Goal: Task Accomplishment & Management: Use online tool/utility

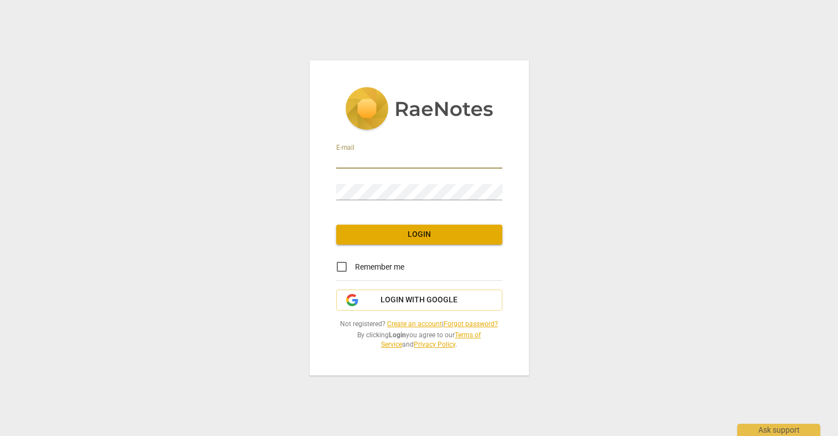
type input "[EMAIL_ADDRESS][DOMAIN_NAME]"
click at [375, 233] on span "Login" at bounding box center [419, 234] width 148 height 11
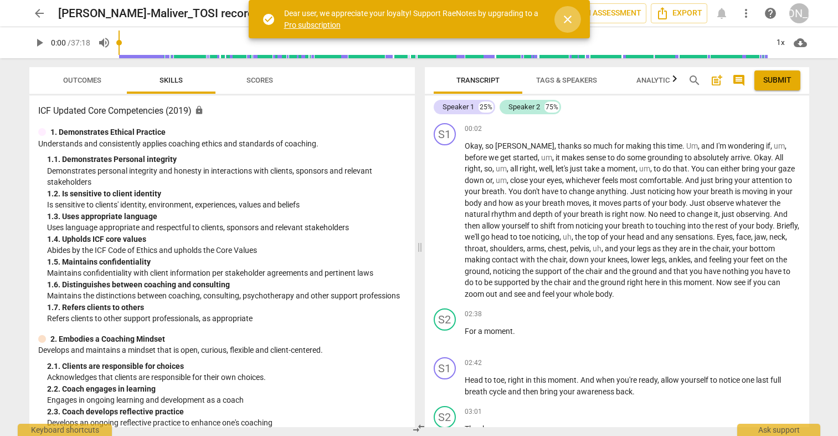
click at [564, 19] on span "close" at bounding box center [567, 19] width 13 height 13
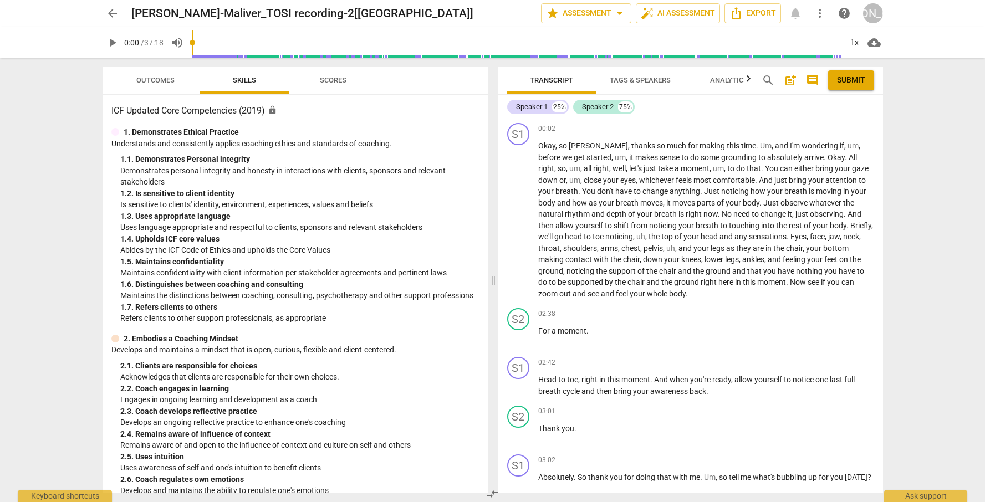
click at [331, 81] on span "Scores" at bounding box center [333, 80] width 27 height 8
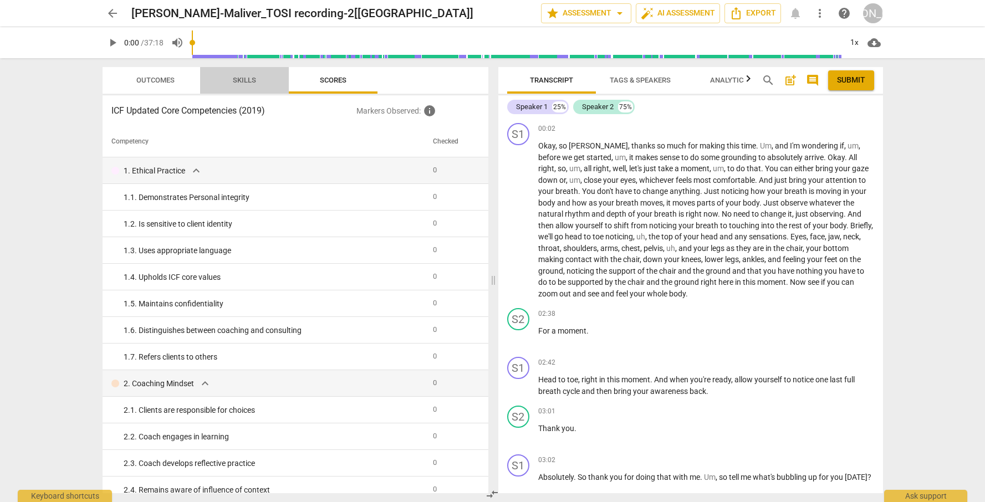
click at [235, 76] on span "Skills" at bounding box center [244, 80] width 23 height 8
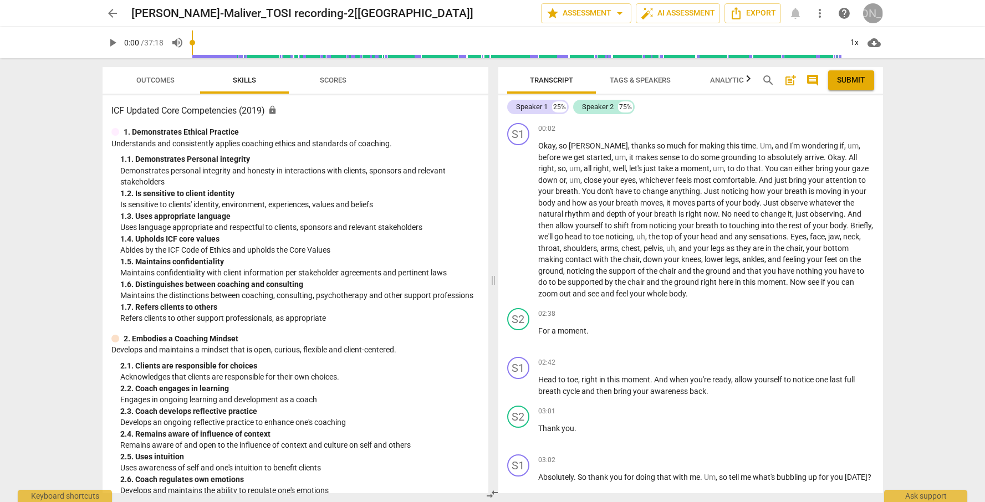
click at [838, 11] on div "[PERSON_NAME]" at bounding box center [873, 13] width 20 height 20
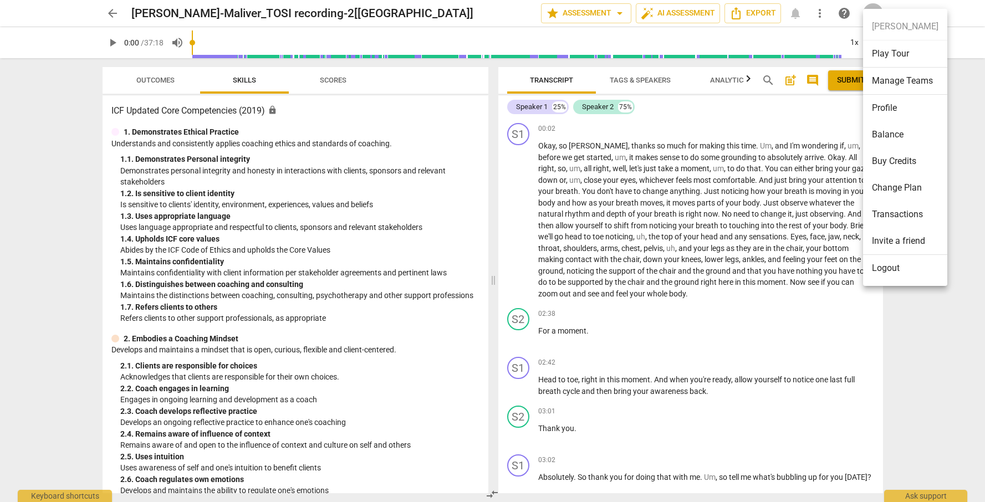
click at [715, 244] on div at bounding box center [492, 251] width 985 height 502
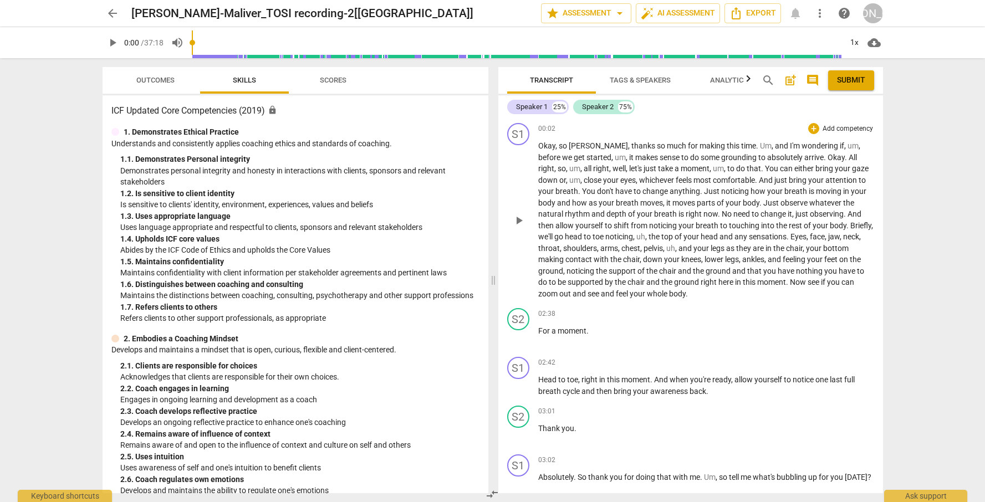
click at [733, 213] on span "need" at bounding box center [742, 213] width 18 height 9
click at [111, 40] on span "play_arrow" at bounding box center [112, 42] width 13 height 13
click at [643, 79] on span "Tags & Speakers" at bounding box center [640, 80] width 61 height 8
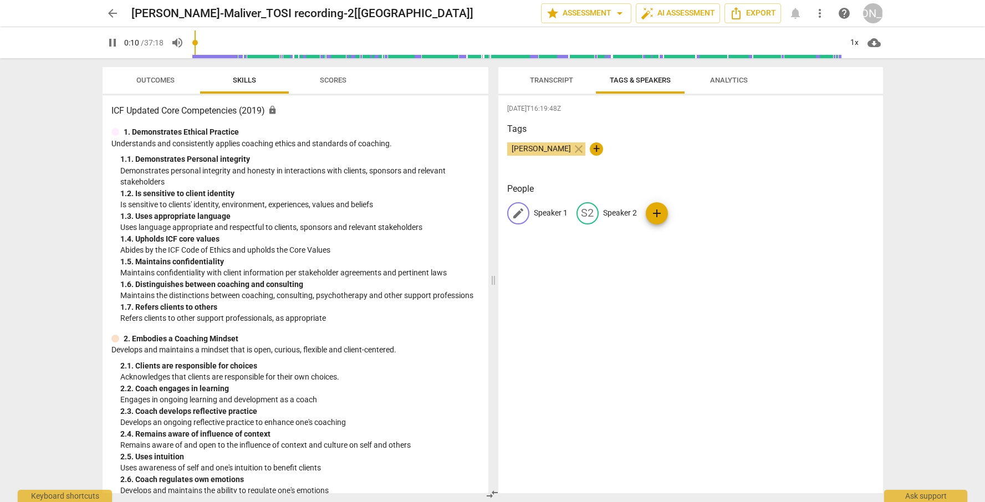
click at [544, 212] on p "Speaker 1" at bounding box center [551, 213] width 34 height 12
click at [556, 80] on span "Transcript" at bounding box center [551, 80] width 43 height 8
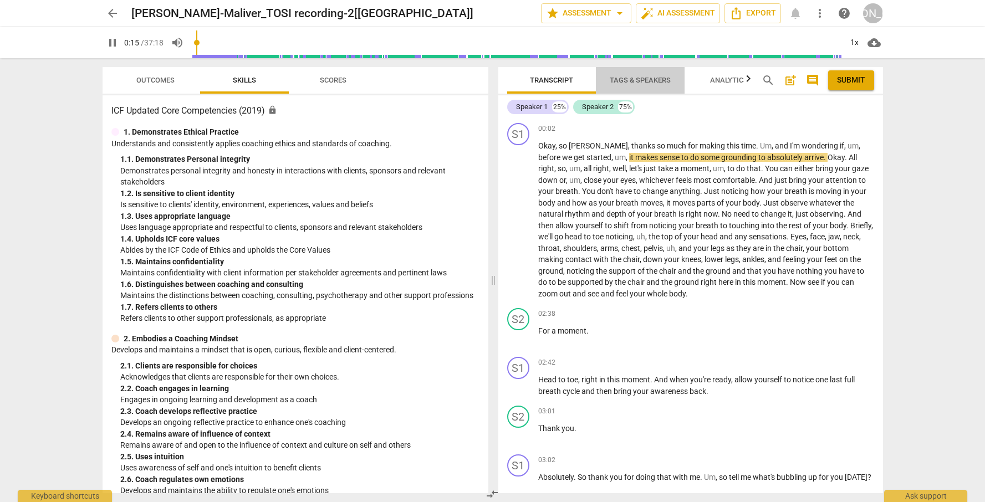
click at [643, 79] on span "Tags & Speakers" at bounding box center [640, 80] width 61 height 8
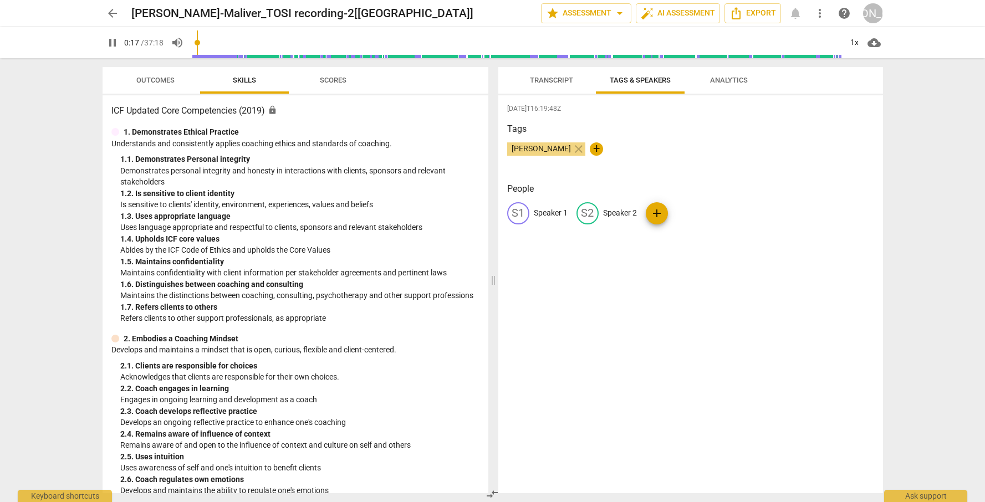
click at [563, 76] on span "Transcript" at bounding box center [551, 80] width 43 height 8
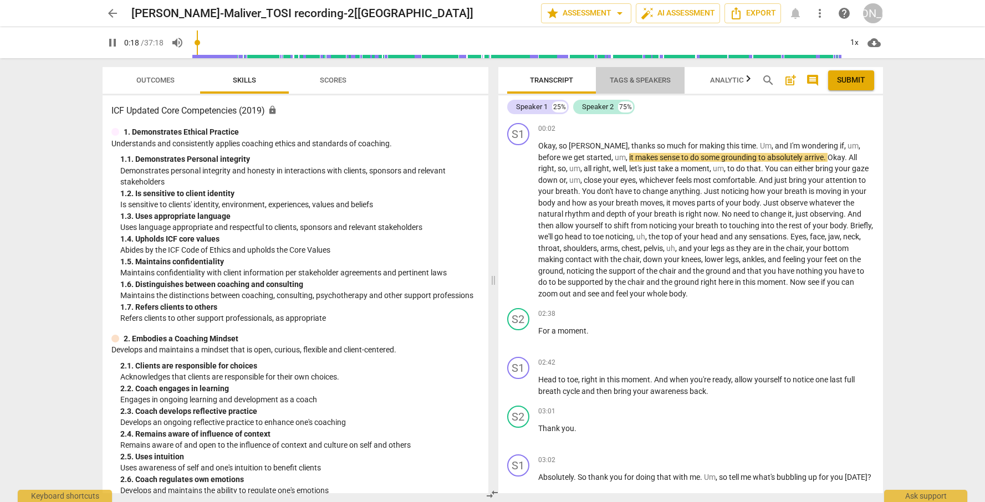
click at [646, 80] on span "Tags & Speakers" at bounding box center [640, 80] width 61 height 8
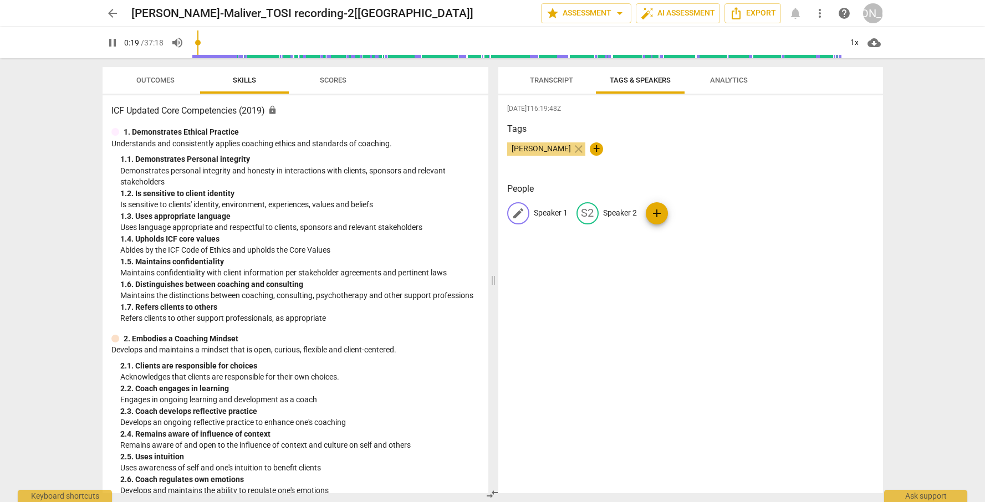
click at [554, 214] on p "Speaker 1" at bounding box center [551, 213] width 34 height 12
type input "22"
type input "J"
type input "22"
type input "Juno"
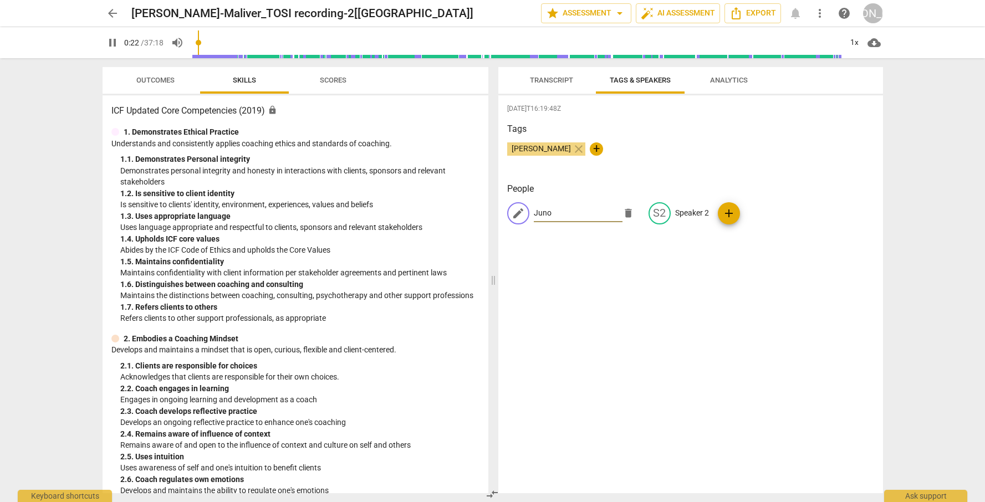
type input "23"
type input "Juno"
type input "23"
type input "[PERSON_NAME]"
type input "23"
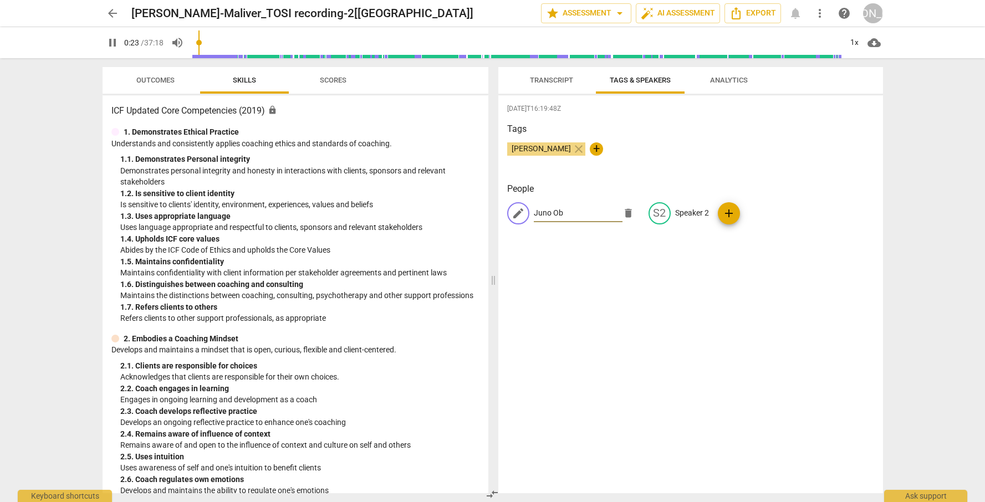
type input "Juno Obe"
type input "24"
type input "Juno Obedi"
type input "24"
type input "[PERSON_NAME]"
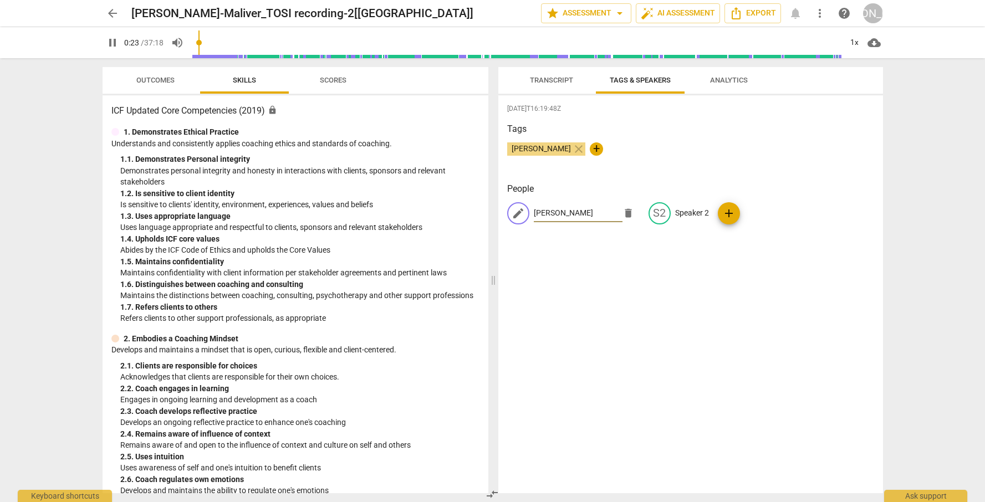
type input "24"
type input "[PERSON_NAME]-M"
type input "25"
type input "[PERSON_NAME]-Ma"
type input "25"
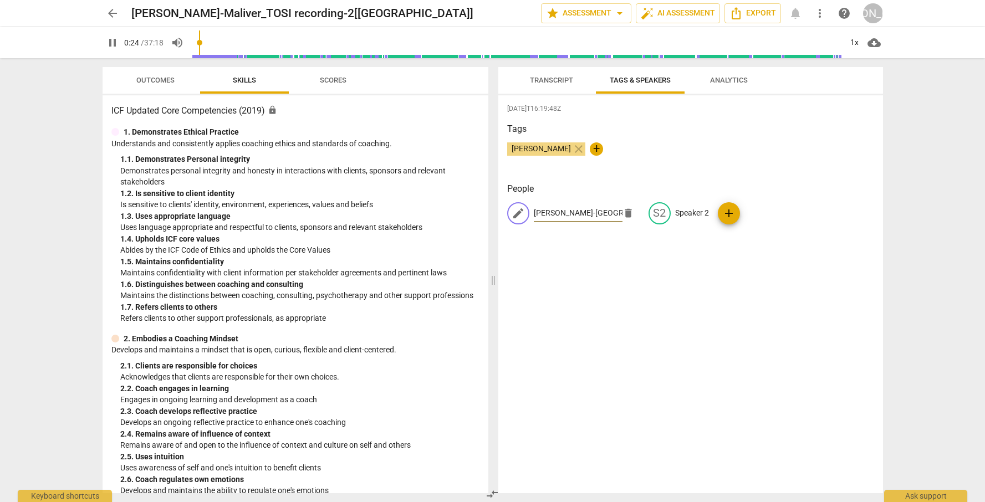
type input "[PERSON_NAME]-Maliv"
type input "25"
type input "[PERSON_NAME]"
type input "27"
type input "[PERSON_NAME]"
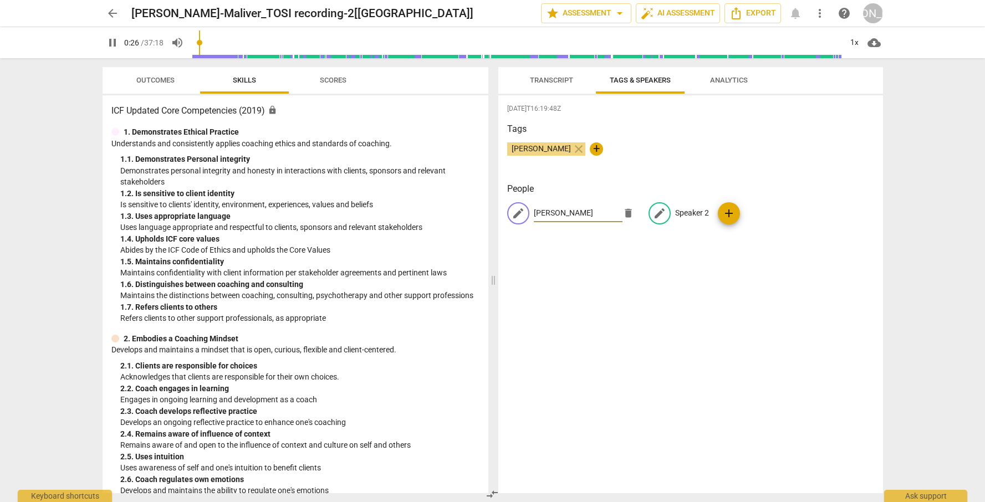
click at [691, 213] on p "Speaker 2" at bounding box center [692, 213] width 34 height 12
type input "28"
type input "Cl"
type input "28"
type input "Clien"
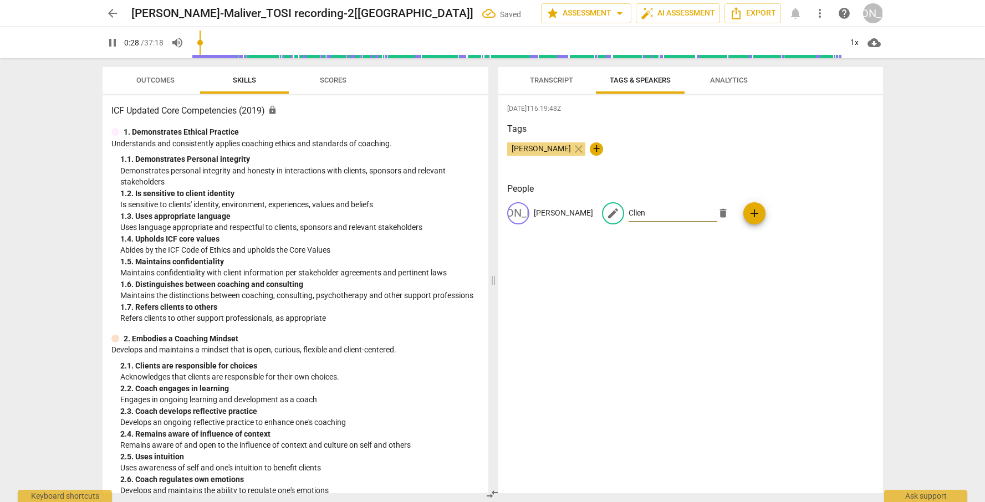
type input "29"
type input "Client"
type input "29"
type input "Client"
type input "29"
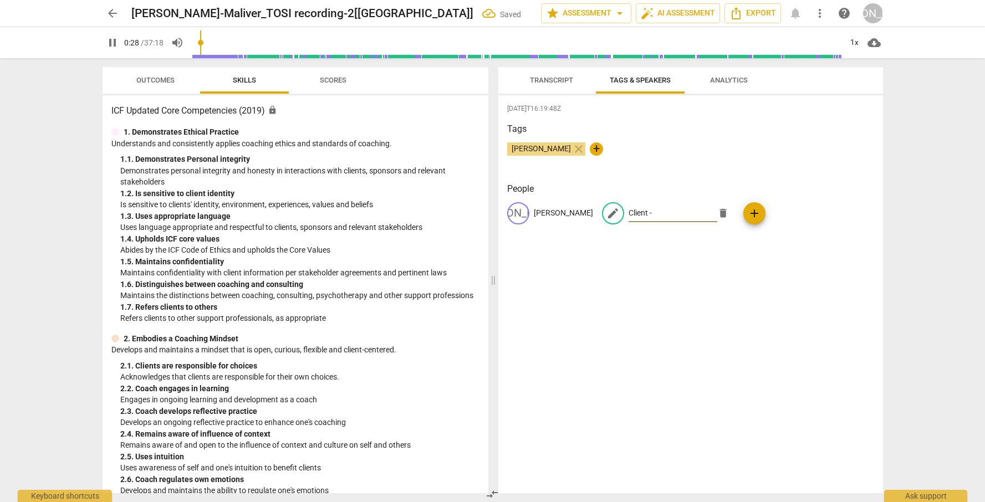
type input "Client -"
type input "30"
type input "Client - J"
type input "30"
type input "Client - JD"
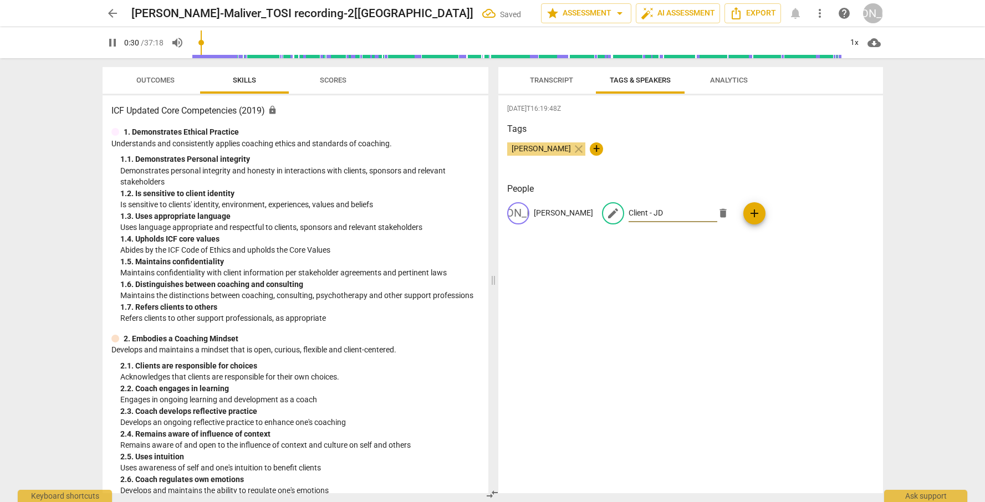
type input "31"
type input "Client - JD"
click at [739, 253] on div "[DATE]T16:19:48Z Tags [PERSON_NAME] close + People [PERSON_NAME] Juno [PERSON_N…" at bounding box center [690, 294] width 385 height 398
click at [774, 126] on h3 "Tags" at bounding box center [690, 128] width 367 height 13
click at [560, 80] on span "Transcript" at bounding box center [551, 80] width 43 height 8
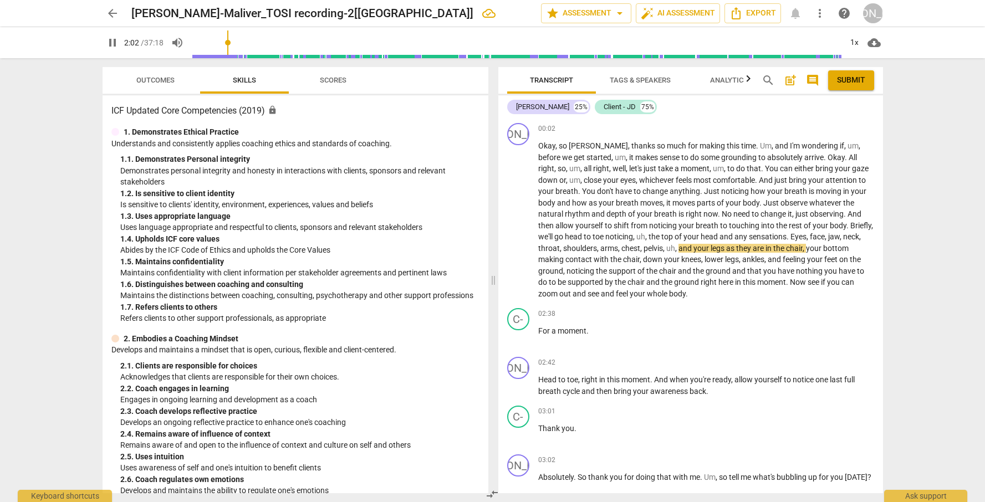
click at [638, 79] on span "Tags & Speakers" at bounding box center [640, 80] width 61 height 8
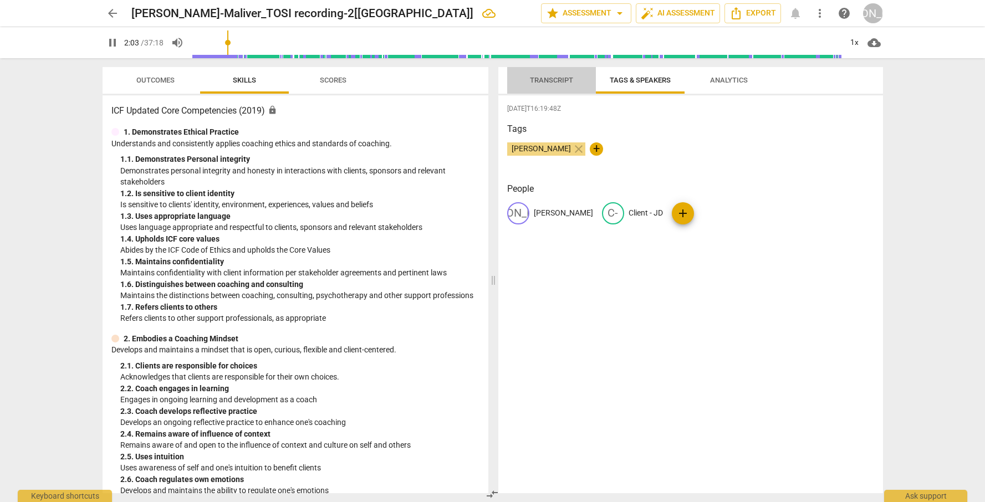
click at [566, 83] on span "Transcript" at bounding box center [551, 80] width 43 height 8
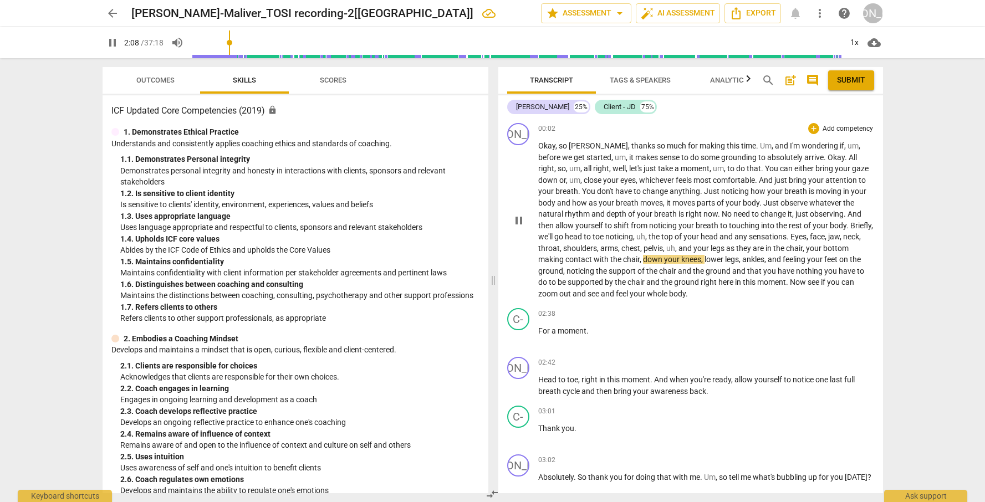
click at [724, 217] on p "Okay , so [PERSON_NAME] , thanks so much for making this time . Um , and I'm wo…" at bounding box center [706, 219] width 336 height 159
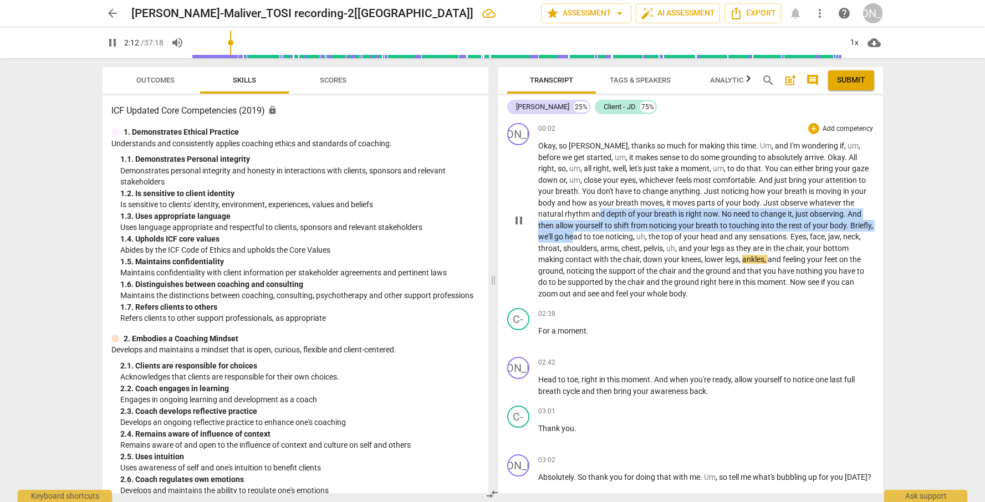
drag, startPoint x: 573, startPoint y: 210, endPoint x: 572, endPoint y: 238, distance: 28.3
click at [572, 238] on p "Okay , so [PERSON_NAME] , thanks so much for making this time . Um , and I'm wo…" at bounding box center [706, 219] width 336 height 159
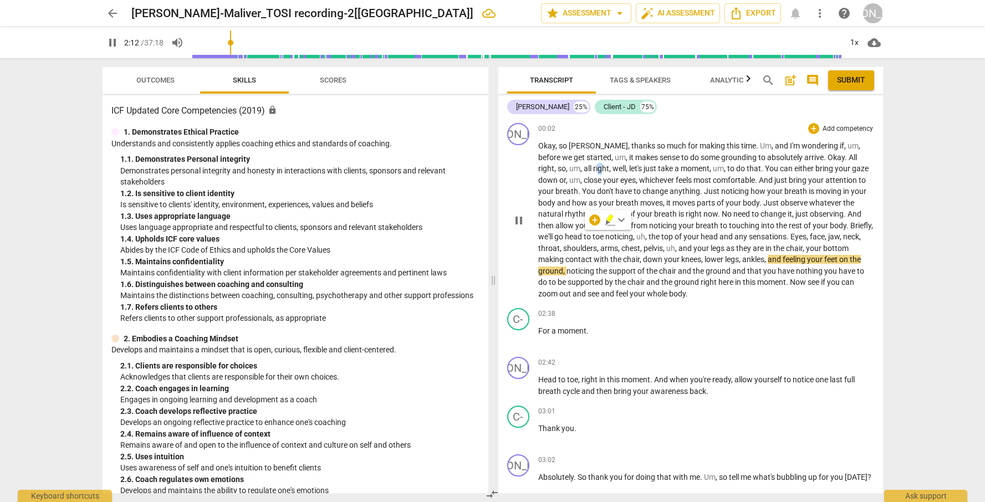
click at [593, 164] on span "right" at bounding box center [601, 168] width 16 height 9
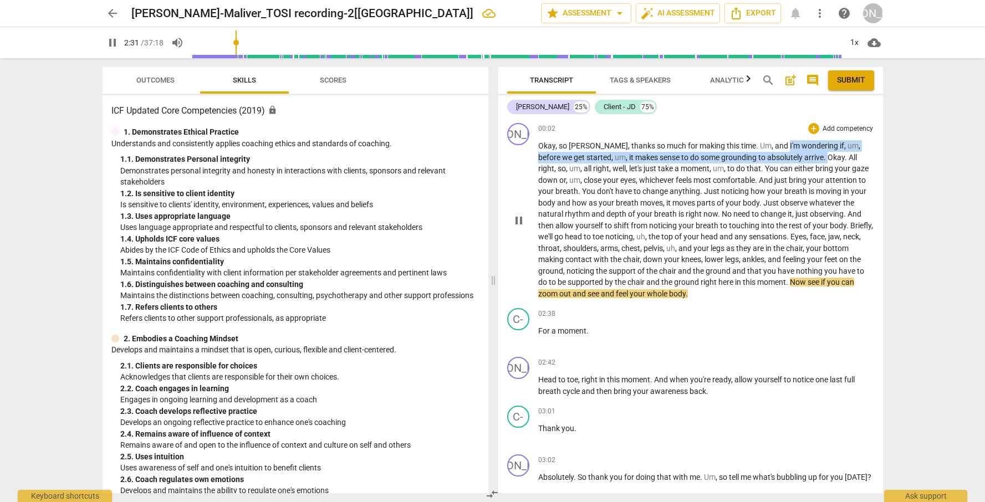
drag, startPoint x: 757, startPoint y: 145, endPoint x: 795, endPoint y: 159, distance: 40.1
click at [795, 159] on p "Okay , so [PERSON_NAME] , thanks so much for making this time . Um , and I'm wo…" at bounding box center [706, 219] width 336 height 159
click at [808, 128] on div "+" at bounding box center [813, 128] width 11 height 11
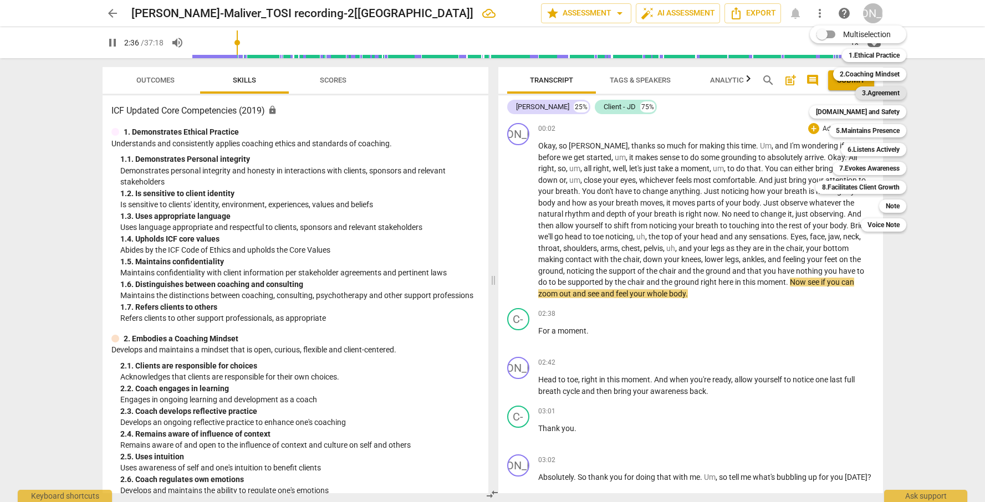
click at [838, 91] on b "3.Agreement" at bounding box center [881, 92] width 38 height 13
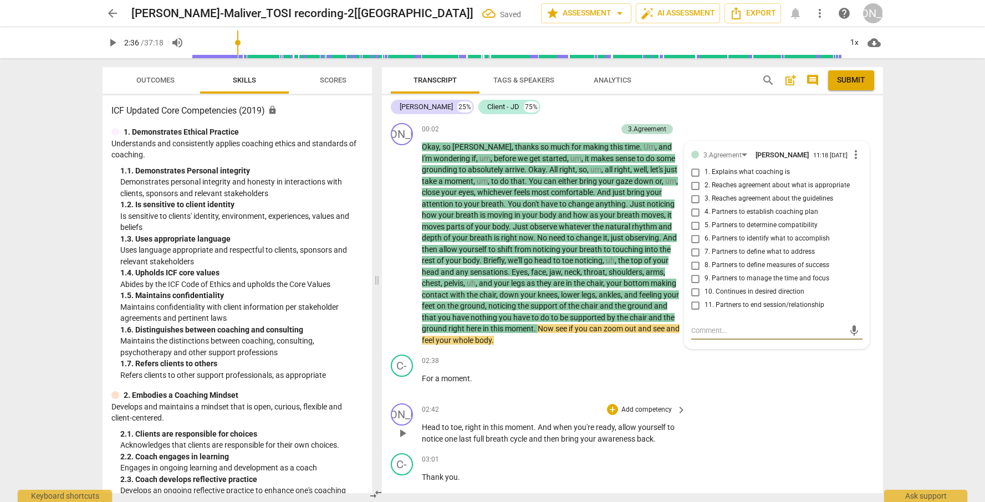
click at [795, 431] on div "JO play_arrow pause 02:42 + Add competency keyboard_arrow_right Head to toe , r…" at bounding box center [632, 424] width 501 height 50
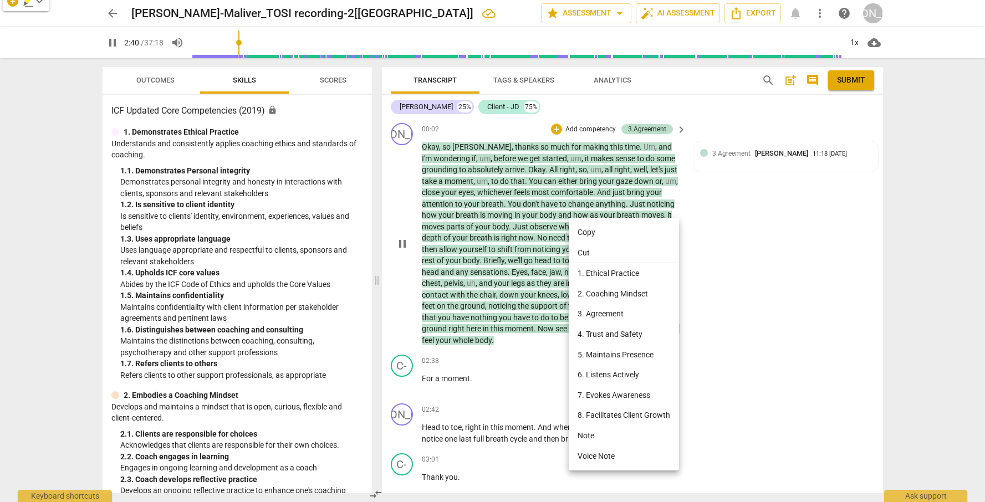
click at [579, 251] on li "Cut" at bounding box center [624, 253] width 110 height 21
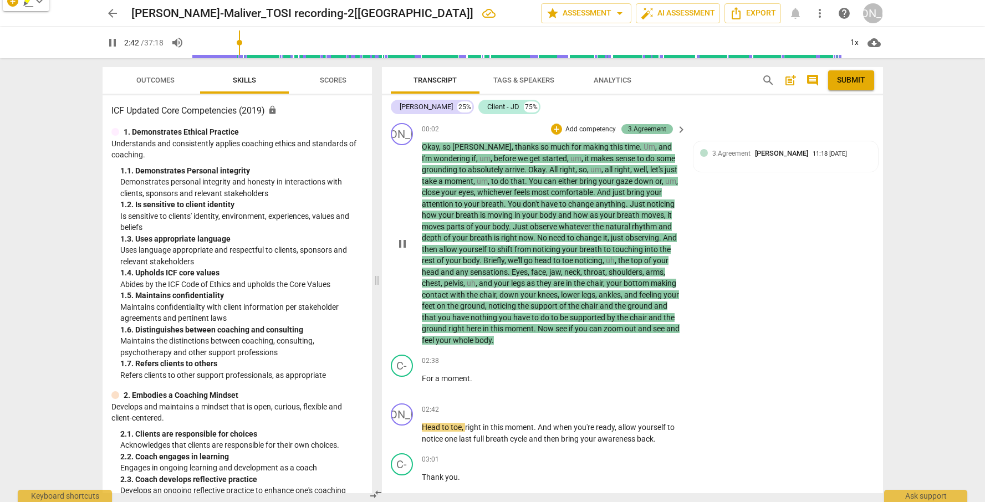
click at [660, 127] on div "3.Agreement" at bounding box center [647, 129] width 38 height 10
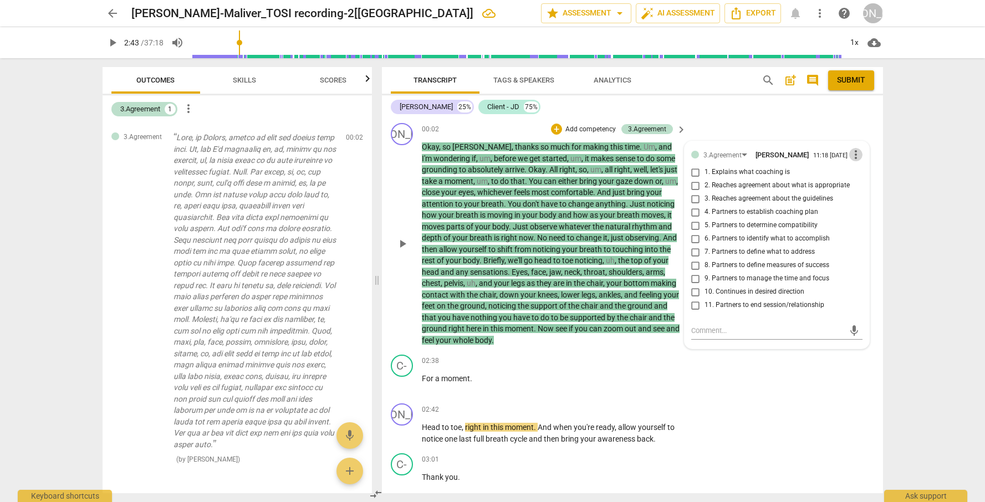
click at [838, 158] on span "more_vert" at bounding box center [855, 154] width 13 height 13
click at [838, 178] on li "Delete" at bounding box center [864, 177] width 38 height 21
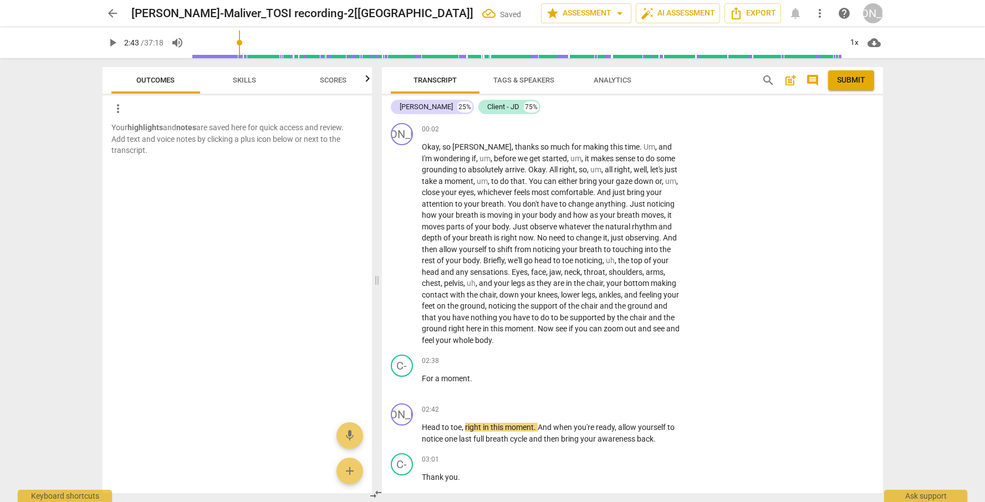
click at [590, 274] on p "Okay , so [PERSON_NAME] , thanks so much for making this time . Um , and I'm wo…" at bounding box center [551, 243] width 259 height 204
click at [248, 81] on span "Skills" at bounding box center [244, 80] width 23 height 8
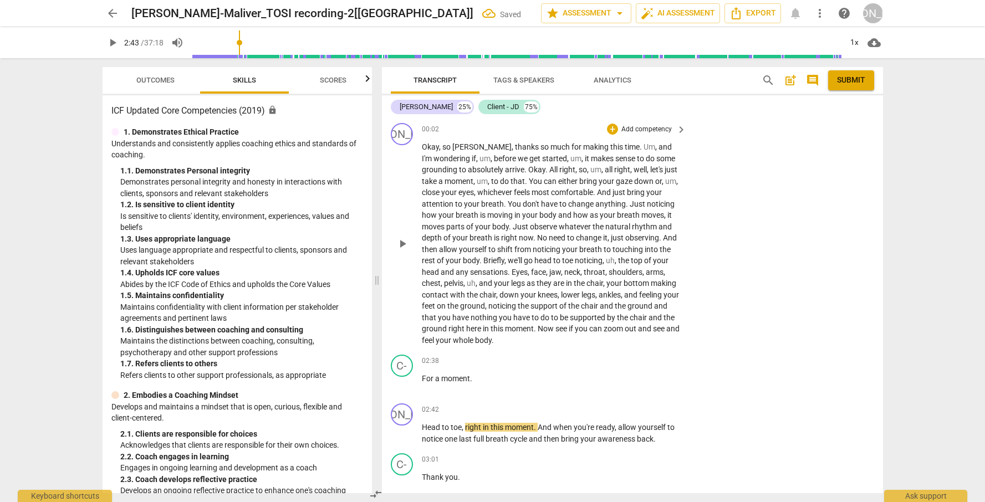
click at [514, 247] on span "shift" at bounding box center [505, 249] width 17 height 9
click at [658, 150] on span "and" at bounding box center [664, 146] width 13 height 9
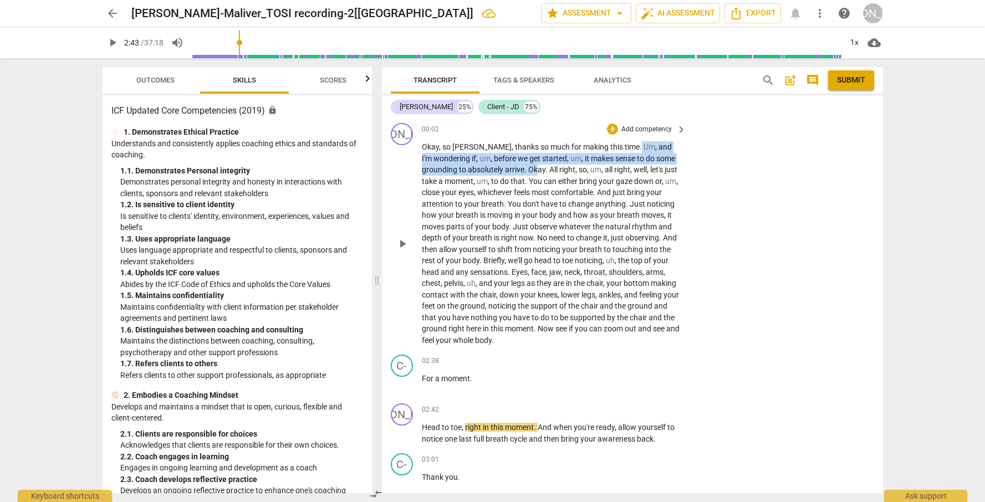
drag, startPoint x: 608, startPoint y: 147, endPoint x: 535, endPoint y: 164, distance: 75.7
click at [535, 165] on p "Okay , so [PERSON_NAME] , thanks so much for making this time . Um , and I'm wo…" at bounding box center [551, 243] width 259 height 204
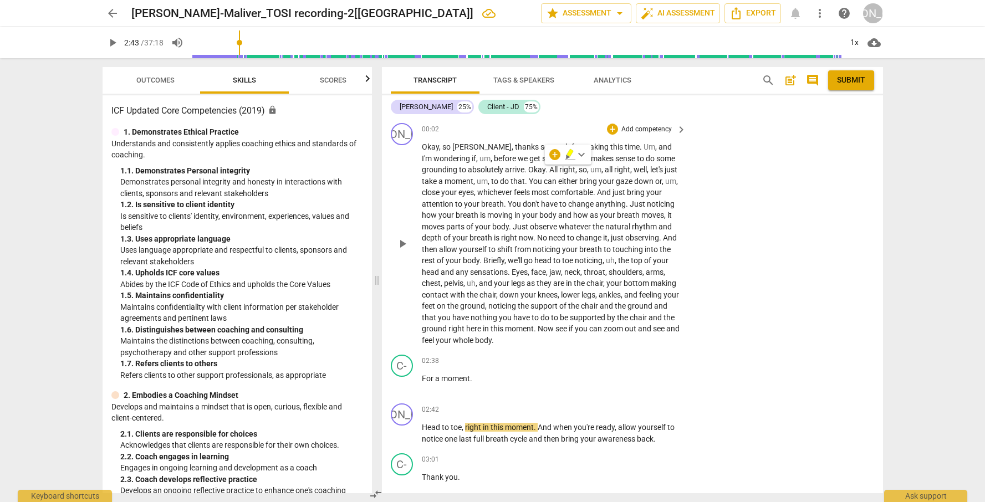
click at [724, 217] on div "JO play_arrow pause 00:02 + Add competency keyboard_arrow_right Okay , so [PERS…" at bounding box center [632, 235] width 501 height 232
click at [659, 132] on p "Add competency" at bounding box center [646, 130] width 53 height 10
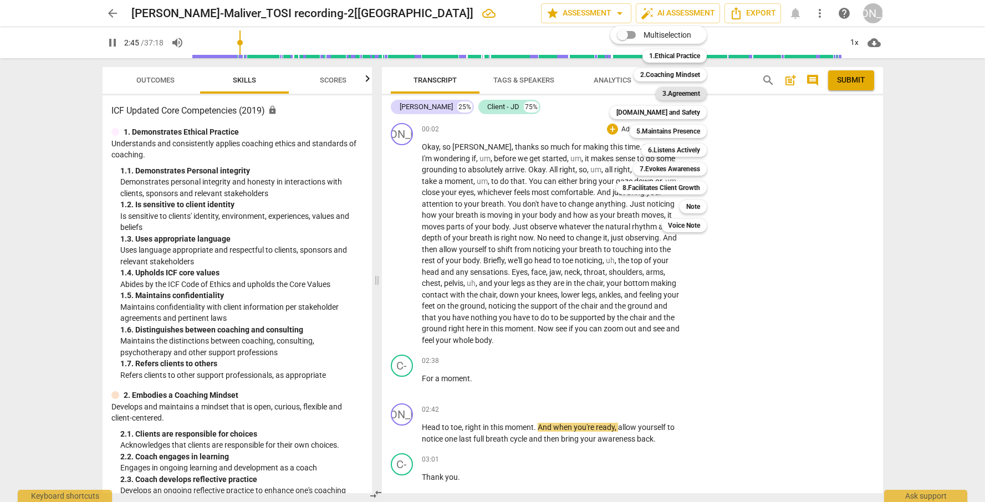
click at [674, 93] on b "3.Agreement" at bounding box center [681, 93] width 38 height 13
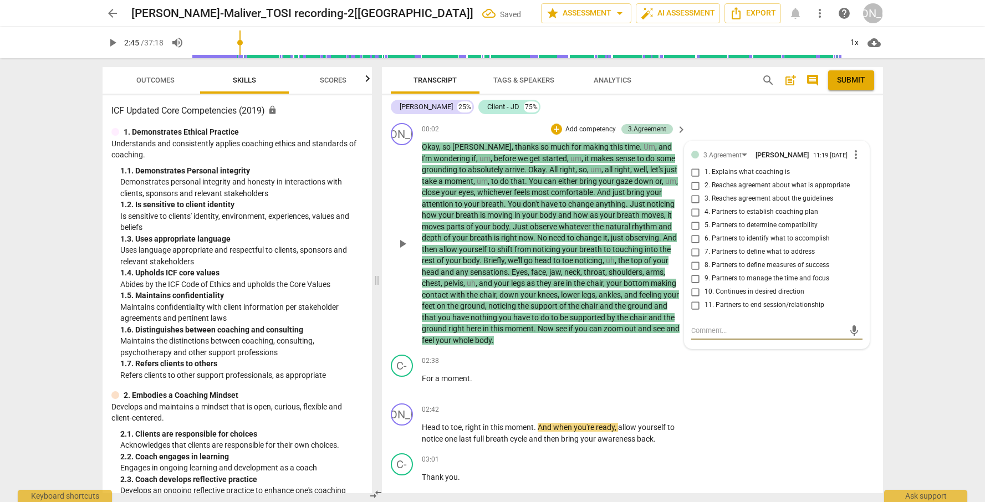
click at [838, 156] on span "more_vert" at bounding box center [855, 154] width 13 height 13
click at [838, 177] on li "Delete" at bounding box center [864, 177] width 38 height 21
click at [838, 155] on span "more_vert" at bounding box center [855, 154] width 13 height 13
click at [838, 162] on li "Edit" at bounding box center [864, 156] width 38 height 21
click at [838, 155] on span "more_vert" at bounding box center [855, 155] width 13 height 13
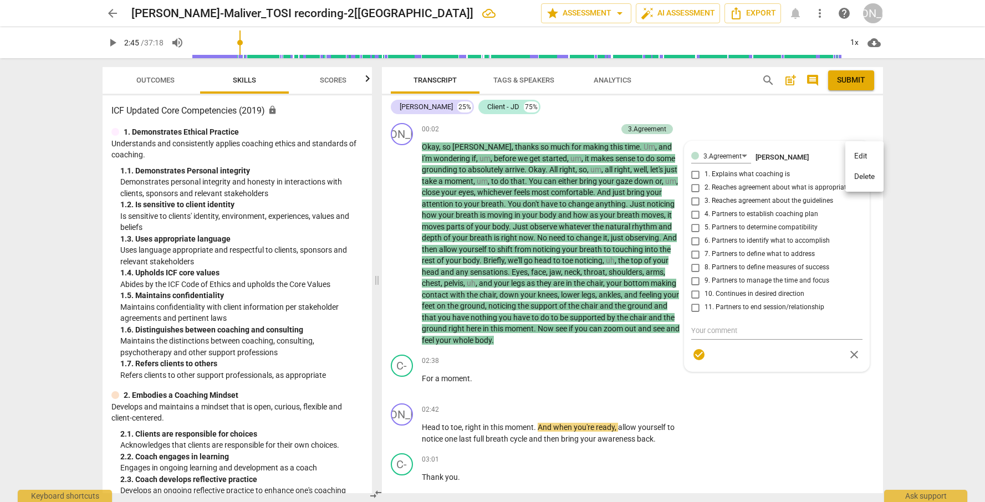
click at [838, 177] on li "Delete" at bounding box center [864, 176] width 38 height 21
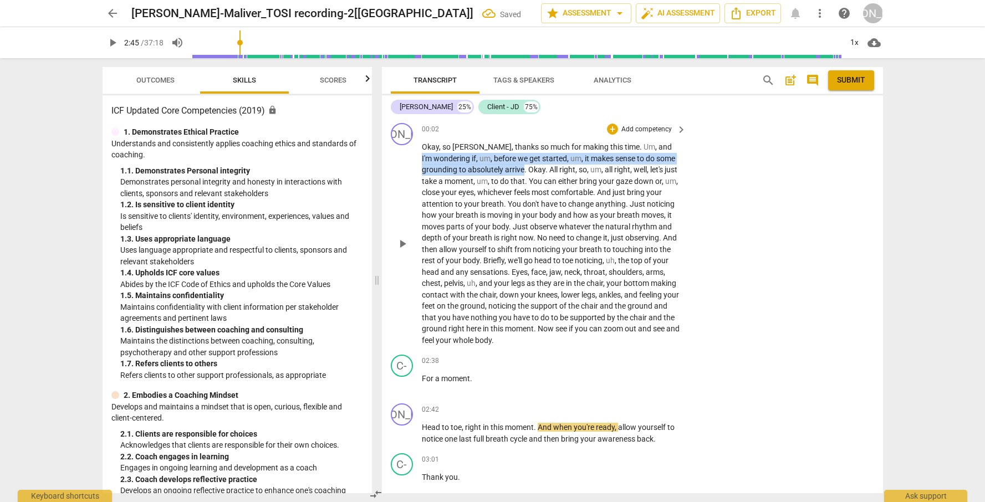
drag, startPoint x: 641, startPoint y: 146, endPoint x: 523, endPoint y: 168, distance: 119.5
click at [523, 169] on p "Okay , so [PERSON_NAME] , thanks so much for making this time . Um , and I'm wo…" at bounding box center [551, 243] width 259 height 204
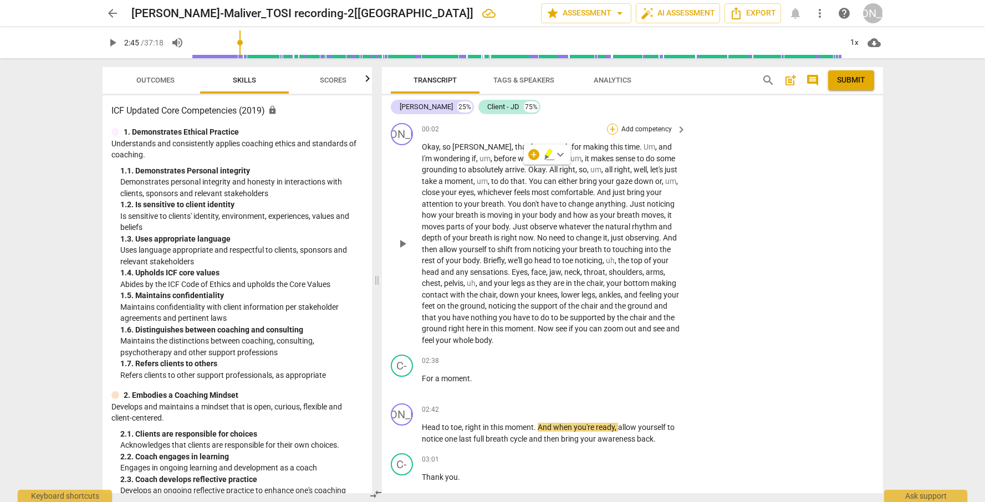
click at [610, 125] on div "+" at bounding box center [612, 129] width 11 height 11
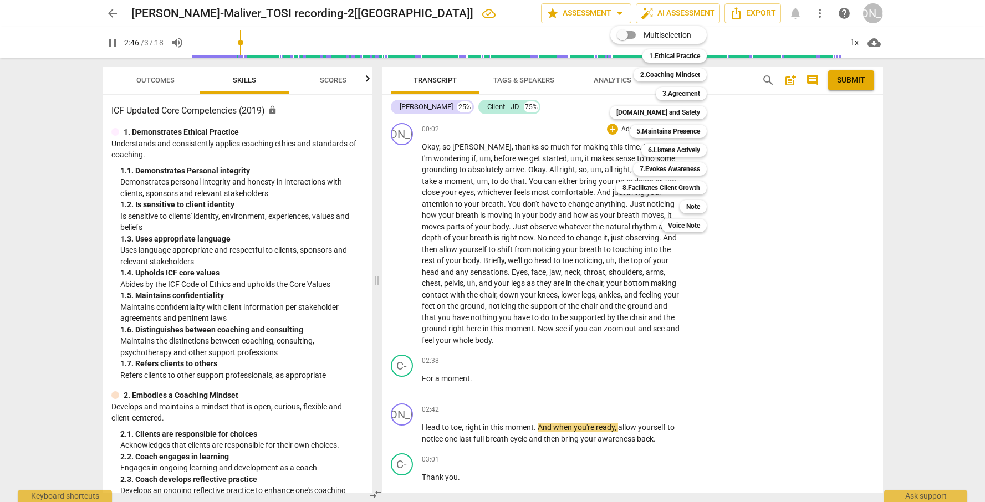
click at [557, 164] on div at bounding box center [492, 251] width 985 height 502
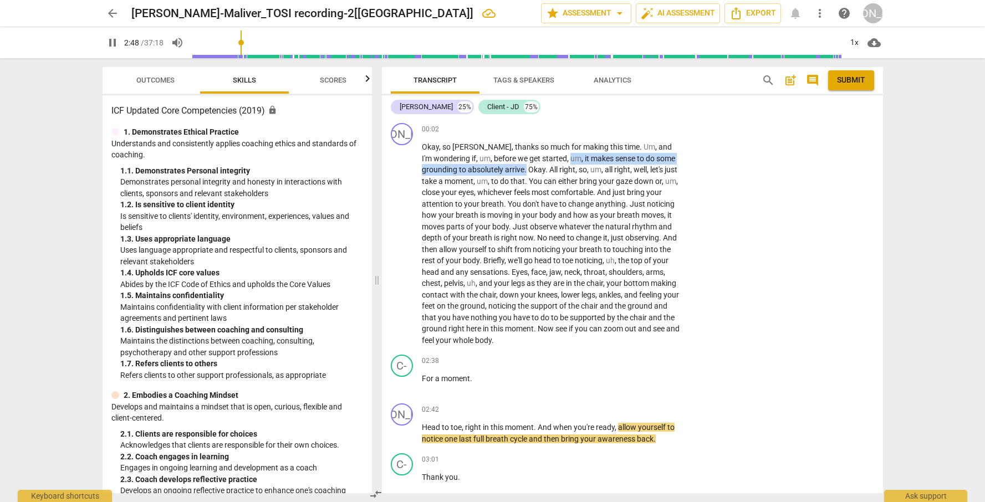
drag, startPoint x: 560, startPoint y: 158, endPoint x: 526, endPoint y: 169, distance: 35.6
click at [526, 169] on p "Okay , so [PERSON_NAME] , thanks so much for making this time . Um , and I'm wo…" at bounding box center [551, 243] width 259 height 204
click at [675, 127] on span "keyboard_arrow_right" at bounding box center [680, 129] width 13 height 13
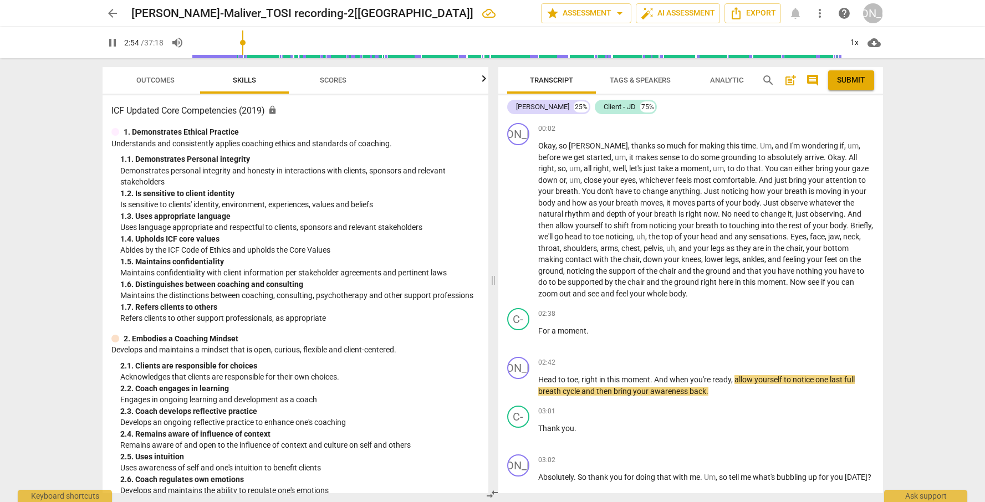
click at [808, 126] on div "+" at bounding box center [813, 128] width 11 height 11
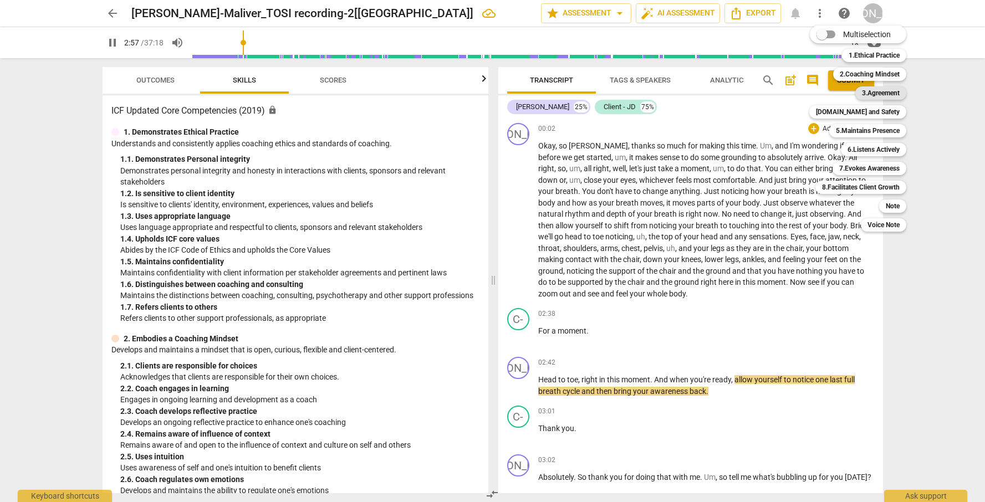
click at [838, 90] on b "3.Agreement" at bounding box center [881, 92] width 38 height 13
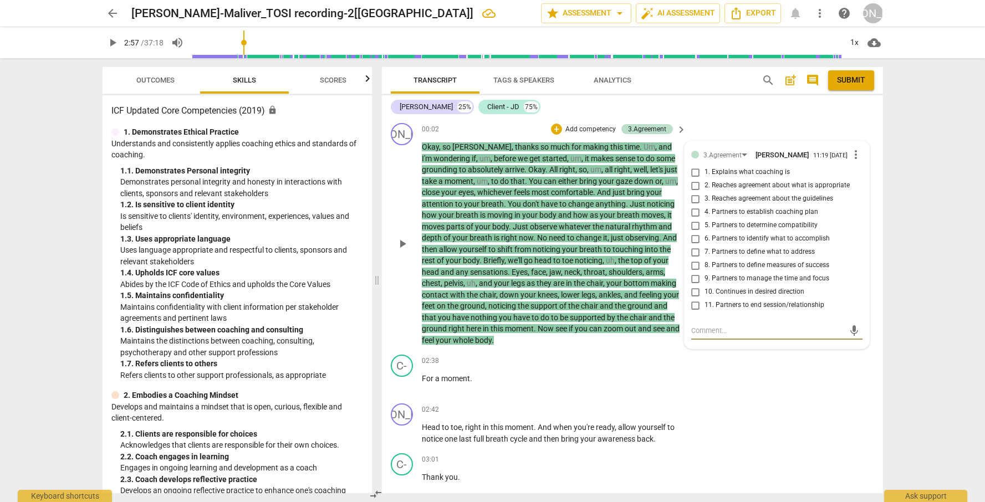
click at [838, 159] on span "more_vert" at bounding box center [855, 154] width 13 height 13
click at [838, 179] on li "Delete" at bounding box center [864, 177] width 38 height 21
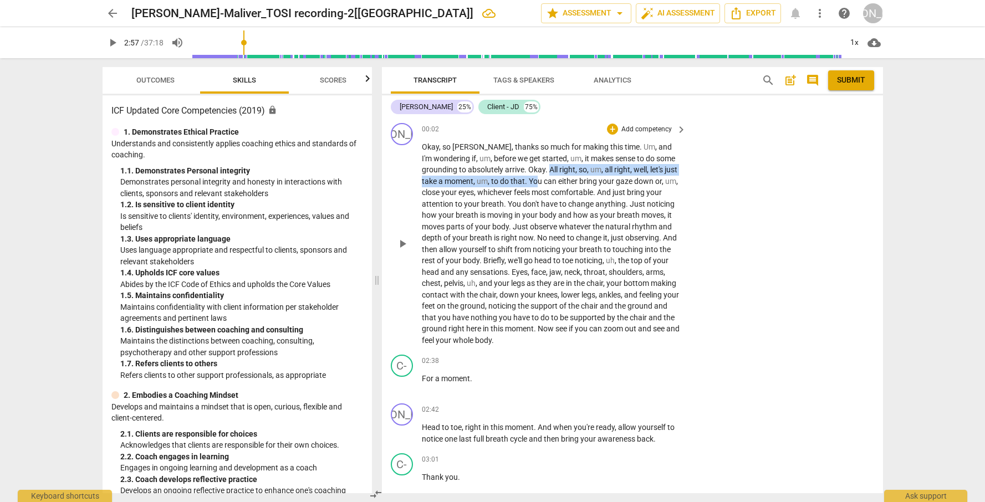
drag, startPoint x: 549, startPoint y: 168, endPoint x: 551, endPoint y: 176, distance: 8.1
click at [551, 177] on p "Okay , so [PERSON_NAME] , thanks so much for making this time . Um , and I'm wo…" at bounding box center [551, 243] width 259 height 204
click at [542, 155] on span "started" at bounding box center [554, 158] width 25 height 9
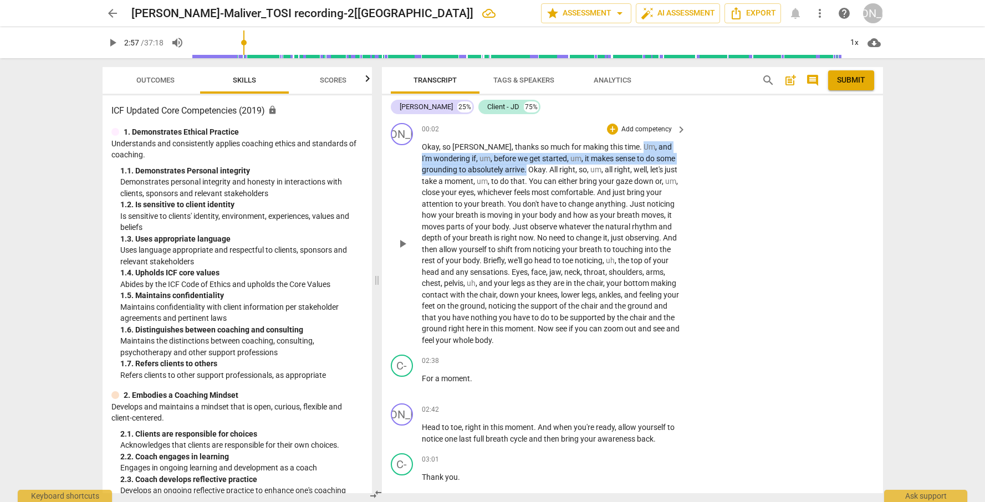
drag, startPoint x: 612, startPoint y: 146, endPoint x: 526, endPoint y: 172, distance: 89.7
click at [526, 172] on p "Okay , so [PERSON_NAME] , thanks so much for making this time . Um , and I'm wo…" at bounding box center [551, 243] width 259 height 204
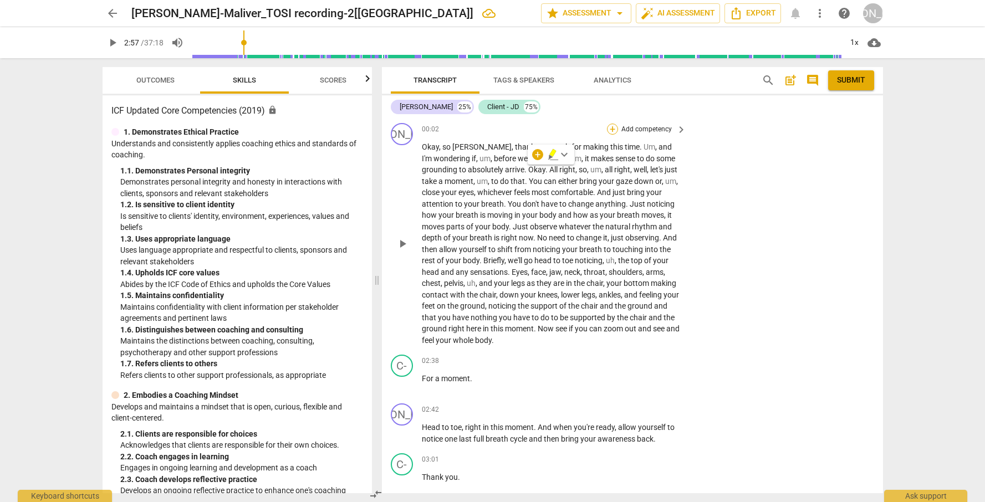
click at [611, 130] on div "+" at bounding box center [612, 129] width 11 height 11
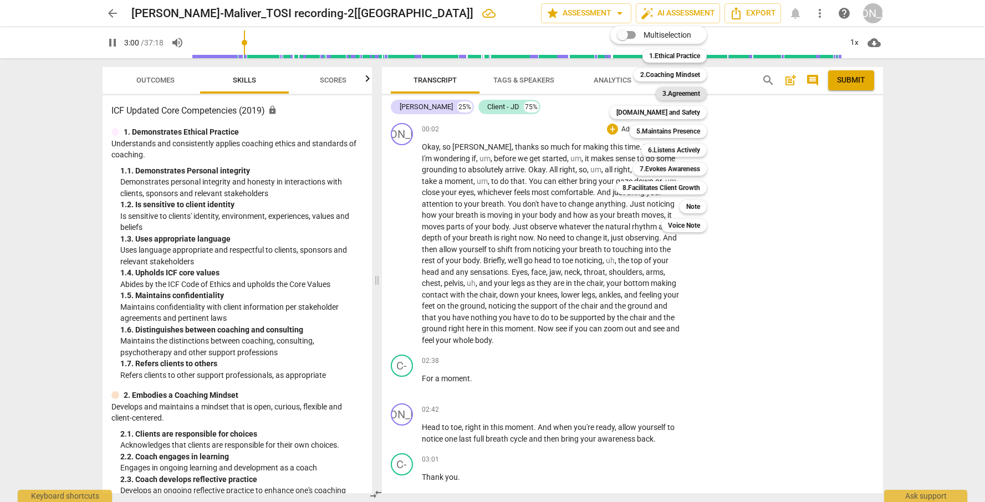
click at [675, 95] on b "3.Agreement" at bounding box center [681, 93] width 38 height 13
type input "181"
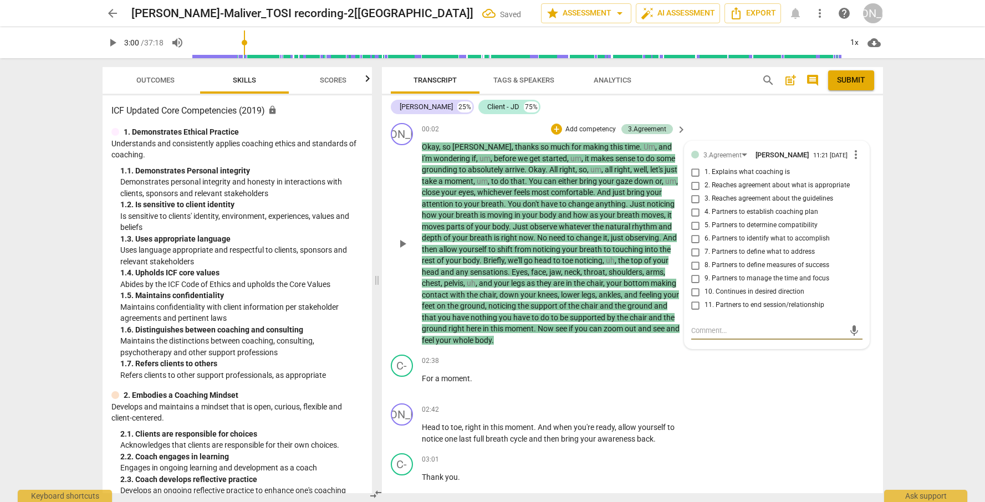
click at [718, 188] on span "2. Reaches agreement about what is appropriate" at bounding box center [776, 186] width 145 height 10
click at [704, 188] on input "2. Reaches agreement about what is appropriate" at bounding box center [696, 185] width 18 height 13
checkbox input "true"
click at [816, 400] on div "JO play_arrow pause 02:42 + Add competency keyboard_arrow_right Head to toe , r…" at bounding box center [632, 424] width 501 height 50
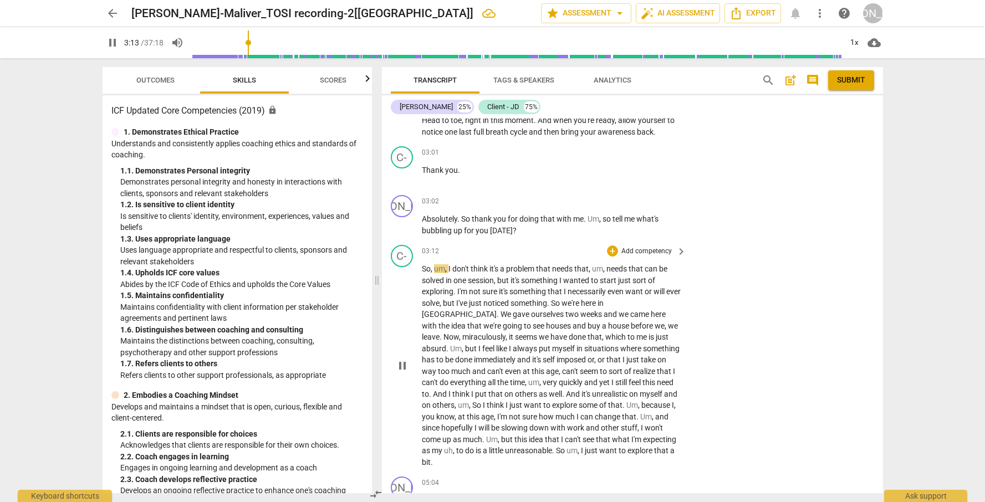
scroll to position [330, 0]
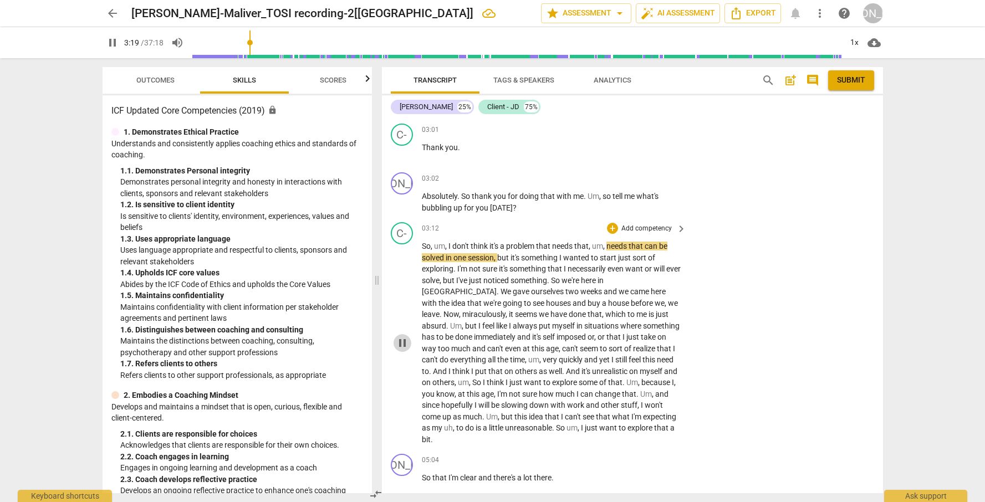
click at [400, 336] on span "pause" at bounding box center [402, 342] width 13 height 13
type input "200"
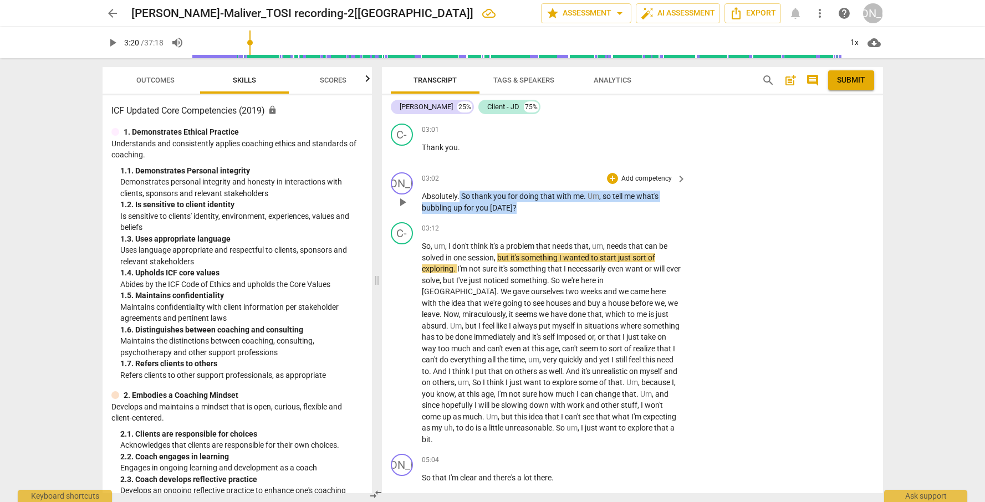
drag, startPoint x: 460, startPoint y: 190, endPoint x: 518, endPoint y: 202, distance: 58.9
click at [518, 202] on p "Absolutely . So thank you for doing that with me . Um , so tell me what's bubbl…" at bounding box center [551, 202] width 259 height 23
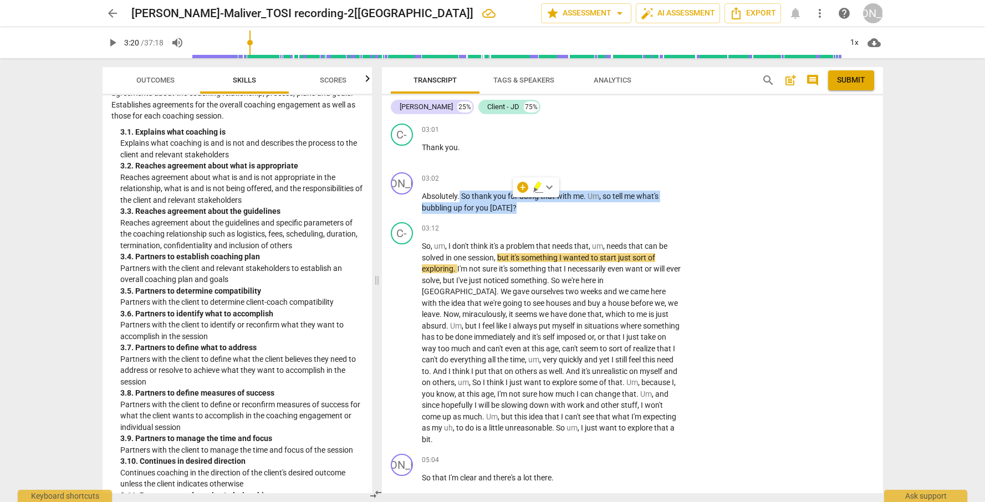
scroll to position [600, 0]
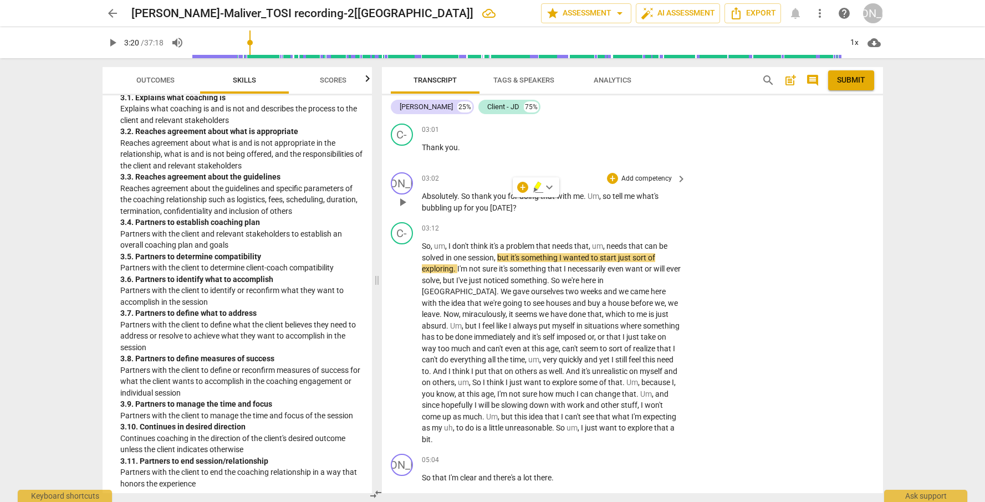
click at [664, 174] on p "Add competency" at bounding box center [646, 179] width 53 height 10
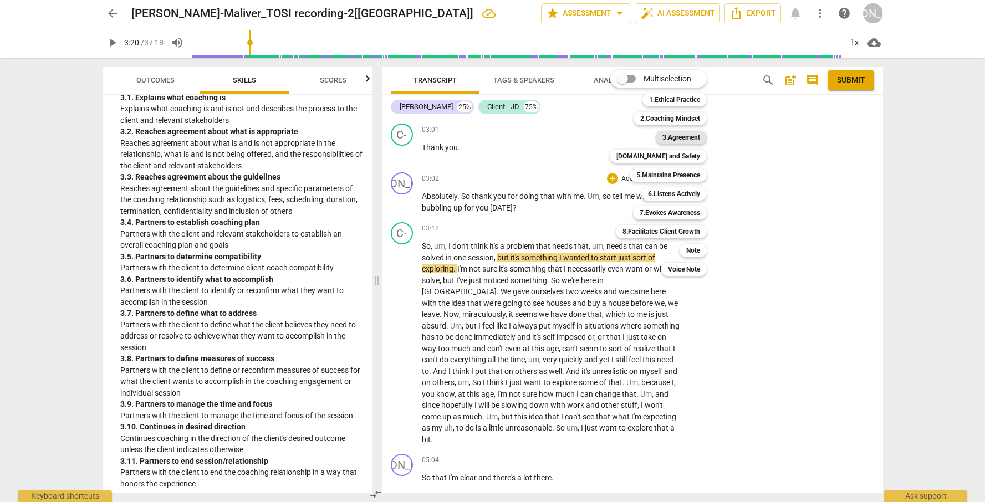
click at [689, 138] on b "3.Agreement" at bounding box center [681, 137] width 38 height 13
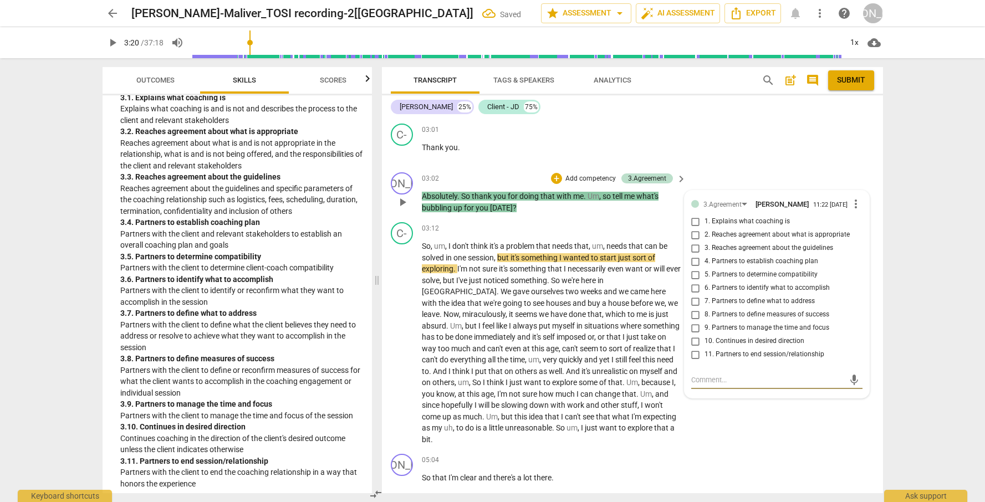
click at [735, 258] on span "4. Partners to establish coaching plan" at bounding box center [761, 262] width 114 height 10
click at [704, 258] on input "4. Partners to establish coaching plan" at bounding box center [696, 261] width 18 height 13
checkbox input "true"
click at [761, 435] on div "JO play_arrow pause 05:04 + Add competency keyboard_arrow_right So that I'm cle…" at bounding box center [632, 473] width 501 height 49
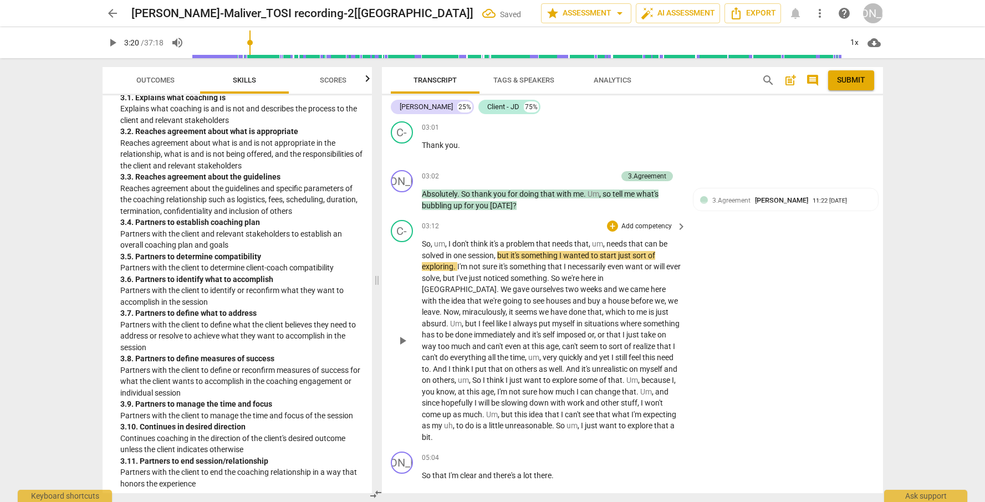
scroll to position [376, 0]
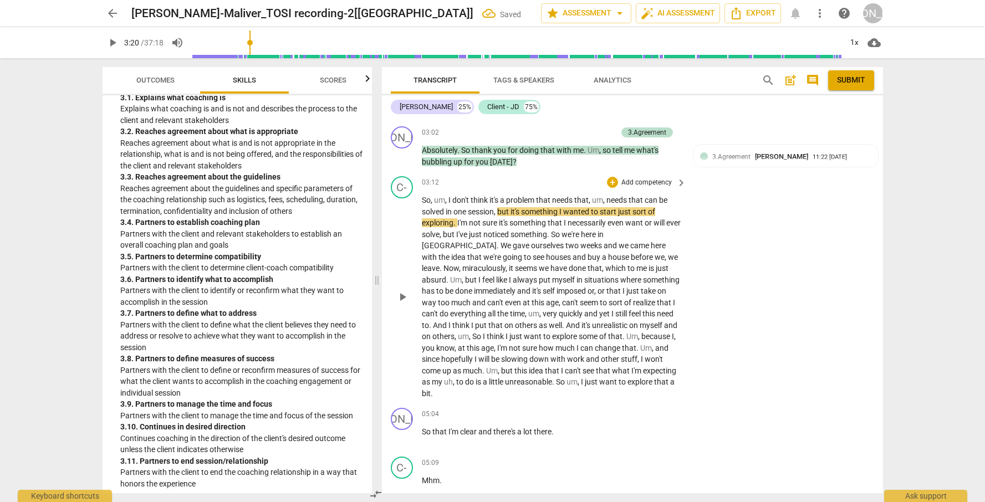
click at [402, 290] on span "play_arrow" at bounding box center [402, 296] width 13 height 13
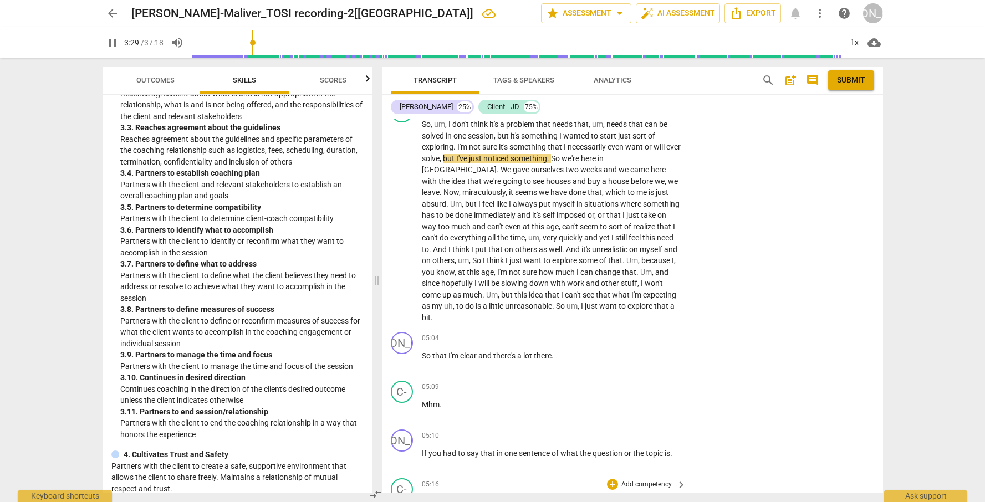
scroll to position [490, 0]
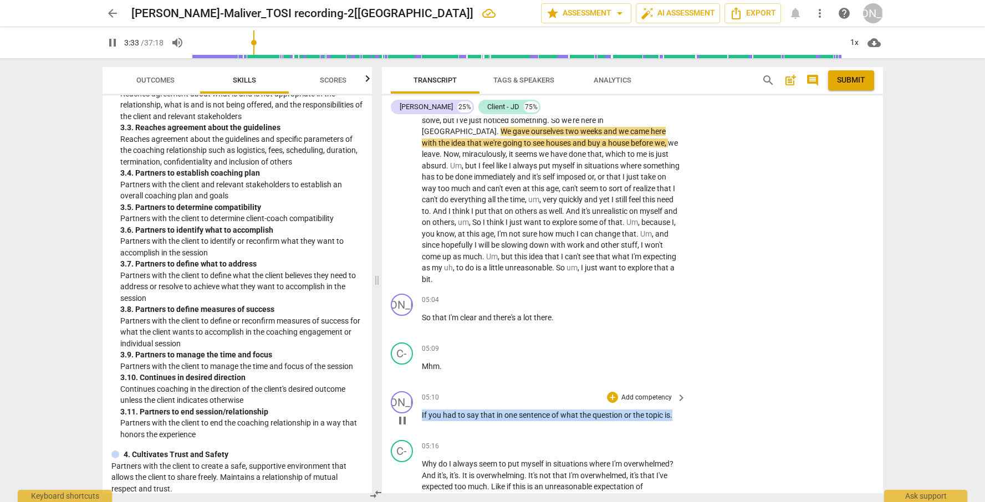
drag, startPoint x: 422, startPoint y: 405, endPoint x: 662, endPoint y: 414, distance: 239.5
click at [662, 414] on div "05:10 + Add competency keyboard_arrow_right If you had to say that in one sente…" at bounding box center [555, 411] width 266 height 40
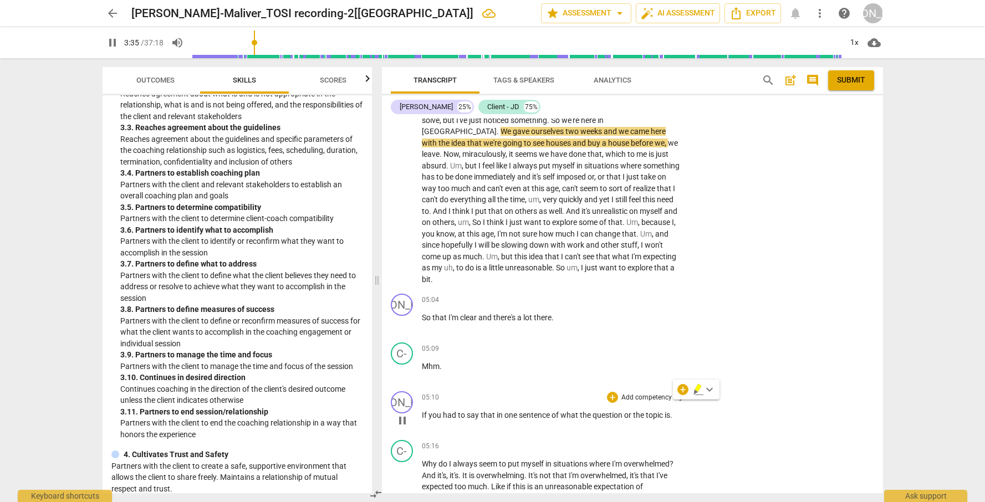
click at [643, 393] on p "Add competency" at bounding box center [646, 398] width 53 height 10
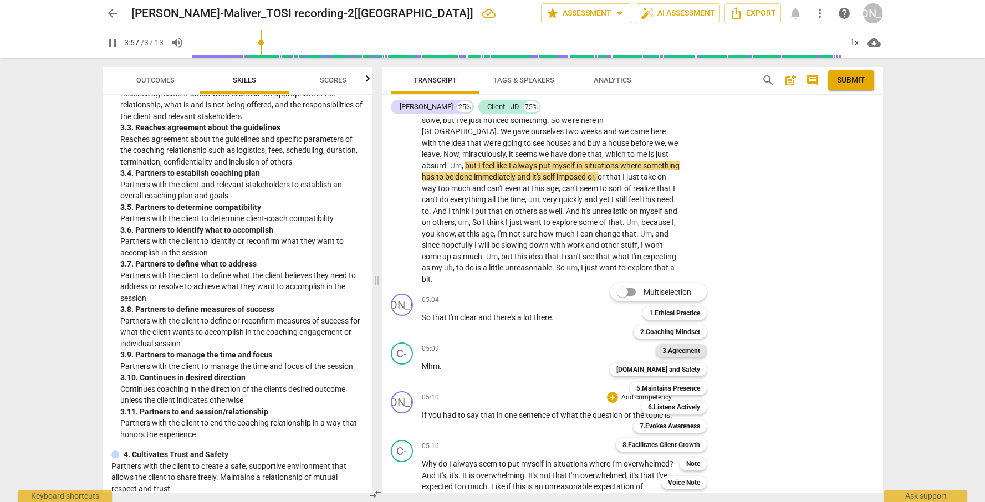
click at [688, 350] on b "3.Agreement" at bounding box center [681, 350] width 38 height 13
type input "237"
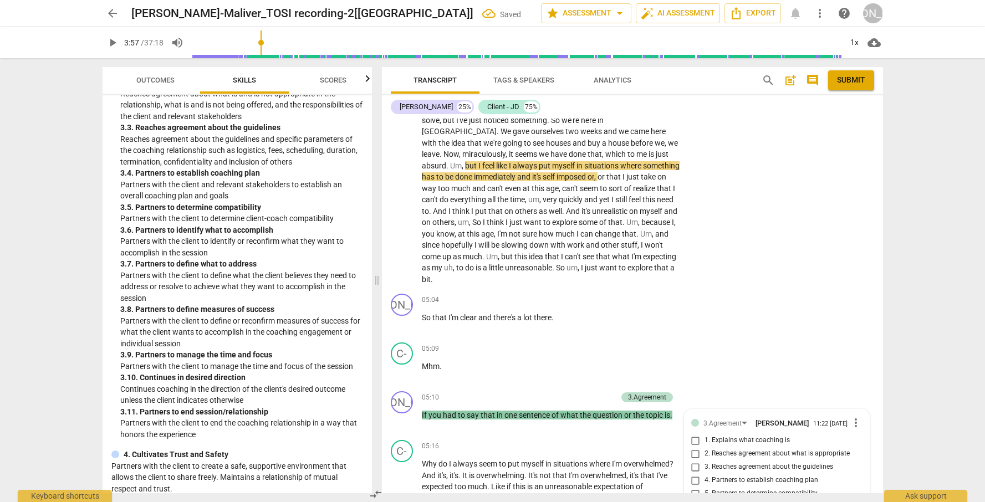
scroll to position [775, 0]
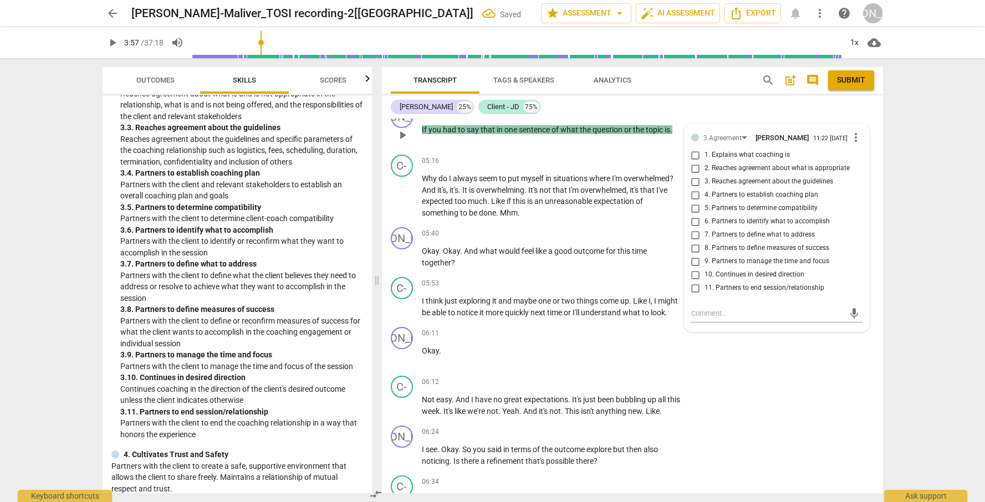
click at [739, 230] on span "7. Partners to define what to address" at bounding box center [759, 235] width 110 height 10
click at [704, 228] on input "7. Partners to define what to address" at bounding box center [696, 234] width 18 height 13
checkbox input "true"
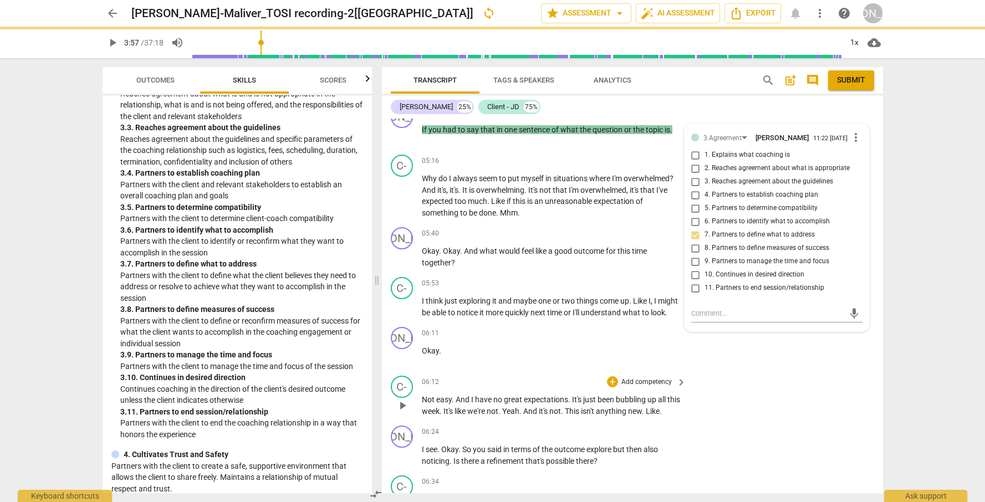
click at [816, 402] on div "C- play_arrow pause 06:12 + Add competency keyboard_arrow_right Not easy . And …" at bounding box center [632, 396] width 501 height 50
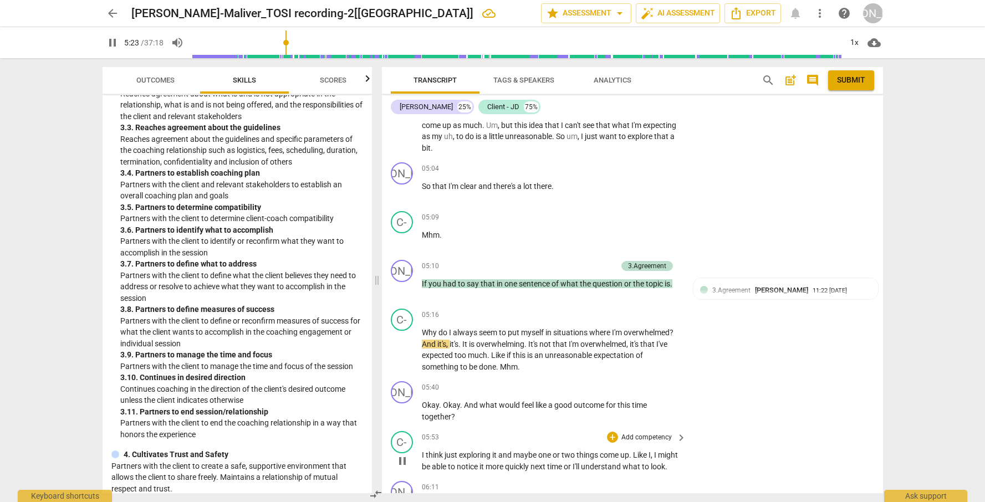
scroll to position [664, 0]
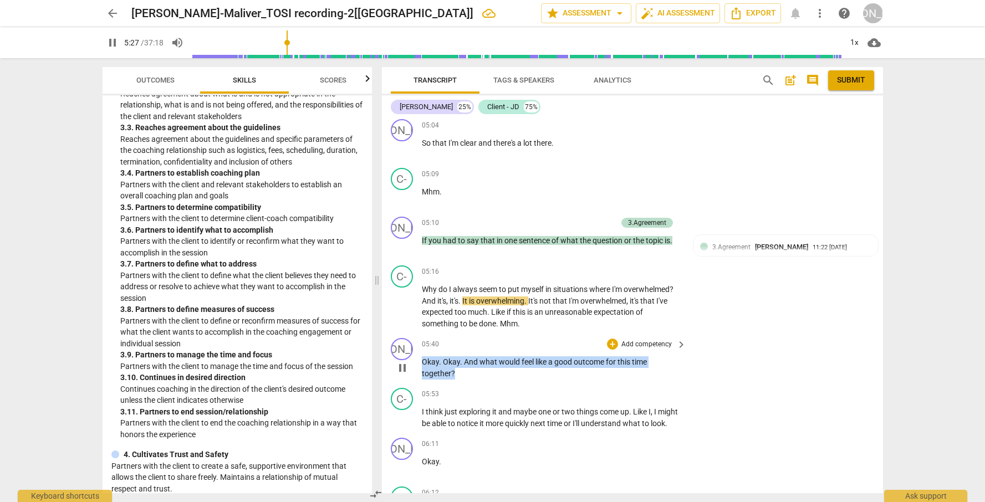
drag, startPoint x: 423, startPoint y: 349, endPoint x: 457, endPoint y: 361, distance: 36.5
click at [457, 361] on p "Okay . Okay . And what would feel like a good outcome for this time together ?" at bounding box center [551, 367] width 259 height 23
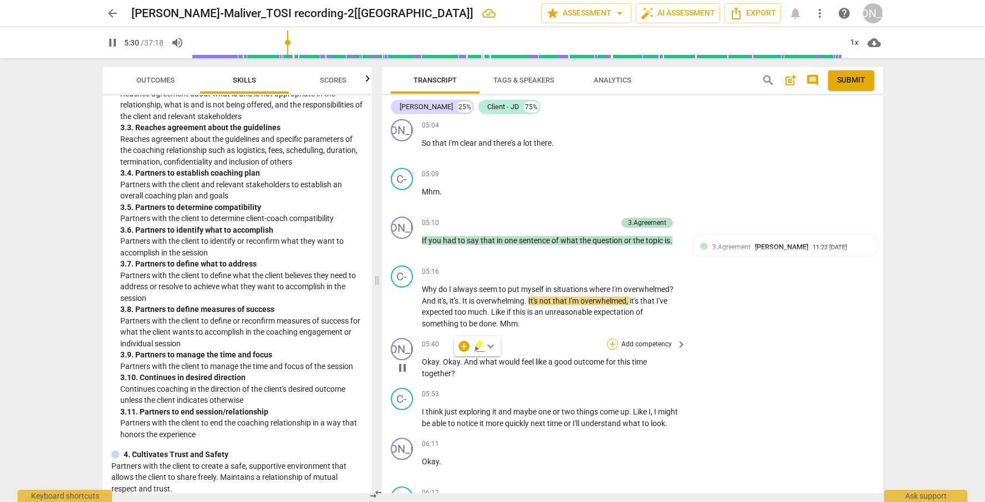
click at [615, 339] on div "+" at bounding box center [612, 344] width 11 height 11
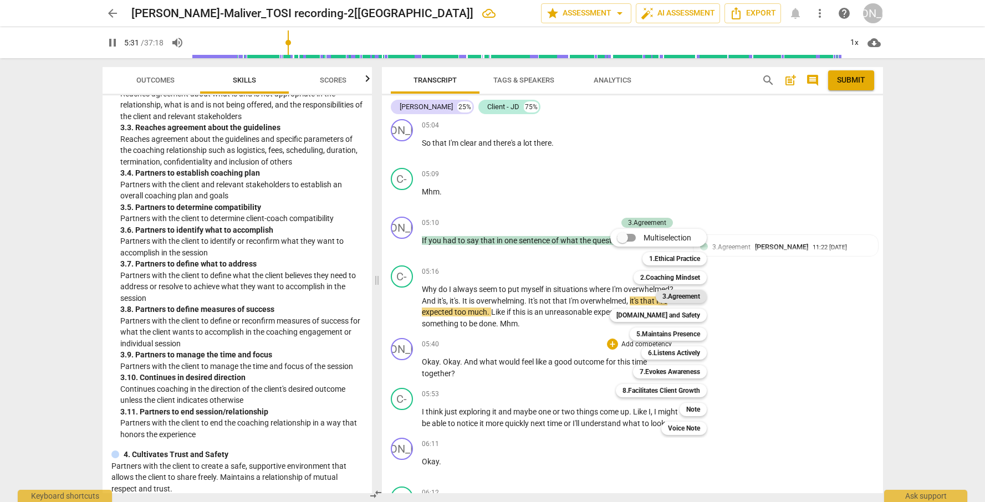
click at [683, 297] on b "3.Agreement" at bounding box center [681, 296] width 38 height 13
type input "332"
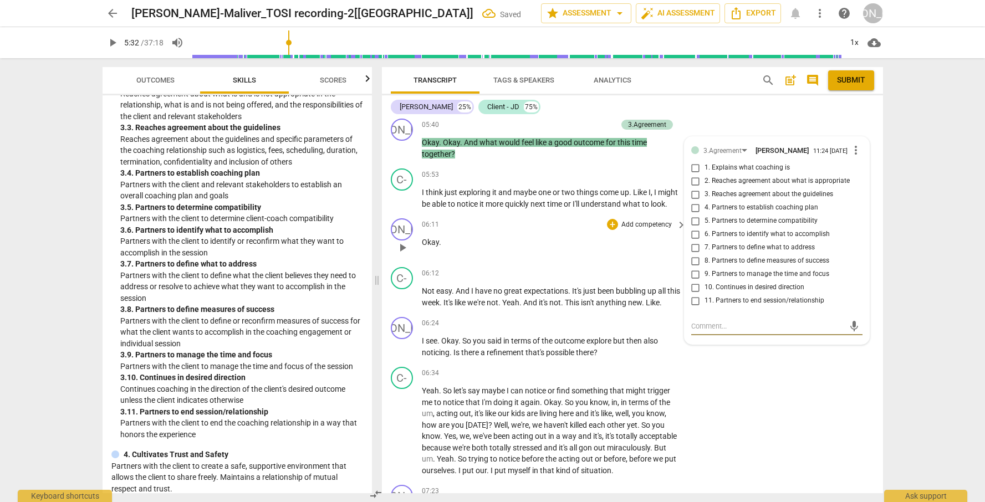
scroll to position [813, 0]
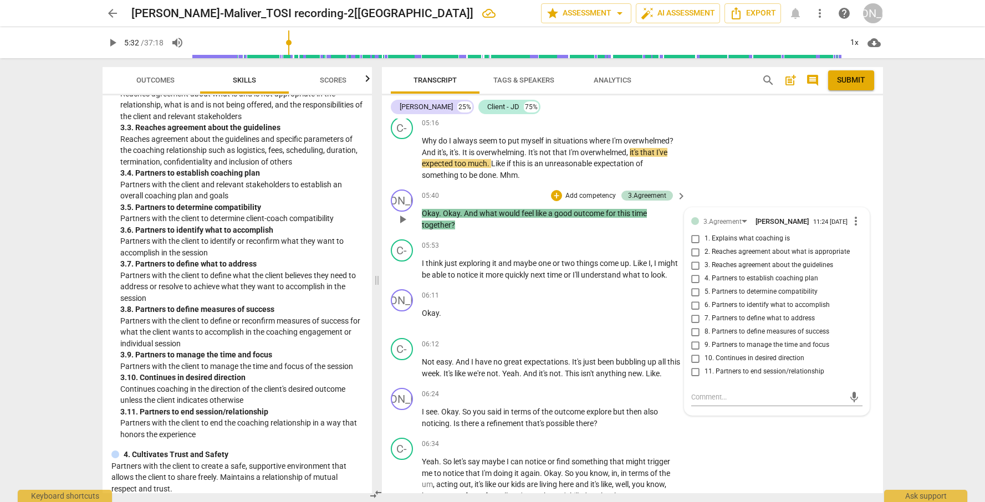
click at [749, 327] on span "8. Partners to define measures of success" at bounding box center [766, 332] width 125 height 10
click at [704, 325] on input "8. Partners to define measures of success" at bounding box center [696, 331] width 18 height 13
checkbox input "true"
click at [741, 314] on span "7. Partners to define what to address" at bounding box center [759, 319] width 110 height 10
click at [704, 312] on input "7. Partners to define what to address" at bounding box center [696, 318] width 18 height 13
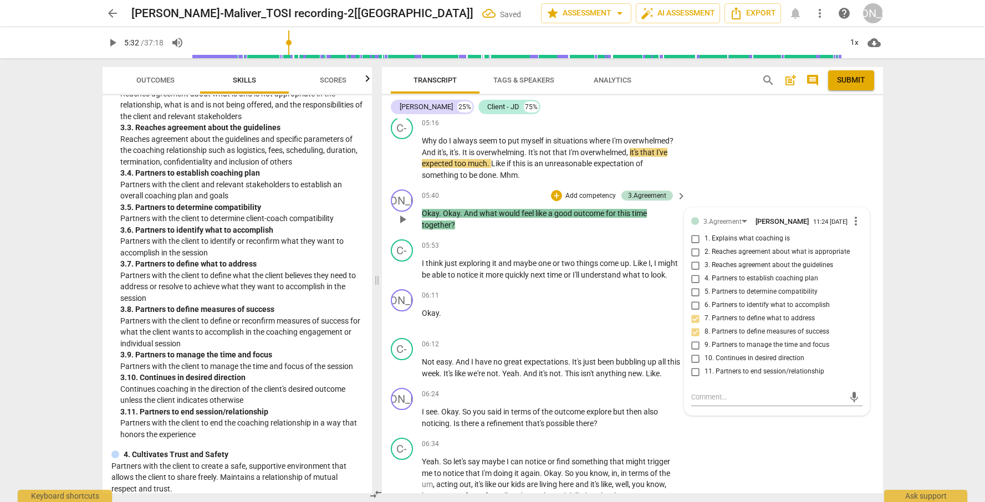
click at [730, 314] on span "7. Partners to define what to address" at bounding box center [759, 319] width 110 height 10
click at [704, 312] on input "7. Partners to define what to address" at bounding box center [696, 318] width 18 height 13
checkbox input "true"
click at [776, 300] on span "6. Partners to identify what to accomplish" at bounding box center [766, 305] width 125 height 10
click at [704, 299] on input "6. Partners to identify what to accomplish" at bounding box center [696, 305] width 18 height 13
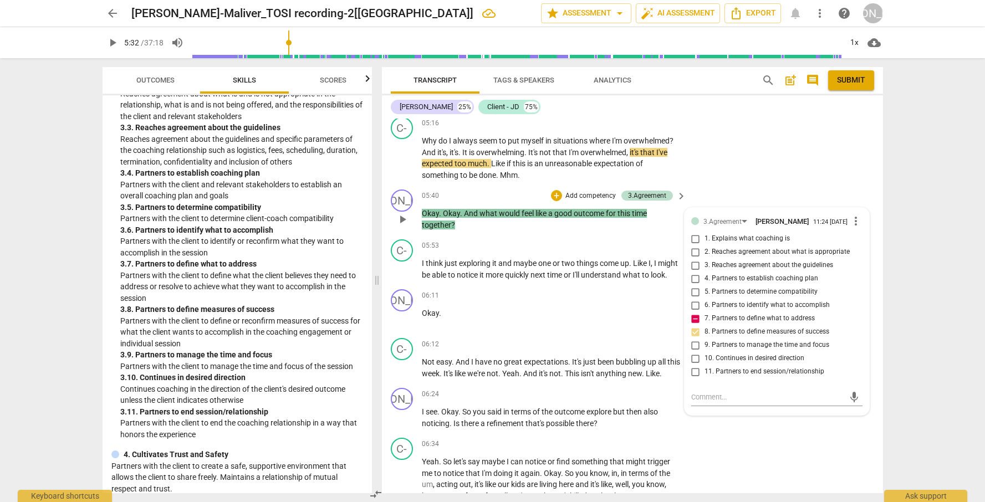
checkbox input "true"
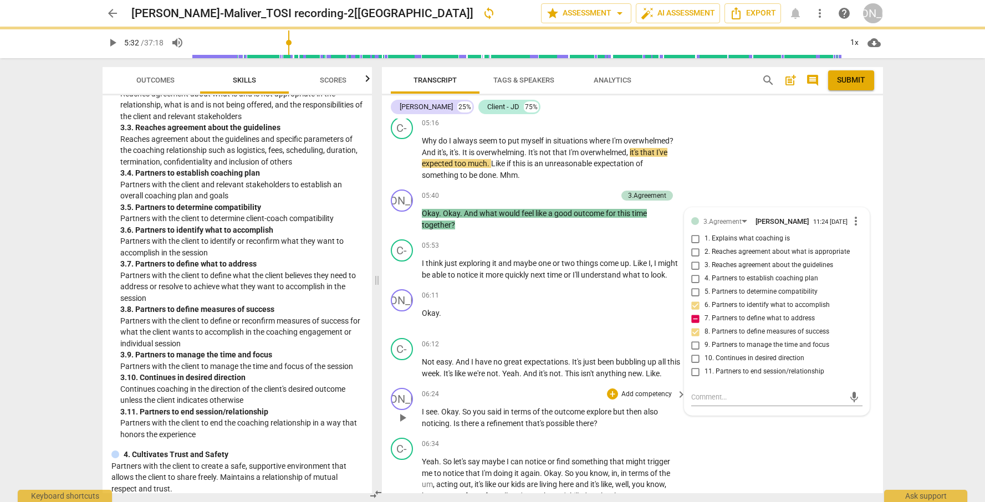
click at [803, 433] on div "JO play_arrow pause 06:24 + Add competency keyboard_arrow_right I see . Okay . …" at bounding box center [632, 408] width 501 height 50
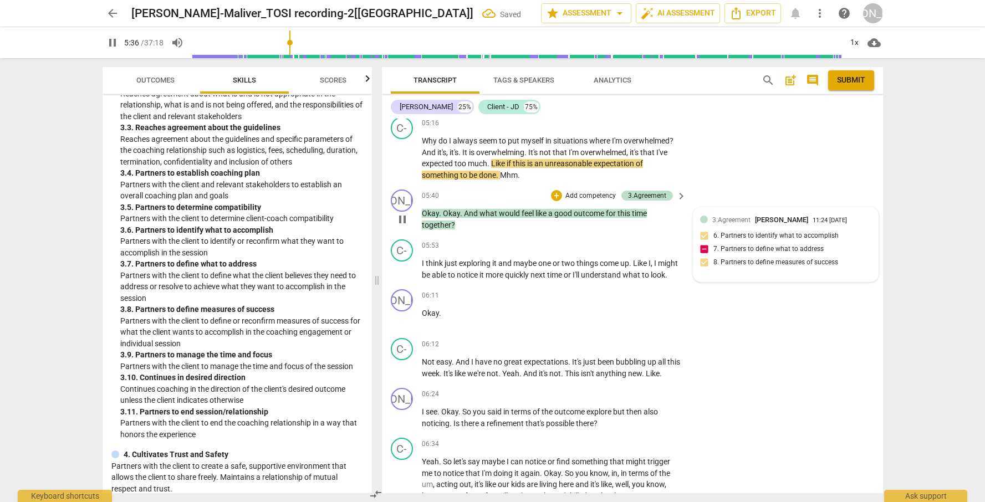
click at [703, 243] on div "3.Agreement [PERSON_NAME] 11:24 [DATE] 6. Partners to identify what to accompli…" at bounding box center [785, 244] width 171 height 60
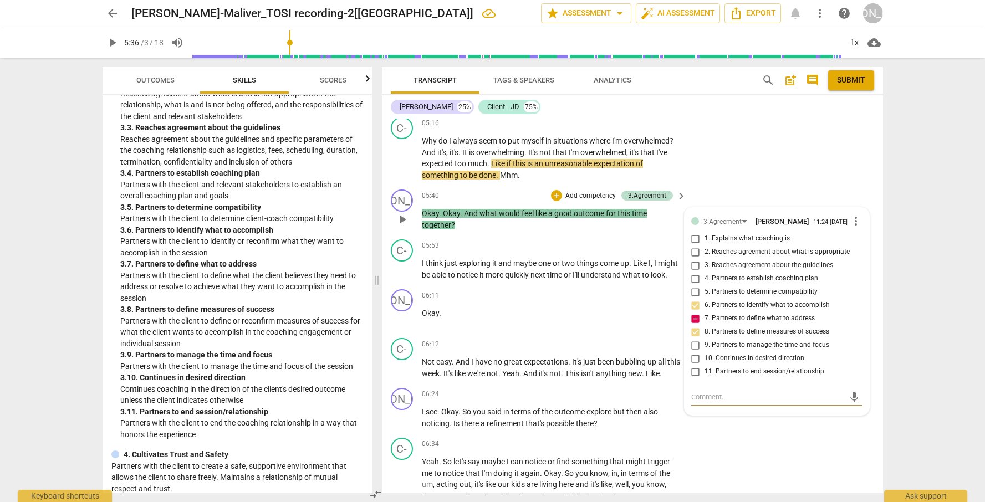
click at [838, 214] on span "more_vert" at bounding box center [855, 220] width 13 height 13
click at [838, 234] on li "Delete" at bounding box center [864, 231] width 38 height 21
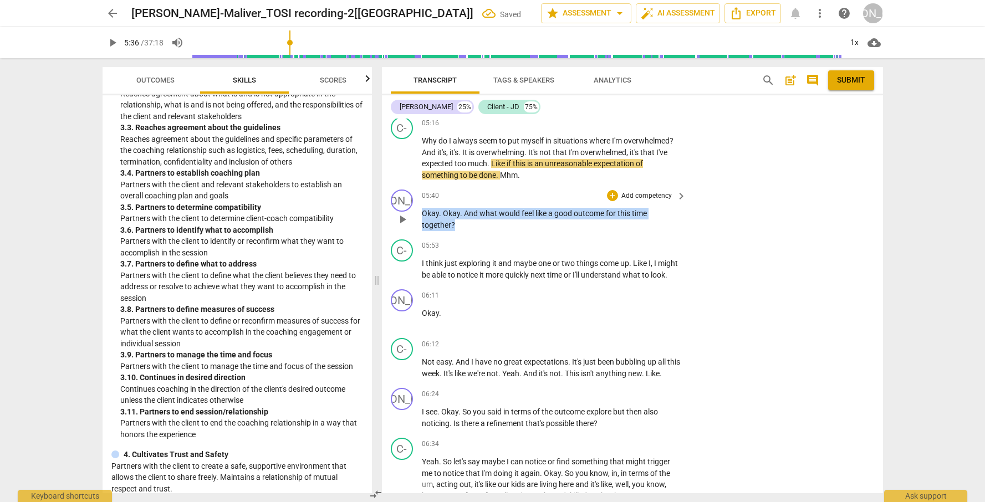
drag, startPoint x: 462, startPoint y: 208, endPoint x: 415, endPoint y: 202, distance: 46.9
click at [415, 202] on div "JO play_arrow pause 05:40 + Add competency keyboard_arrow_right Okay . Okay . A…" at bounding box center [632, 210] width 501 height 50
click at [621, 191] on p "Add competency" at bounding box center [646, 196] width 53 height 10
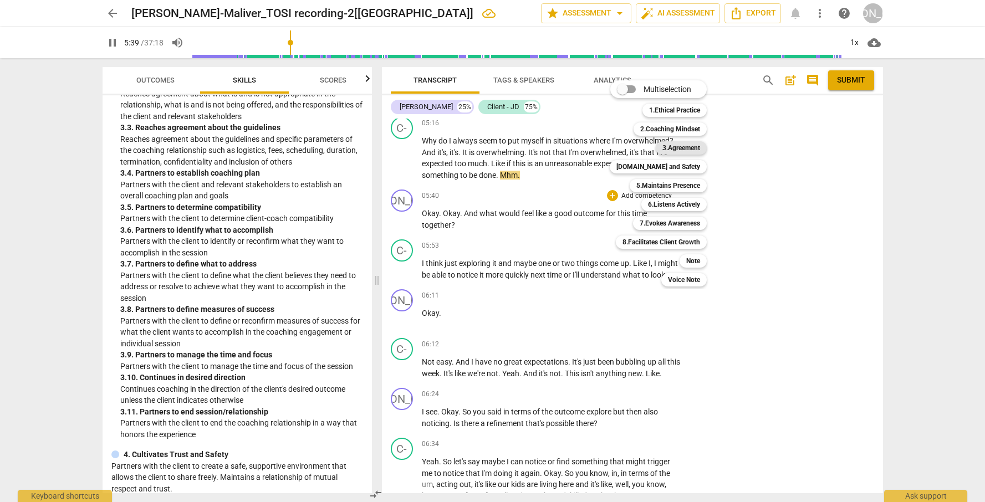
click at [686, 148] on b "3.Agreement" at bounding box center [681, 147] width 38 height 13
type input "339"
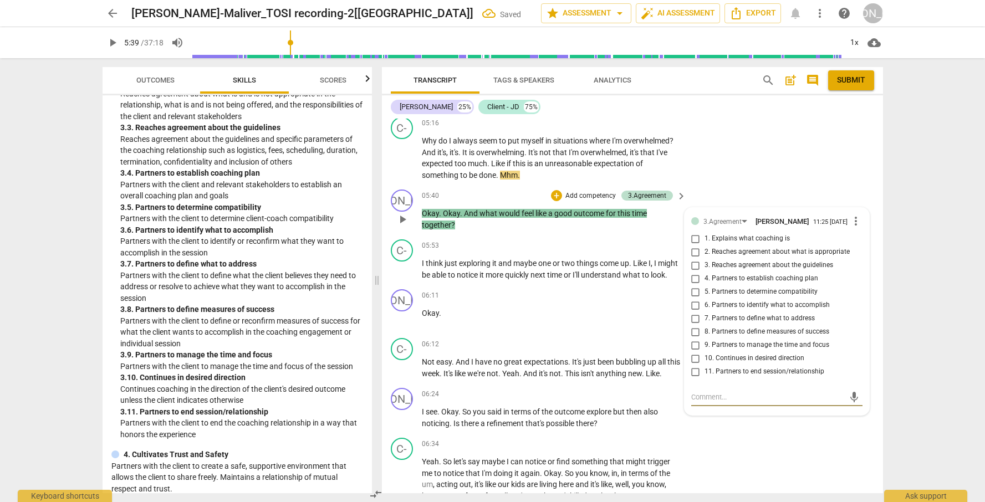
click at [697, 299] on input "6. Partners to identify what to accomplish" at bounding box center [696, 305] width 18 height 13
checkbox input "true"
click at [693, 325] on input "8. Partners to define measures of success" at bounding box center [696, 331] width 18 height 13
checkbox input "true"
click at [787, 435] on div "C- play_arrow pause 06:34 + Add competency keyboard_arrow_right Yeah . So let's…" at bounding box center [632, 492] width 501 height 118
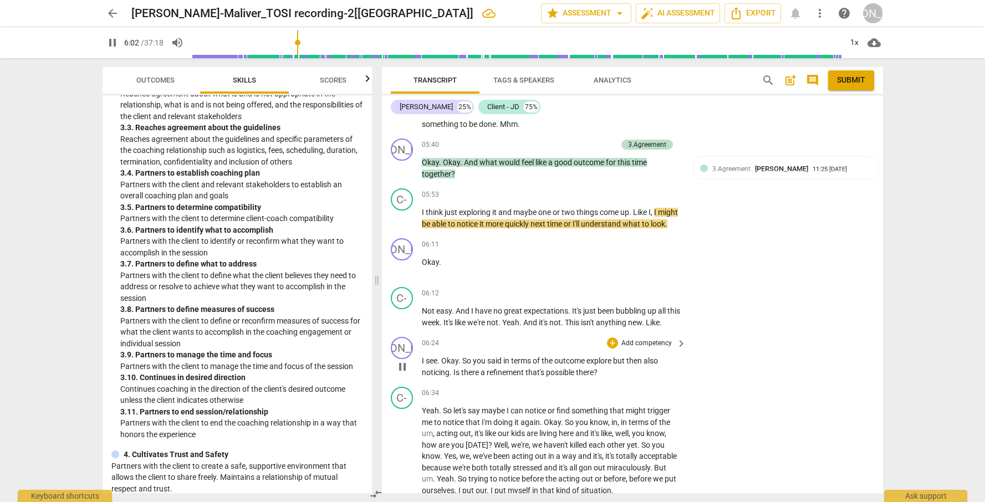
scroll to position [885, 0]
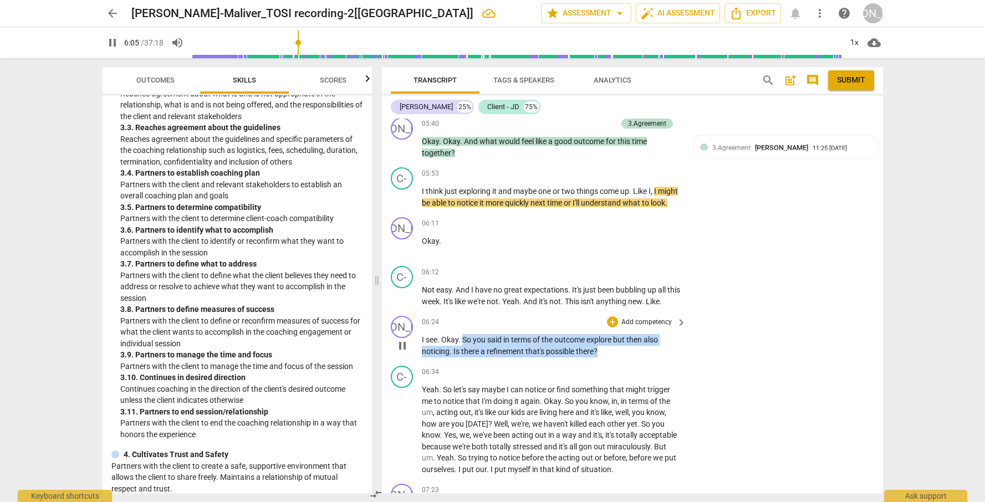
drag, startPoint x: 470, startPoint y: 347, endPoint x: 628, endPoint y: 361, distance: 158.0
click at [628, 357] on p "I see . Okay . So you said in terms of the outcome explore but then also notici…" at bounding box center [551, 345] width 259 height 23
click at [636, 327] on p "Add competency" at bounding box center [646, 322] width 53 height 10
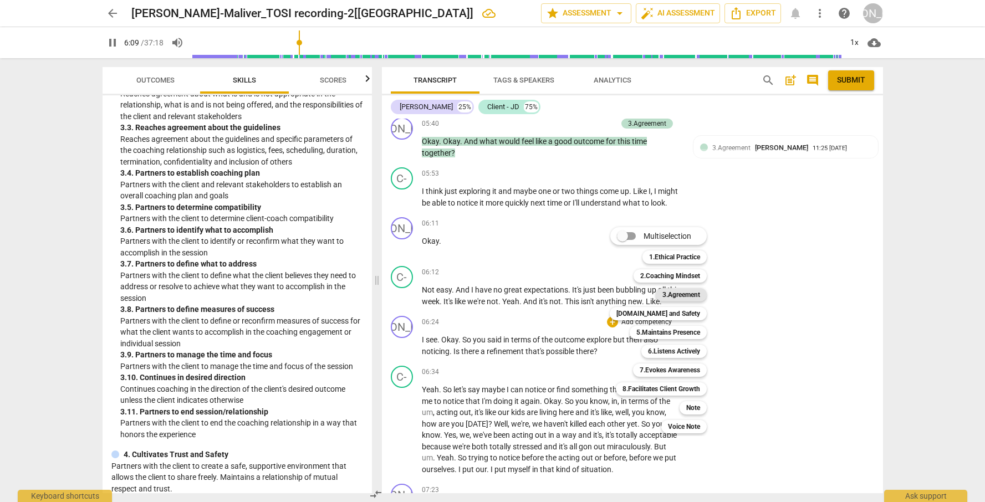
click at [675, 294] on b "3.Agreement" at bounding box center [681, 294] width 38 height 13
type input "369"
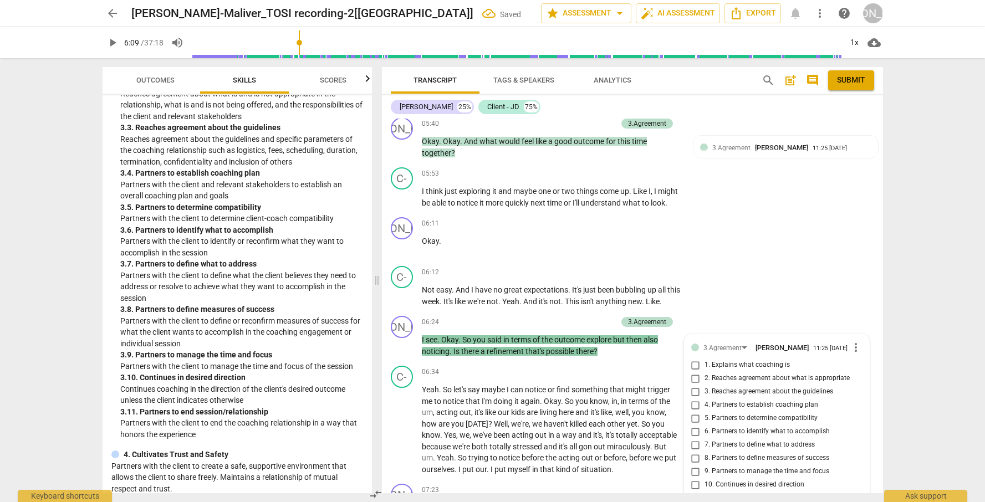
scroll to position [1114, 0]
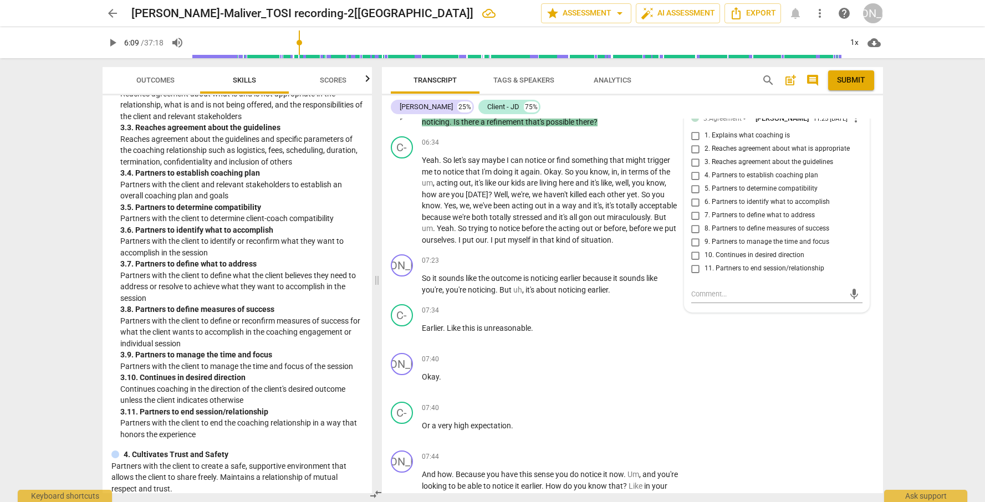
click at [774, 221] on span "7. Partners to define what to address" at bounding box center [759, 216] width 110 height 10
click at [704, 222] on input "7. Partners to define what to address" at bounding box center [696, 215] width 18 height 13
checkbox input "true"
click at [802, 372] on div "JO play_arrow pause 07:40 + Add competency keyboard_arrow_right Okay ." at bounding box center [632, 373] width 501 height 49
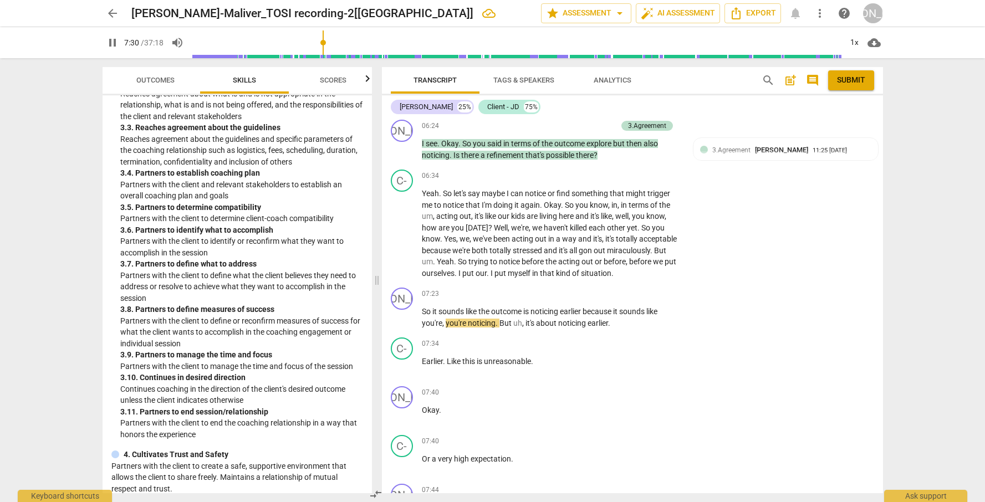
scroll to position [1079, 0]
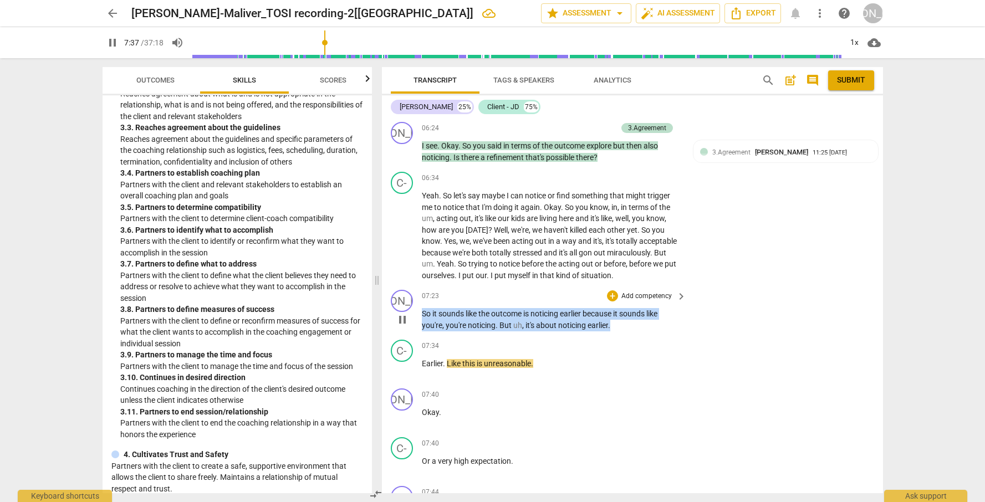
drag, startPoint x: 423, startPoint y: 330, endPoint x: 613, endPoint y: 342, distance: 190.4
click at [613, 331] on p "So it sounds like the outcome is noticing earlier because it sounds like you're…" at bounding box center [551, 319] width 259 height 23
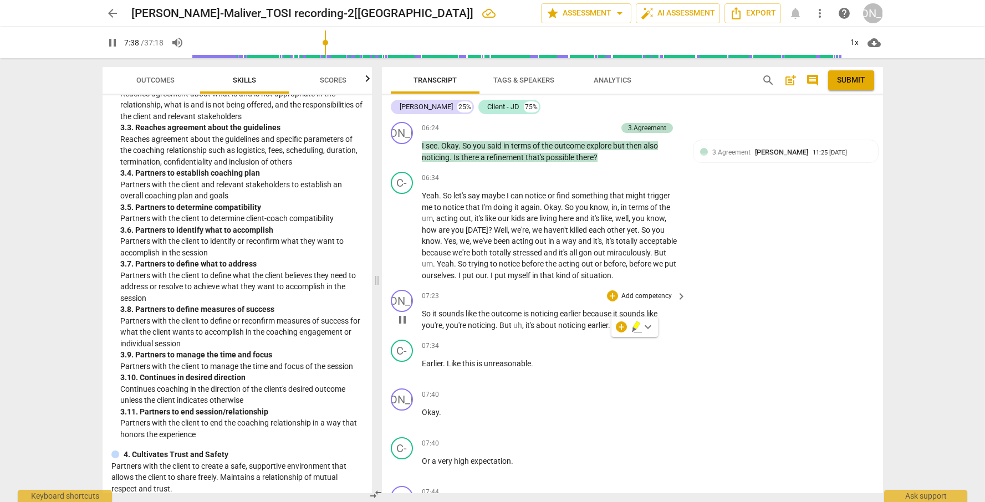
click at [645, 301] on p "Add competency" at bounding box center [646, 296] width 53 height 10
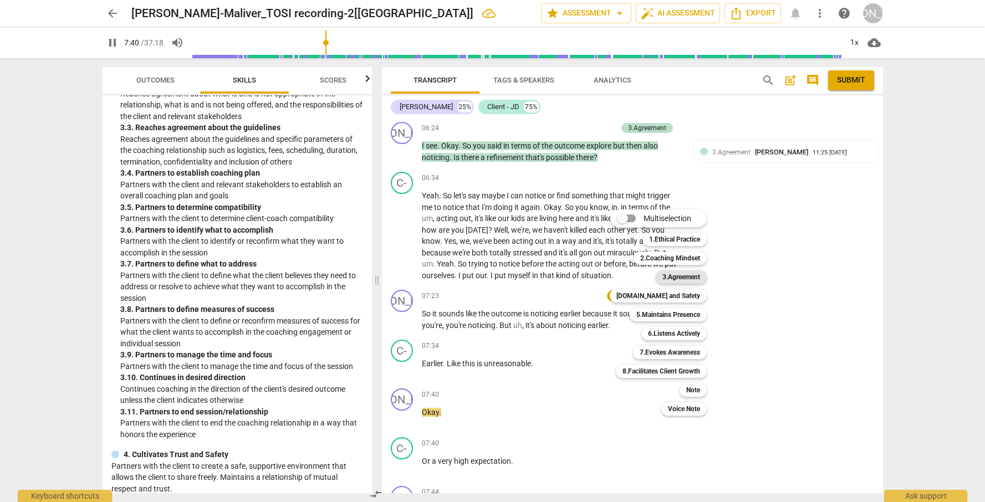
click at [668, 280] on b "3.Agreement" at bounding box center [681, 276] width 38 height 13
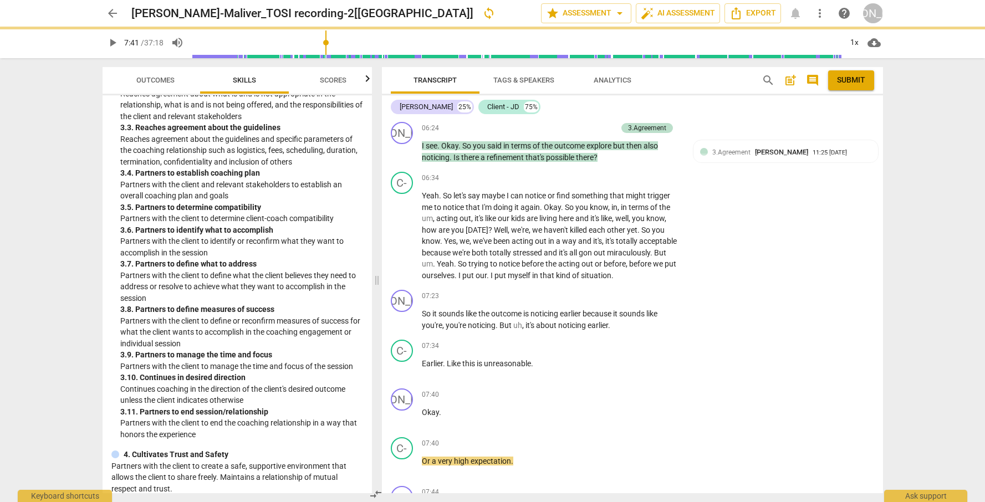
type input "461"
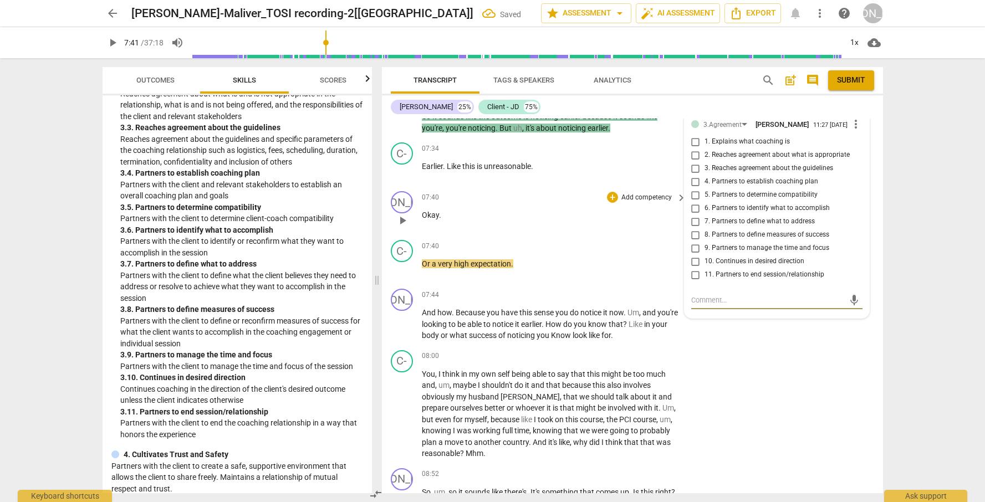
scroll to position [1170, 0]
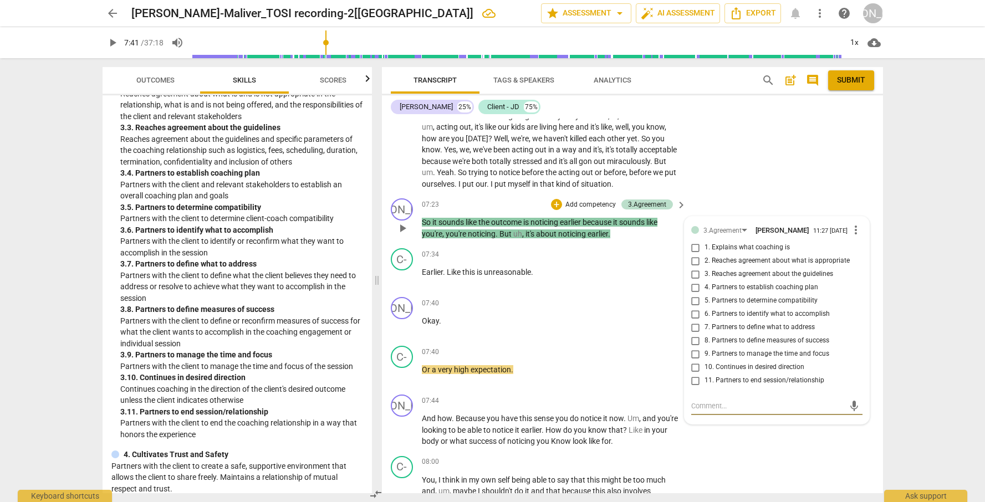
click at [795, 332] on span "7. Partners to define what to address" at bounding box center [759, 327] width 110 height 10
click at [704, 334] on input "7. Partners to define what to address" at bounding box center [696, 327] width 18 height 13
checkbox input "true"
click at [532, 263] on div "C- play_arrow pause 07:34 + Add competency keyboard_arrow_right Earlier . Like …" at bounding box center [632, 268] width 501 height 49
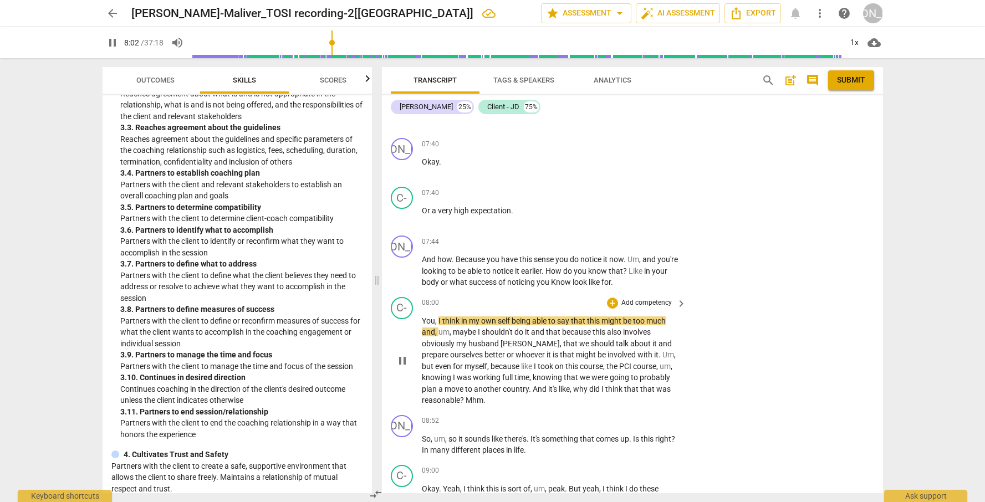
scroll to position [1345, 0]
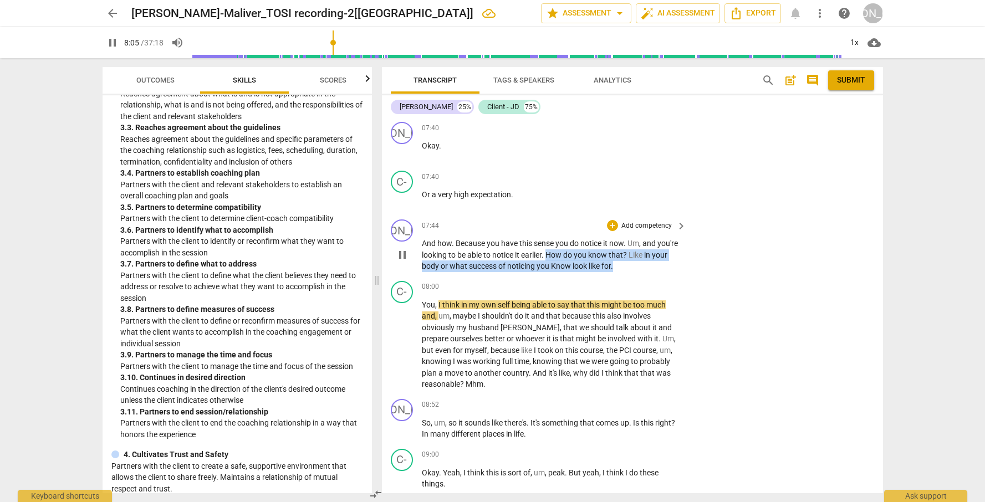
drag, startPoint x: 572, startPoint y: 269, endPoint x: 637, endPoint y: 283, distance: 66.2
click at [637, 272] on p "And how . Because you have this sense you do notice it now . Um , and you're lo…" at bounding box center [551, 255] width 259 height 34
click at [642, 231] on p "Add competency" at bounding box center [646, 226] width 53 height 10
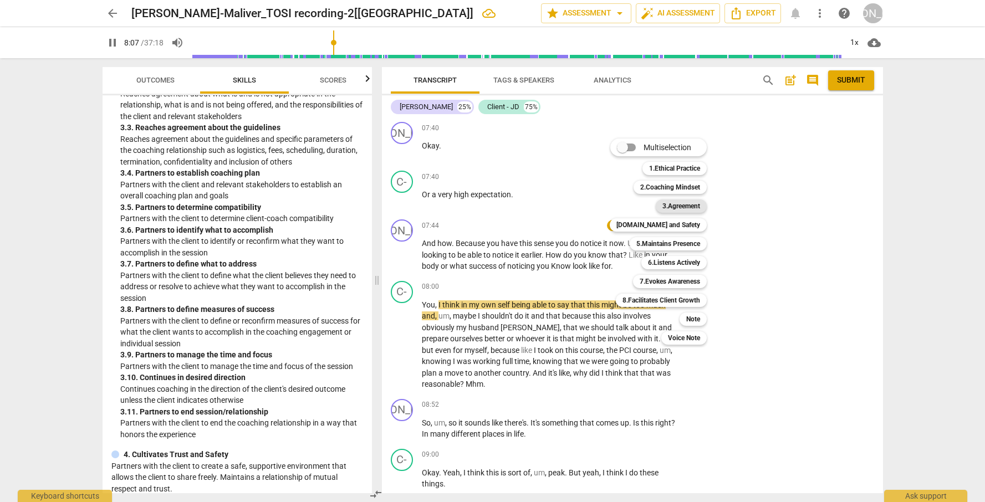
click at [683, 205] on b "3.Agreement" at bounding box center [681, 205] width 38 height 13
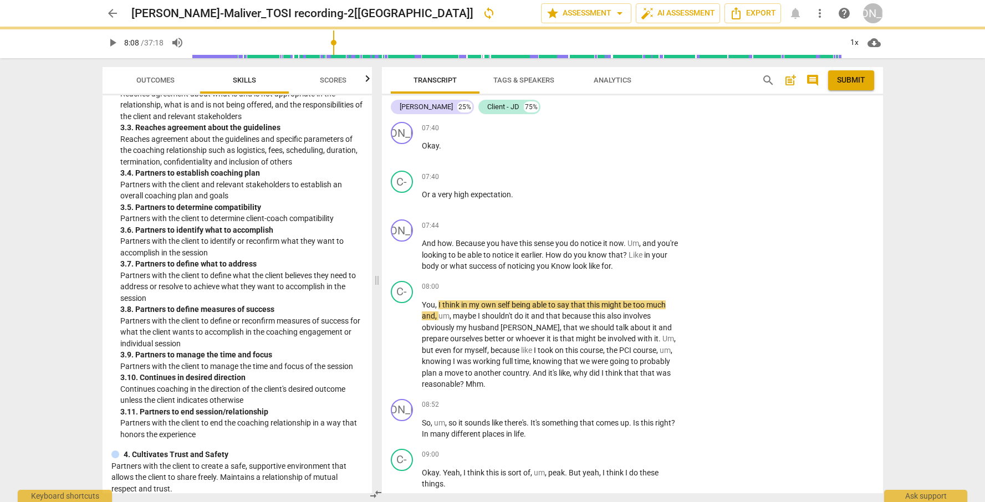
type input "488"
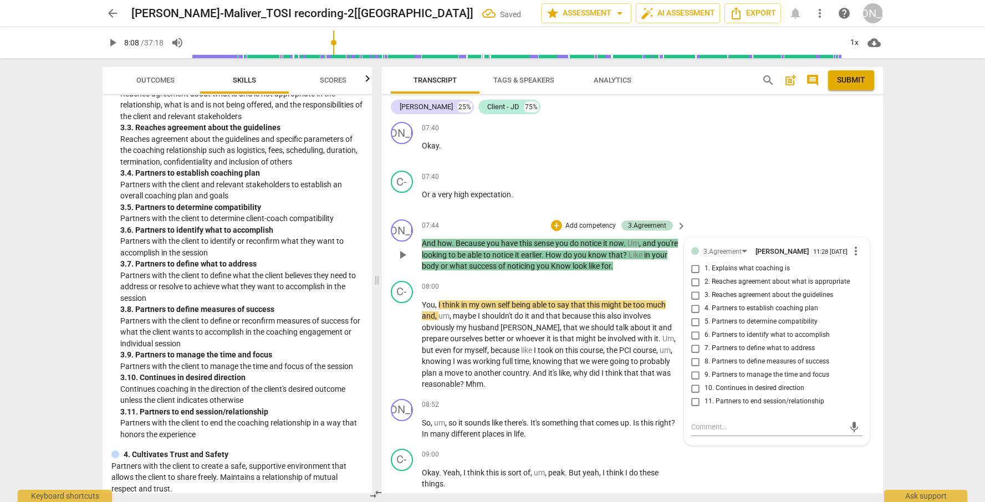
click at [788, 367] on span "8. Partners to define measures of success" at bounding box center [766, 362] width 125 height 10
click at [704, 368] on input "8. Partners to define measures of success" at bounding box center [696, 361] width 18 height 13
checkbox input "true"
click at [830, 435] on div "C- play_arrow pause 09:00 + Add competency keyboard_arrow_right Okay . Yeah , I…" at bounding box center [632, 469] width 501 height 50
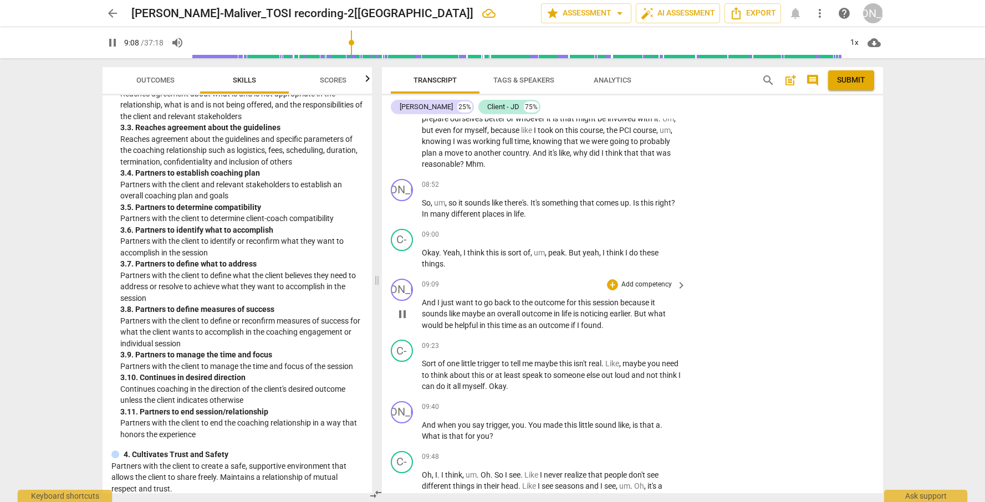
scroll to position [1540, 0]
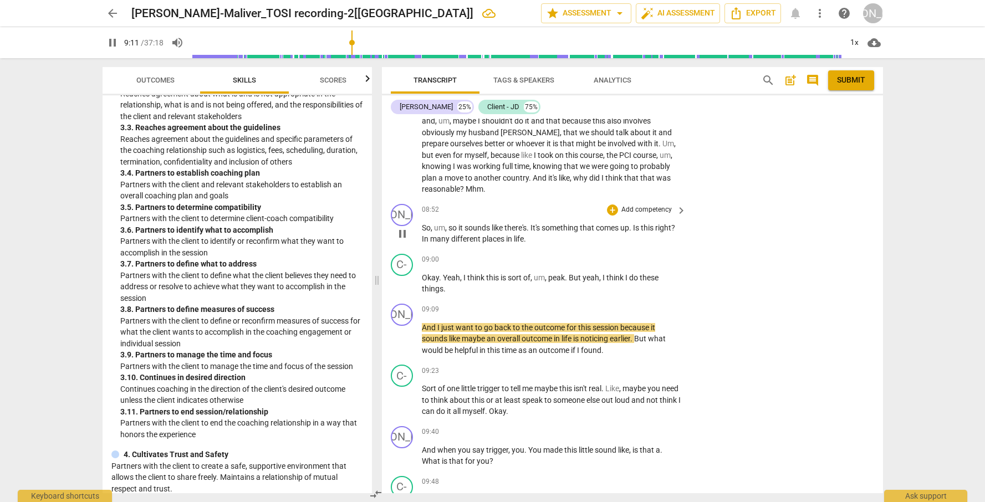
click at [404, 240] on span "pause" at bounding box center [402, 233] width 13 height 13
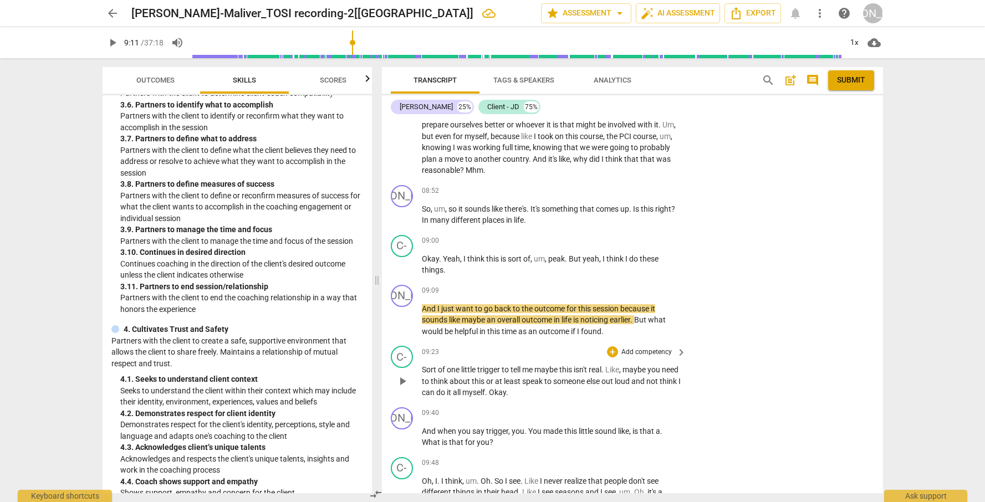
scroll to position [1589, 0]
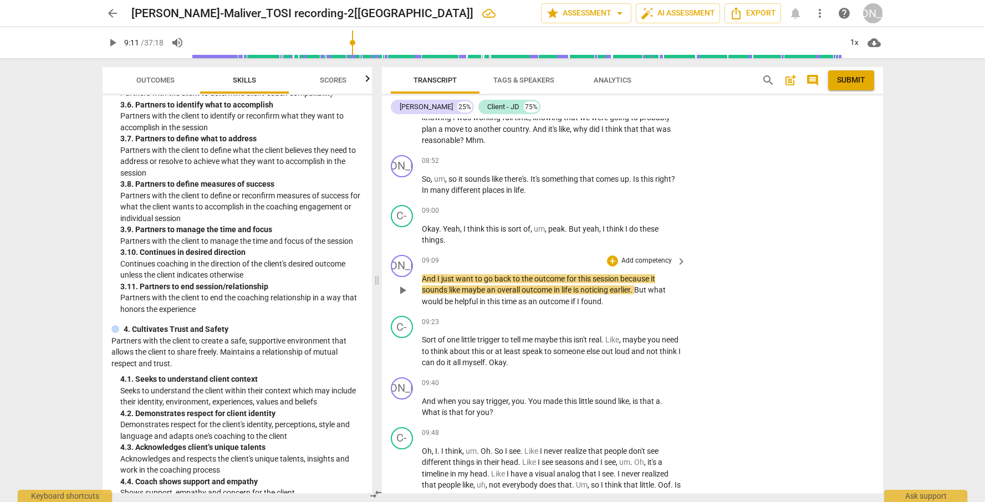
click at [394, 297] on span "play_arrow" at bounding box center [402, 290] width 18 height 13
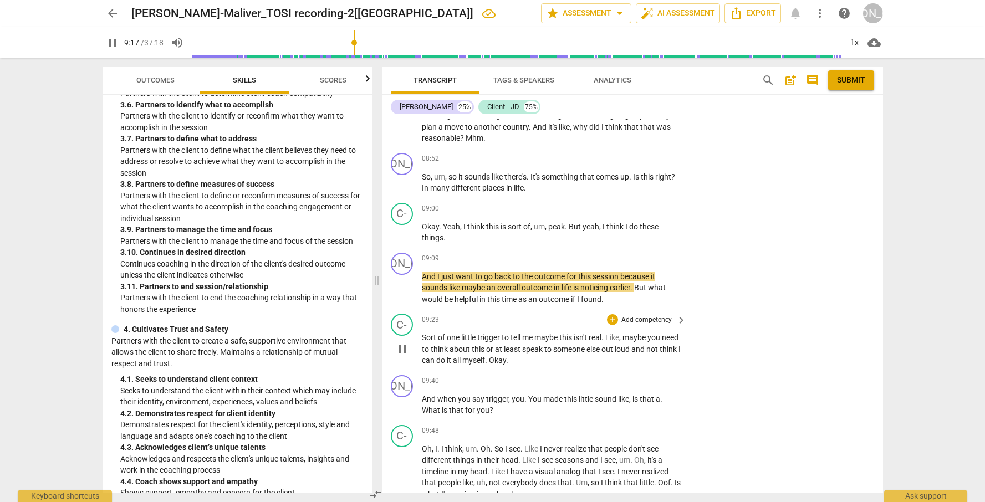
scroll to position [1594, 0]
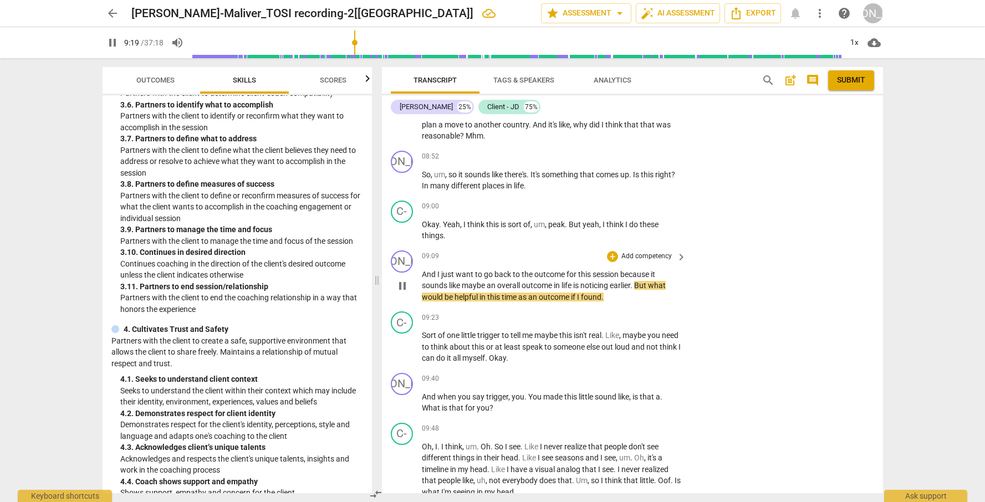
click at [399, 293] on span "pause" at bounding box center [402, 285] width 13 height 13
type input "560"
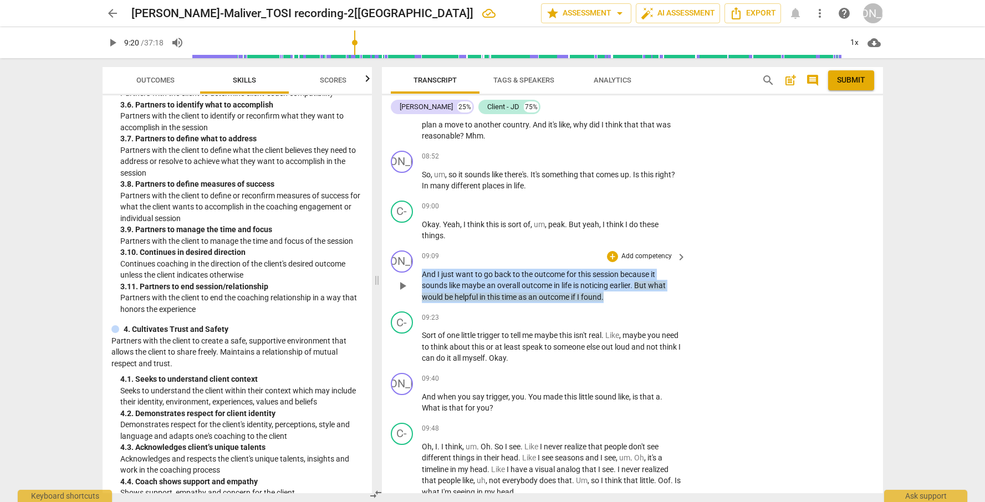
drag, startPoint x: 421, startPoint y: 286, endPoint x: 612, endPoint y: 308, distance: 192.4
click at [607, 308] on div "JO play_arrow pause 09:09 + Add competency keyboard_arrow_right And I just want…" at bounding box center [632, 277] width 501 height 62
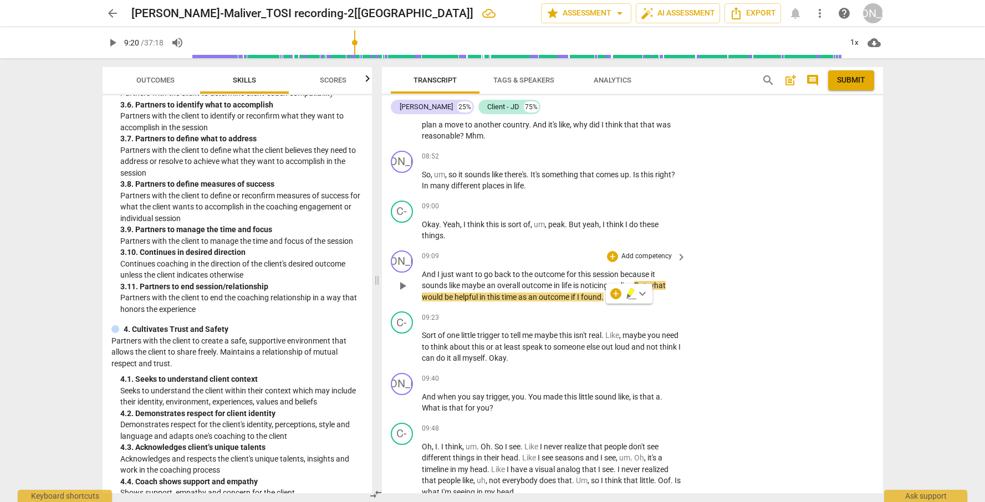
click at [639, 262] on p "Add competency" at bounding box center [646, 257] width 53 height 10
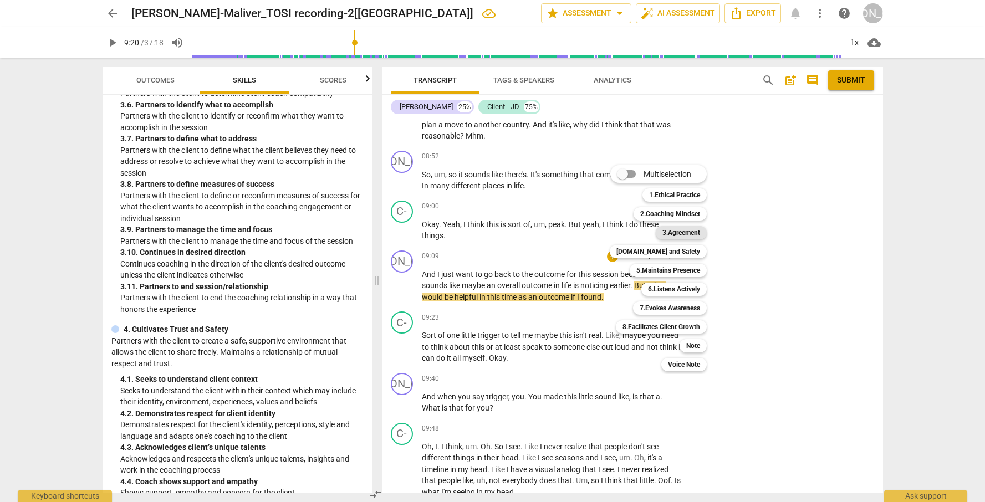
click at [674, 233] on b "3.Agreement" at bounding box center [681, 232] width 38 height 13
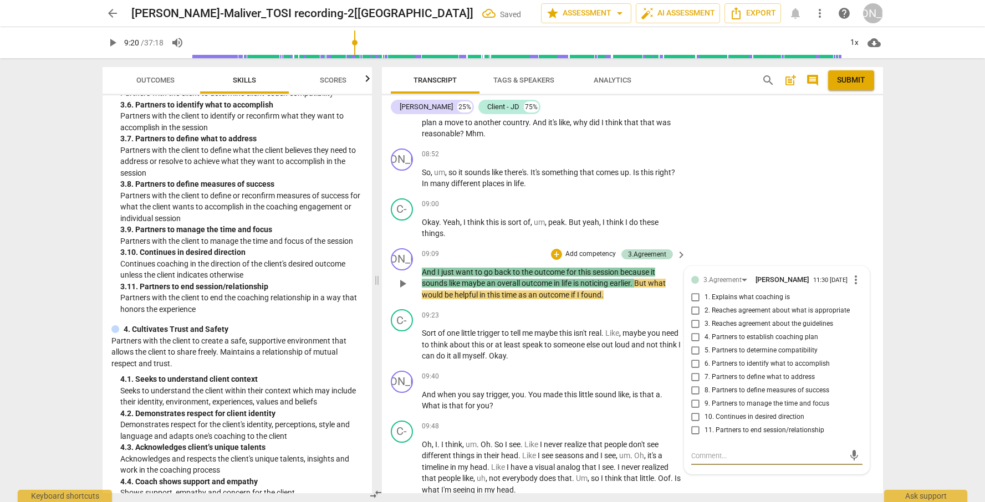
scroll to position [1598, 0]
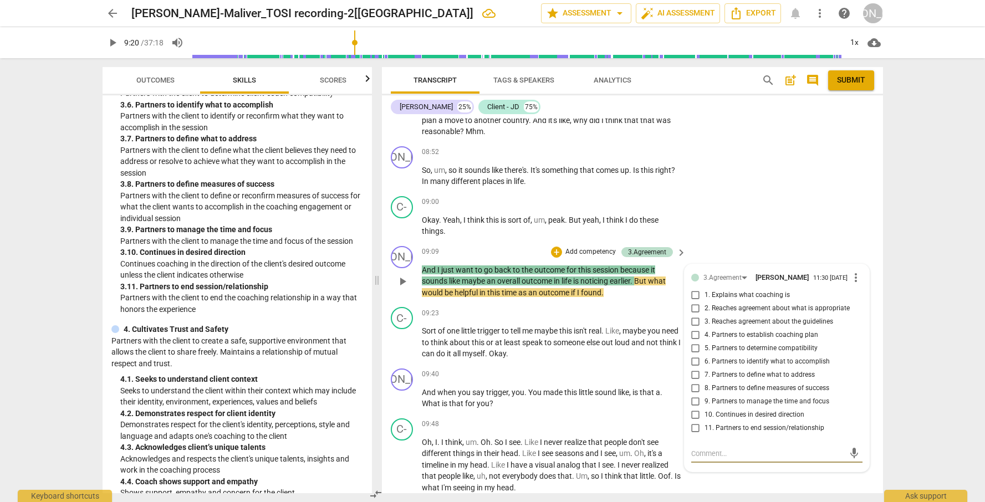
click at [794, 393] on span "8. Partners to define measures of success" at bounding box center [766, 388] width 125 height 10
click at [704, 395] on input "8. Partners to define measures of success" at bounding box center [696, 388] width 18 height 13
checkbox input "true"
click at [801, 260] on div "JO play_arrow pause 09:09 + Add competency 3.Agreement keyboard_arrow_right And…" at bounding box center [632, 273] width 501 height 62
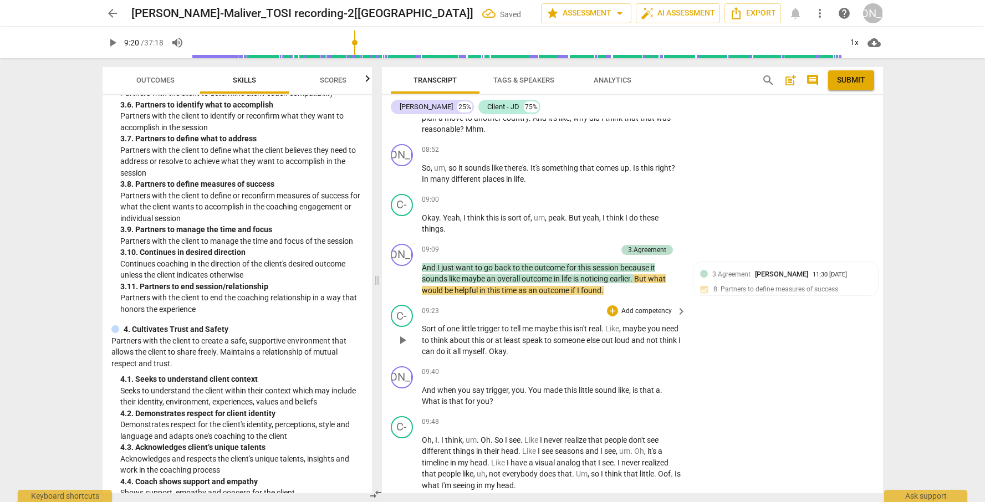
scroll to position [1602, 0]
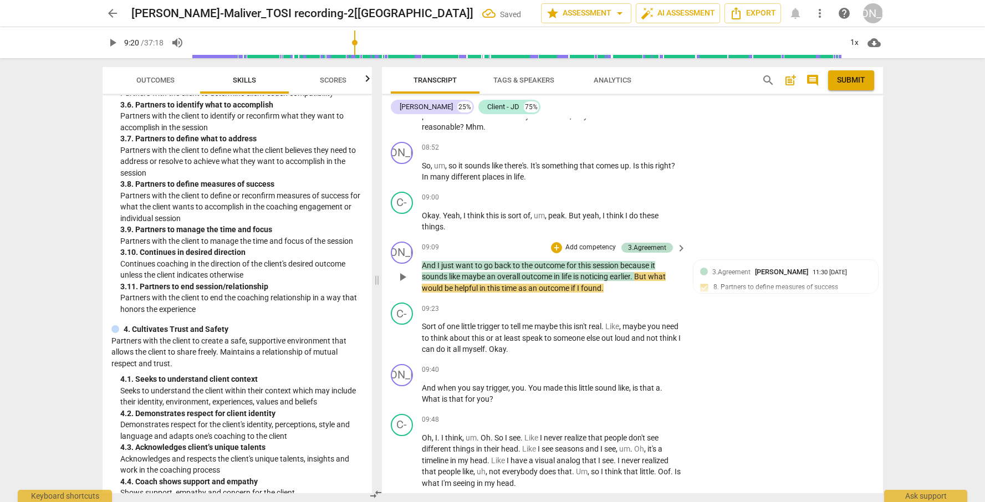
click at [403, 284] on span "play_arrow" at bounding box center [402, 276] width 13 height 13
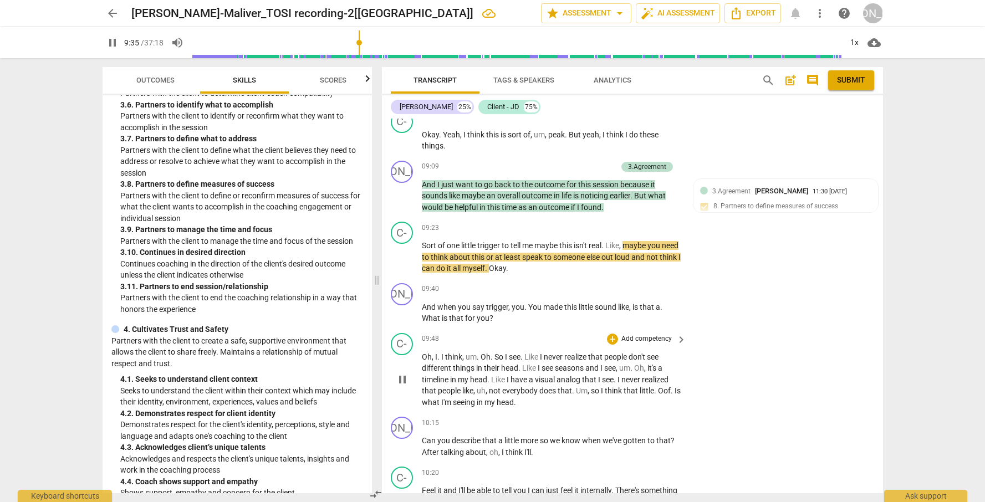
scroll to position [1699, 0]
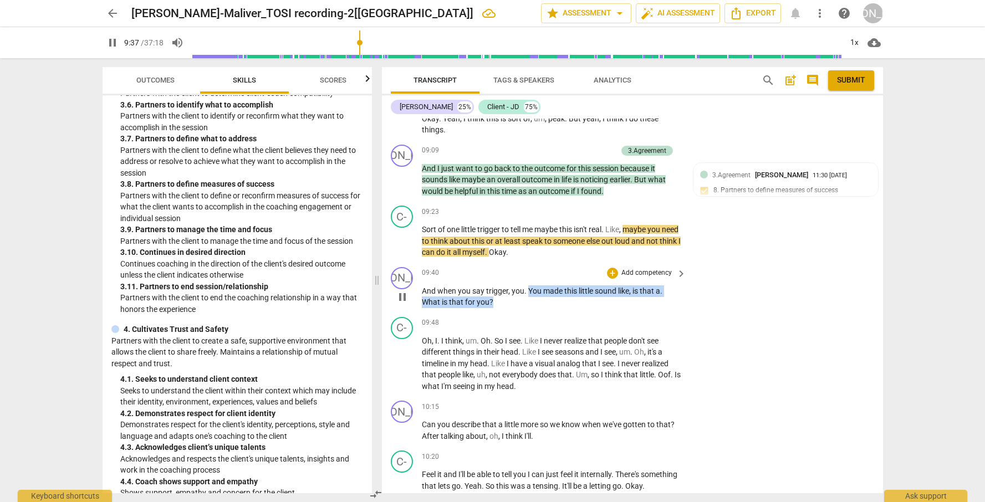
drag, startPoint x: 528, startPoint y: 302, endPoint x: 531, endPoint y: 311, distance: 9.5
click at [531, 308] on p "And when you say trigger , you . You made this little sound like , is that a . …" at bounding box center [551, 296] width 259 height 23
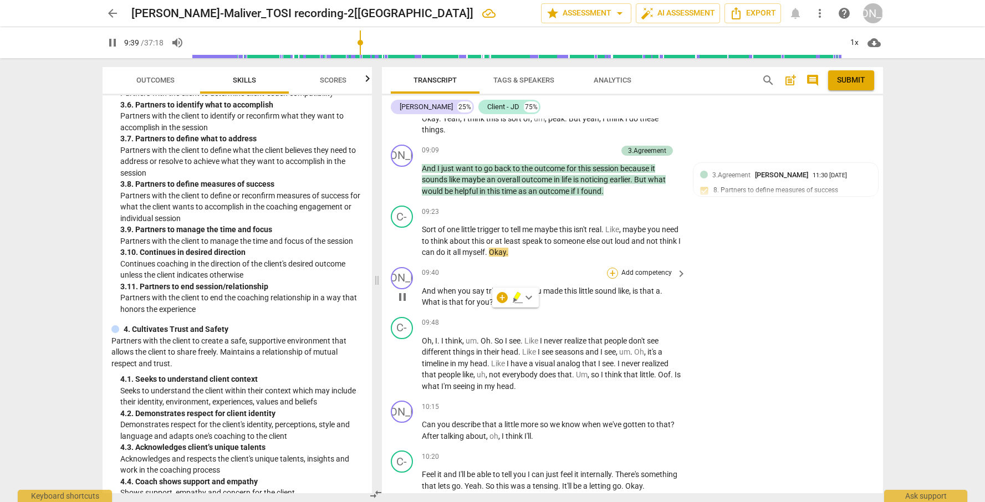
click at [611, 279] on div "+" at bounding box center [612, 273] width 11 height 11
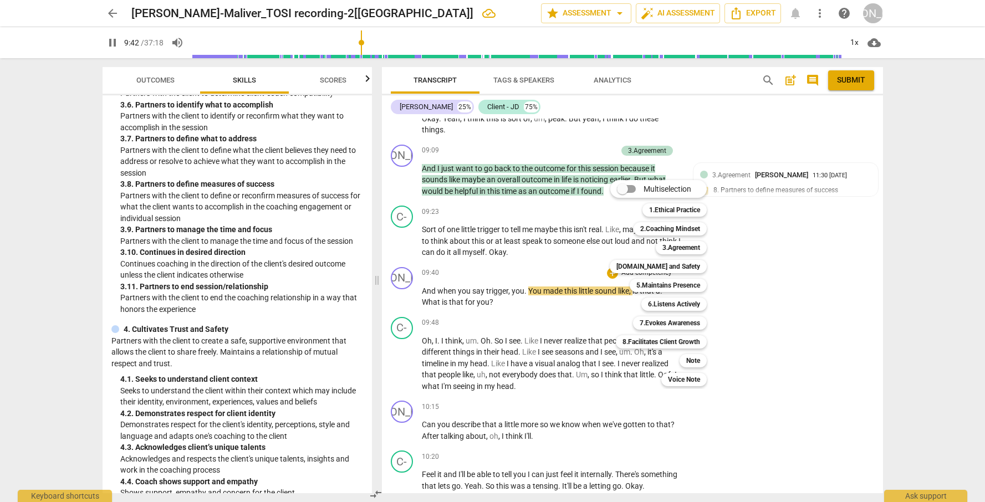
click at [813, 379] on div at bounding box center [492, 251] width 985 height 502
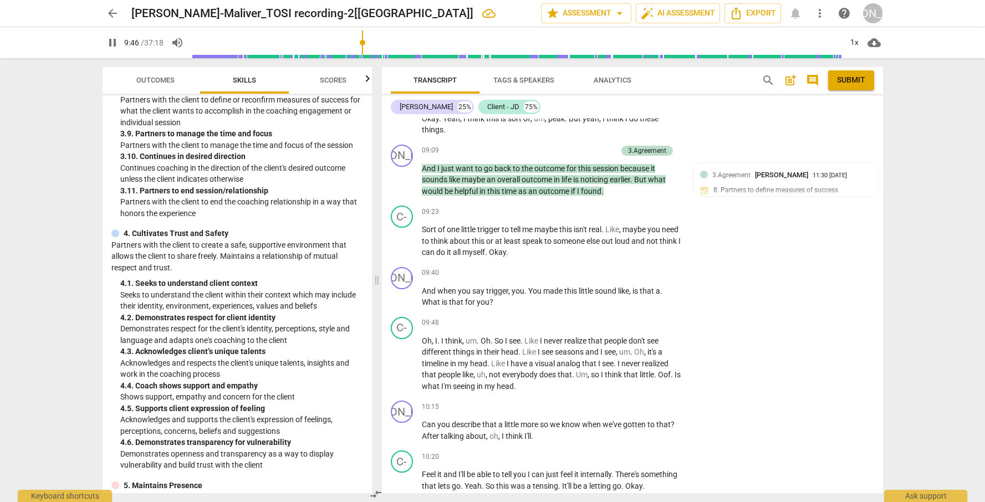
scroll to position [872, 0]
click at [404, 304] on span "pause" at bounding box center [402, 296] width 13 height 13
type input "589"
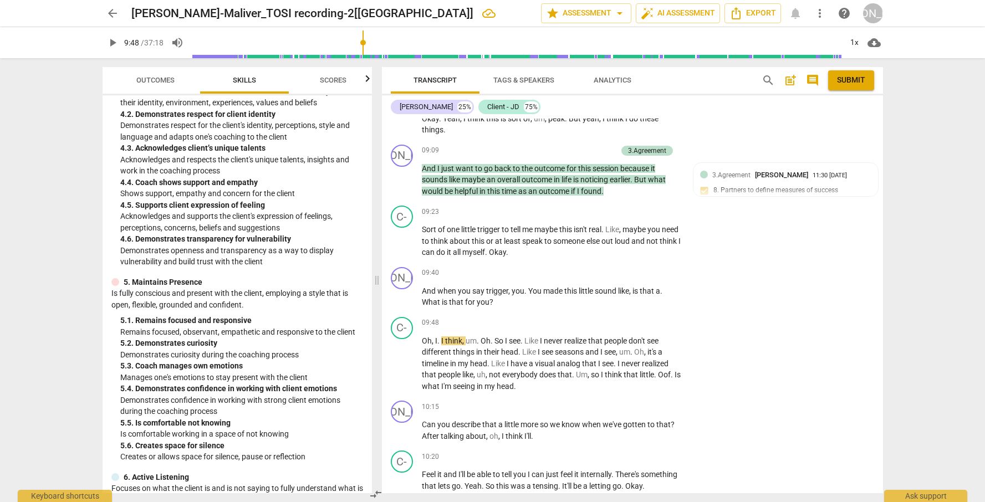
scroll to position [1076, 0]
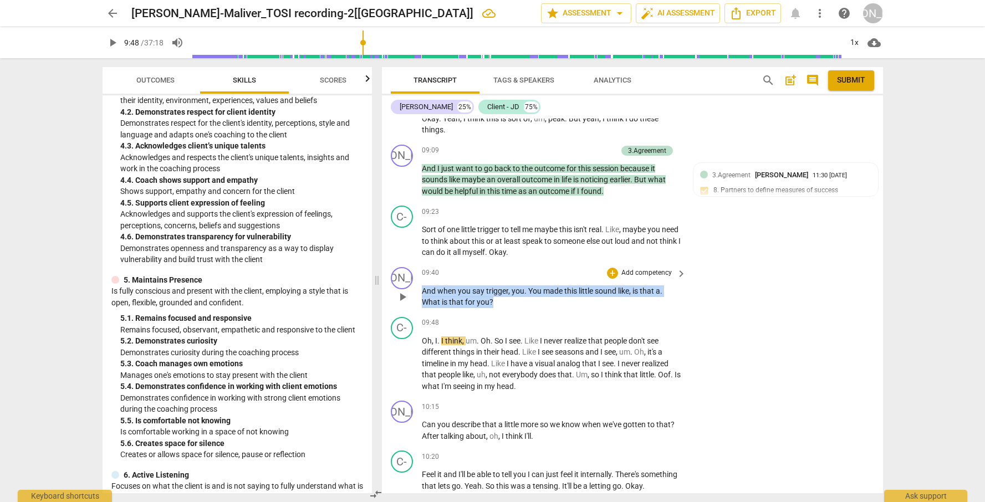
drag, startPoint x: 423, startPoint y: 301, endPoint x: 507, endPoint y: 314, distance: 85.2
click at [507, 308] on p "And when you say trigger , you . You made this little sound like , is that a . …" at bounding box center [551, 296] width 259 height 23
click at [628, 278] on p "Add competency" at bounding box center [646, 273] width 53 height 10
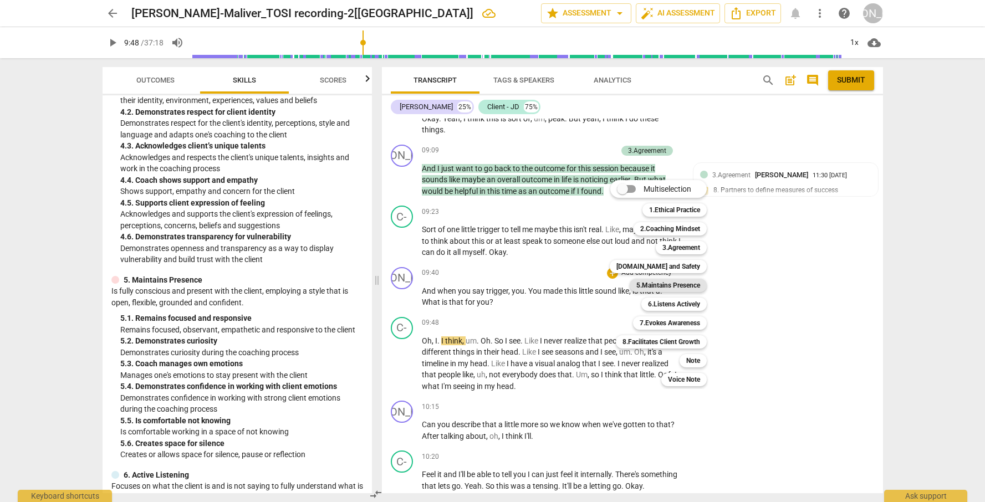
click at [656, 287] on b "5.Maintains Presence" at bounding box center [668, 285] width 64 height 13
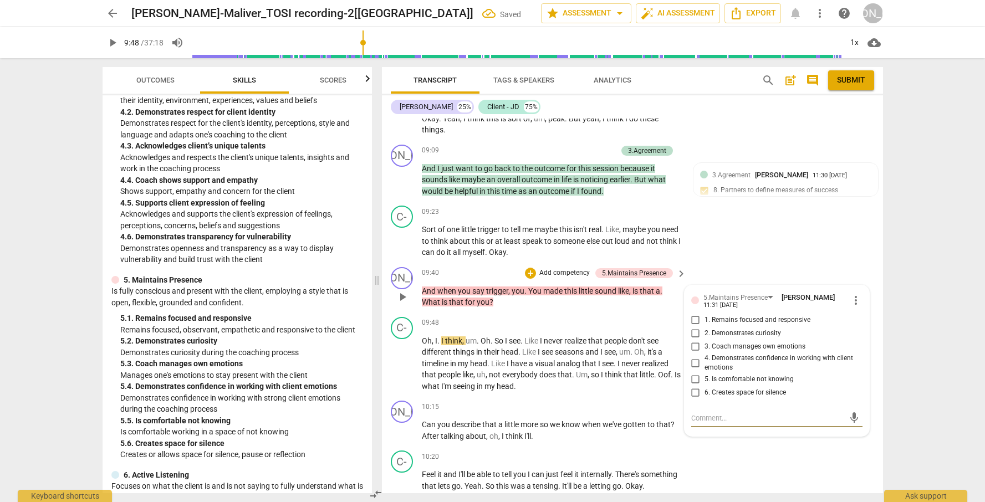
click at [771, 339] on span "2. Demonstrates curiosity" at bounding box center [742, 334] width 76 height 10
click at [704, 340] on input "2. Demonstrates curiosity" at bounding box center [696, 333] width 18 height 13
checkbox input "true"
click at [772, 435] on div "C- play_arrow pause 10:20 + Add competency keyboard_arrow_right Feel it and I'l…" at bounding box center [632, 471] width 501 height 50
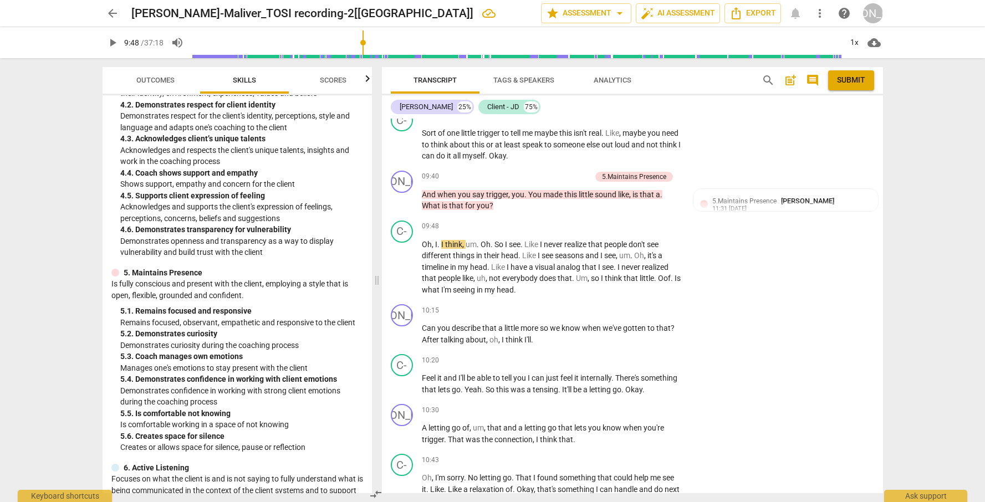
scroll to position [1133, 0]
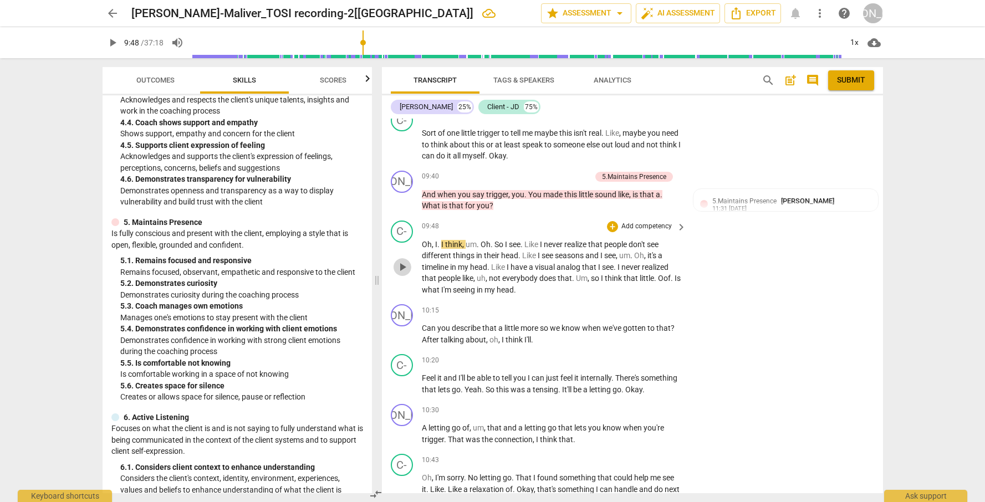
click at [402, 274] on span "play_arrow" at bounding box center [402, 266] width 13 height 13
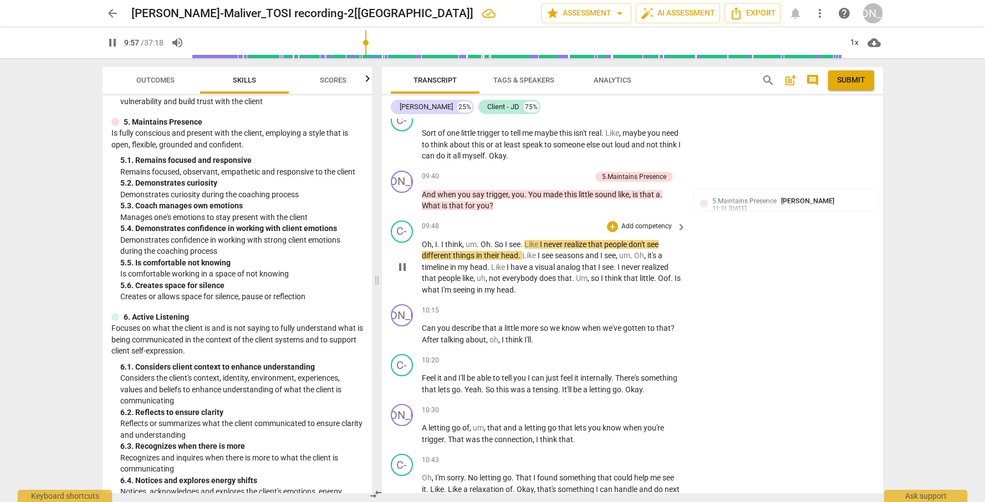
scroll to position [1730, 0]
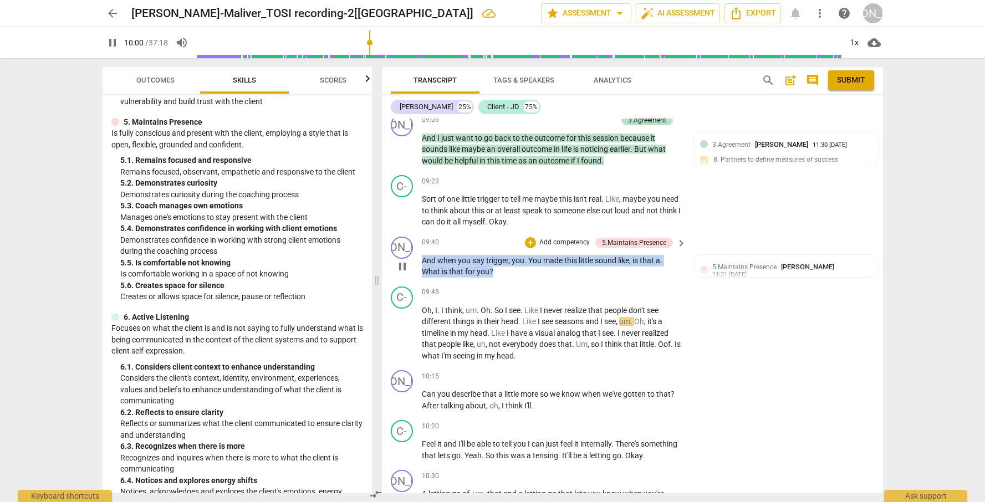
drag, startPoint x: 502, startPoint y: 283, endPoint x: 423, endPoint y: 266, distance: 81.0
click at [423, 266] on p "And when you say trigger , you . You made this little sound like , is that a . …" at bounding box center [551, 266] width 259 height 23
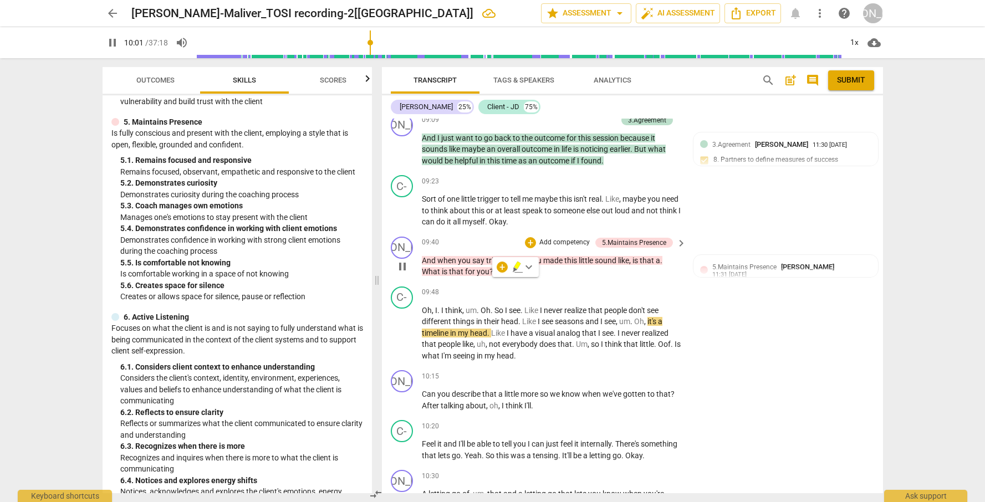
click at [536, 248] on div "+ Add competency" at bounding box center [558, 242] width 66 height 11
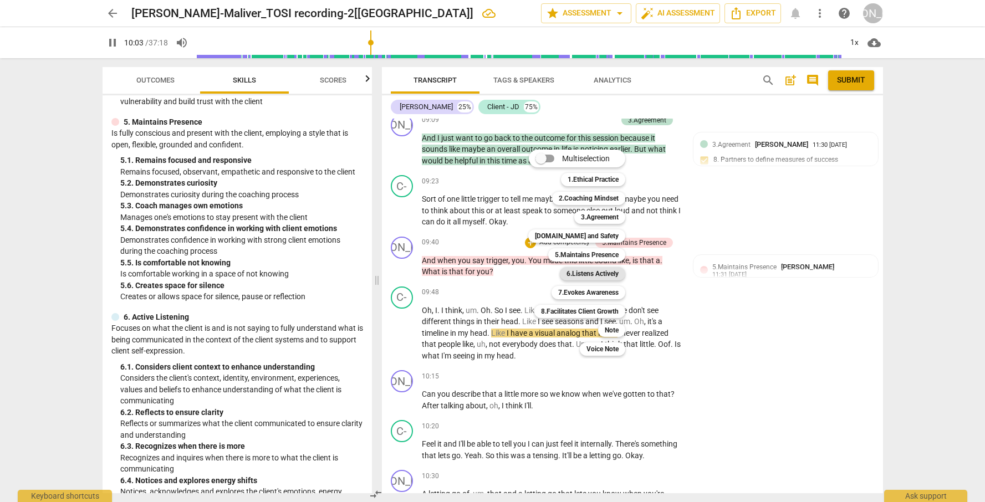
click at [603, 275] on b "6.Listens Actively" at bounding box center [592, 273] width 52 height 13
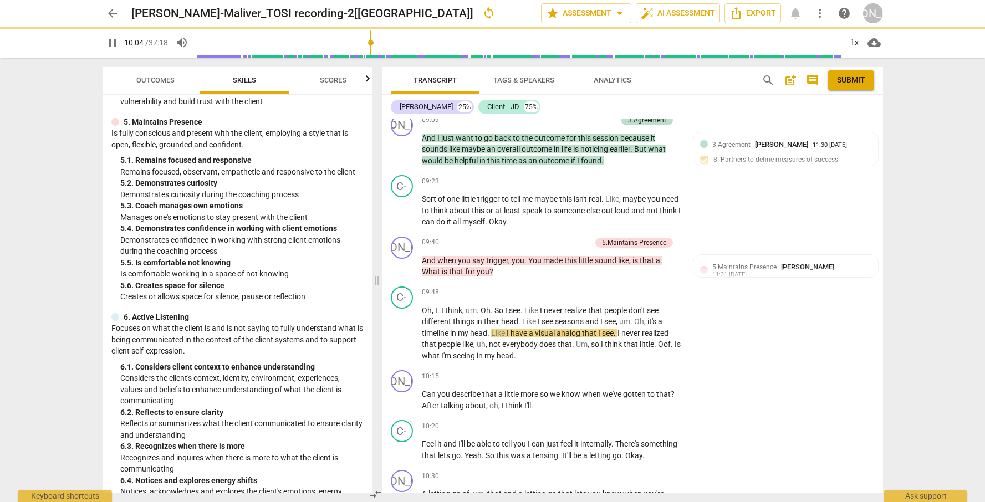
type input "604"
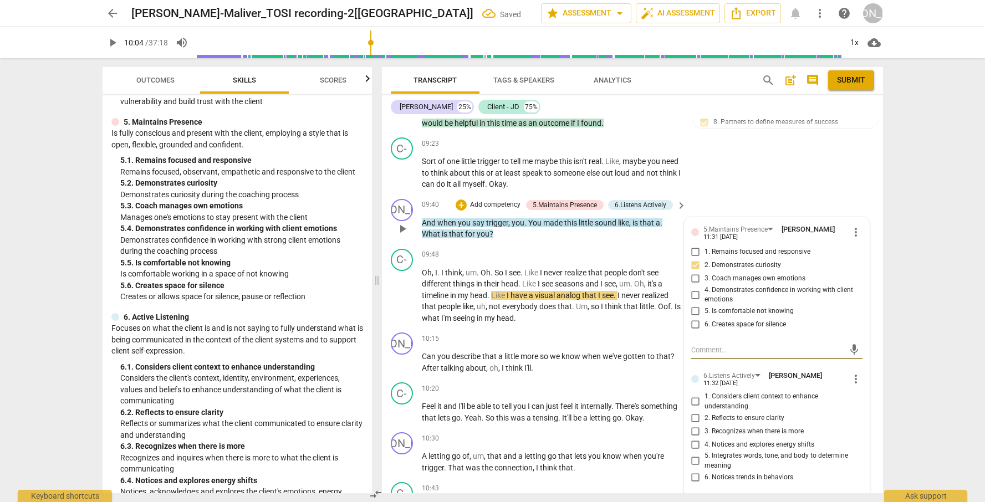
scroll to position [1830, 0]
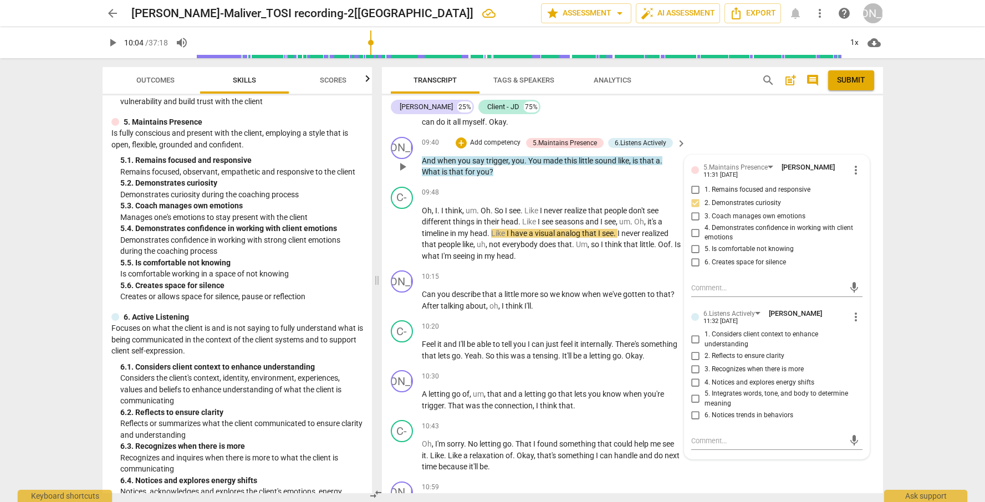
click at [736, 375] on span "3. Recognizes when there is more" at bounding box center [753, 370] width 99 height 10
click at [704, 376] on input "3. Recognizes when there is more" at bounding box center [696, 368] width 18 height 13
checkbox input "true"
click at [711, 404] on span "5. Integrates words, tone, and body to determine meaning" at bounding box center [780, 398] width 153 height 19
click at [704, 404] on input "5. Integrates words, tone, and body to determine meaning" at bounding box center [696, 398] width 18 height 13
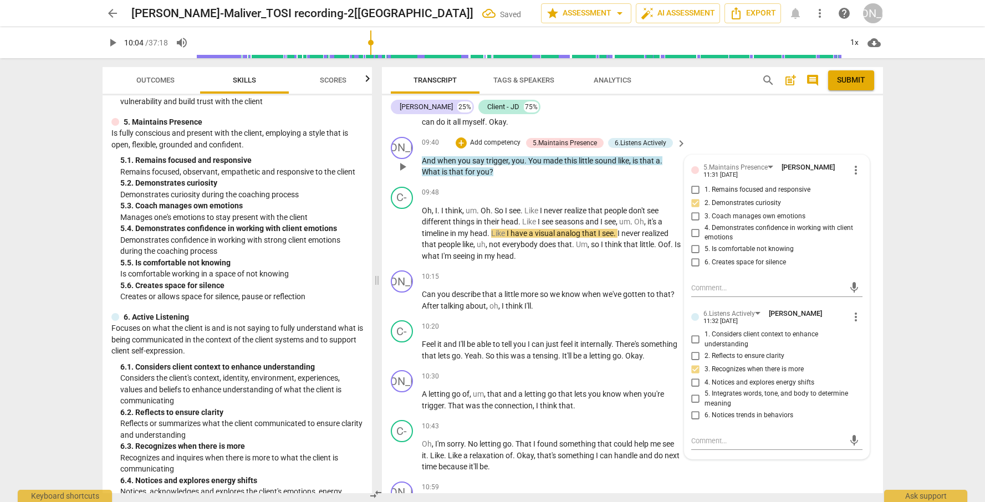
checkbox input "true"
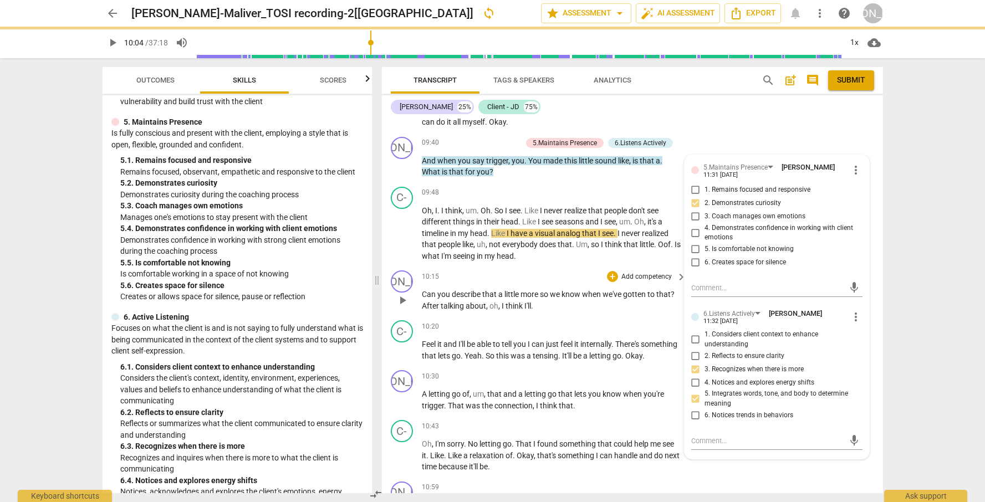
click at [624, 316] on div "JO play_arrow pause 10:15 + Add competency keyboard_arrow_right Can you describ…" at bounding box center [632, 291] width 501 height 50
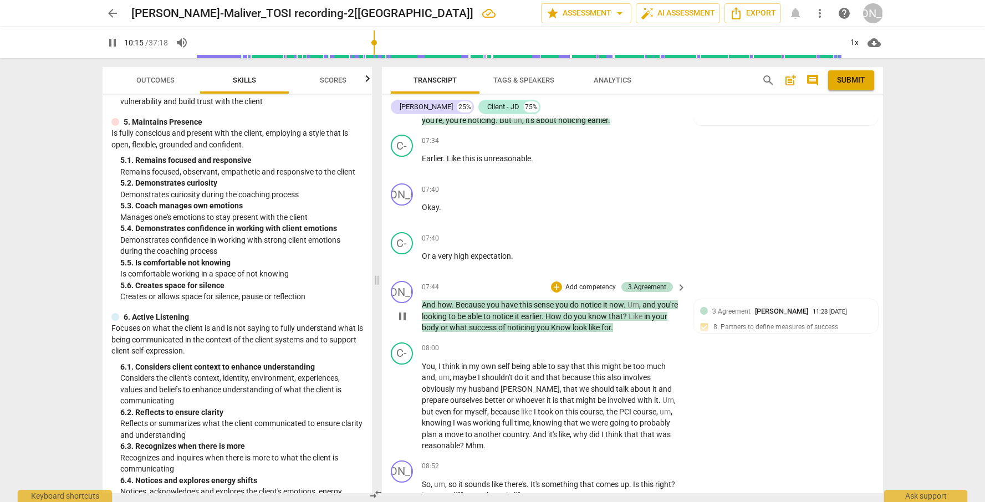
scroll to position [1154, 0]
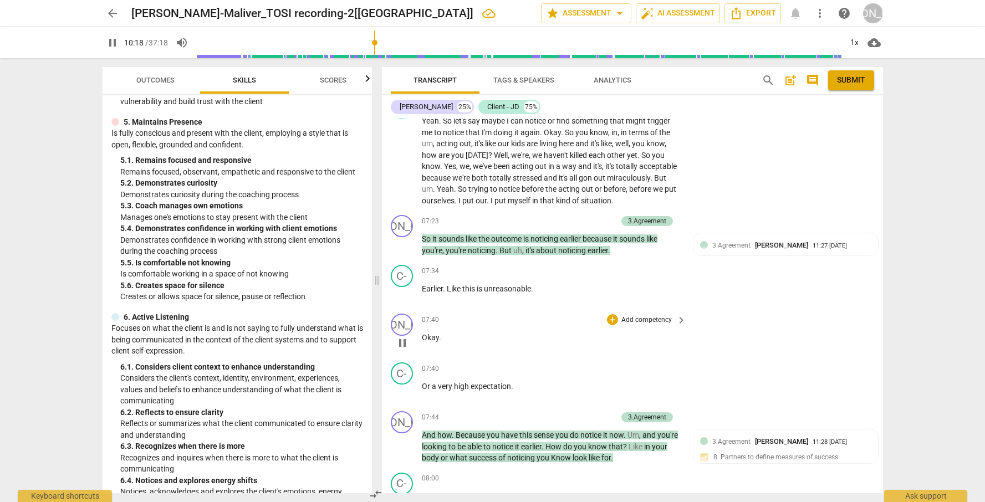
click at [401, 350] on span "pause" at bounding box center [402, 342] width 13 height 13
type input "619"
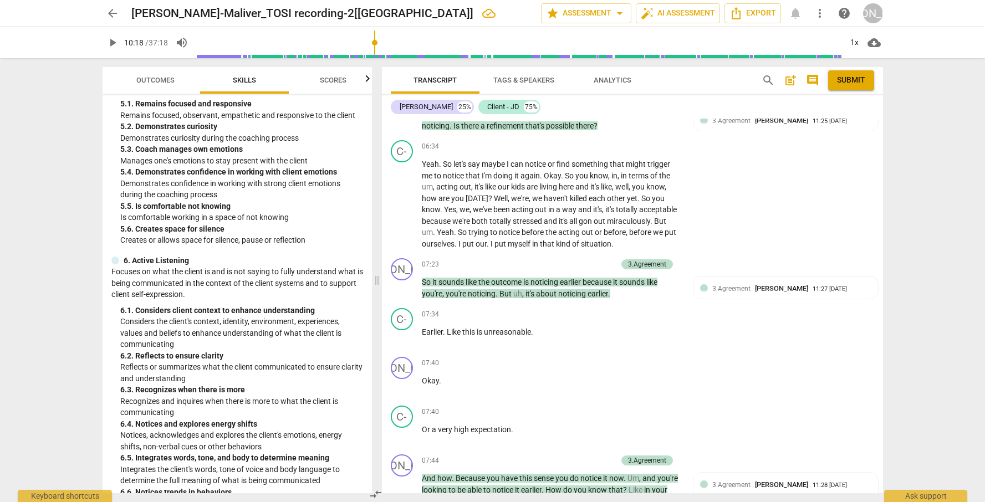
scroll to position [1292, 0]
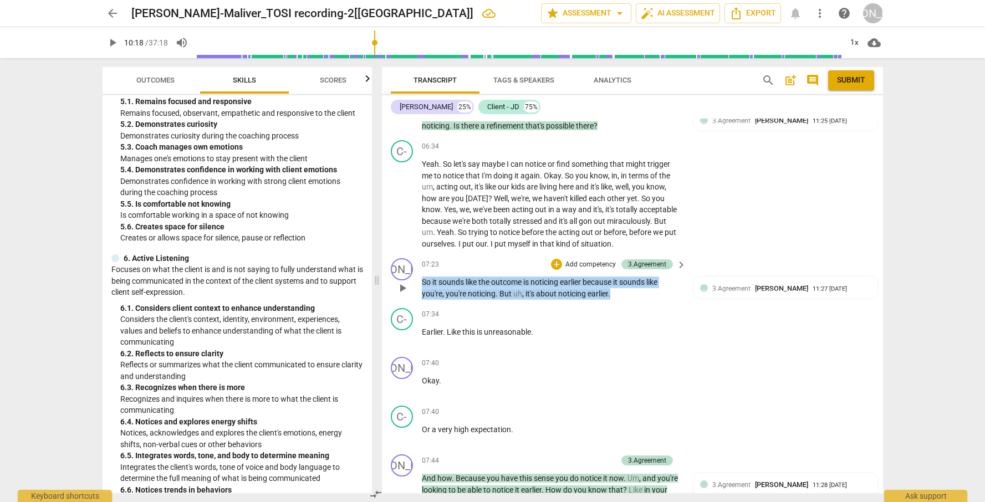
drag, startPoint x: 622, startPoint y: 311, endPoint x: 422, endPoint y: 293, distance: 200.9
click at [422, 293] on div "07:23 + Add competency 3.Agreement keyboard_arrow_right So it sounds like the o…" at bounding box center [555, 278] width 266 height 41
click at [592, 270] on p "Add competency" at bounding box center [590, 265] width 53 height 10
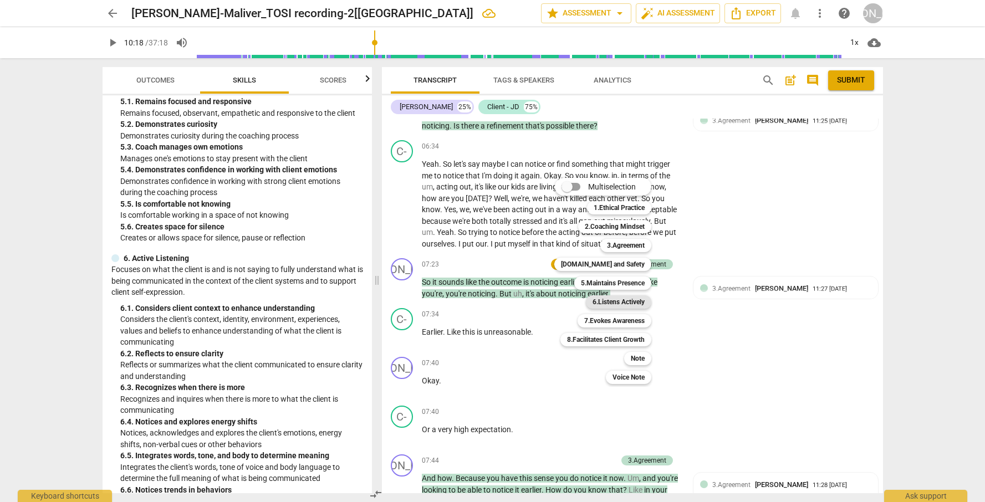
click at [622, 303] on b "6.Listens Actively" at bounding box center [618, 301] width 52 height 13
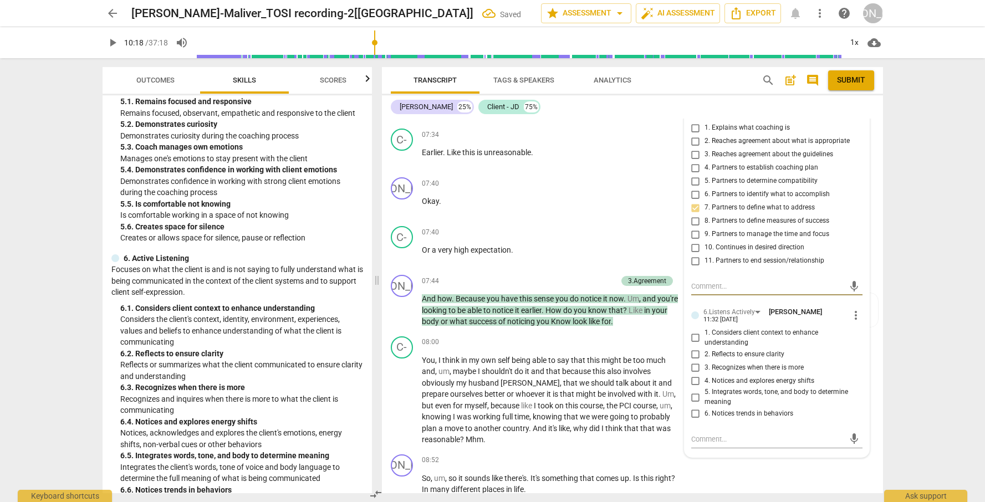
scroll to position [1269, 0]
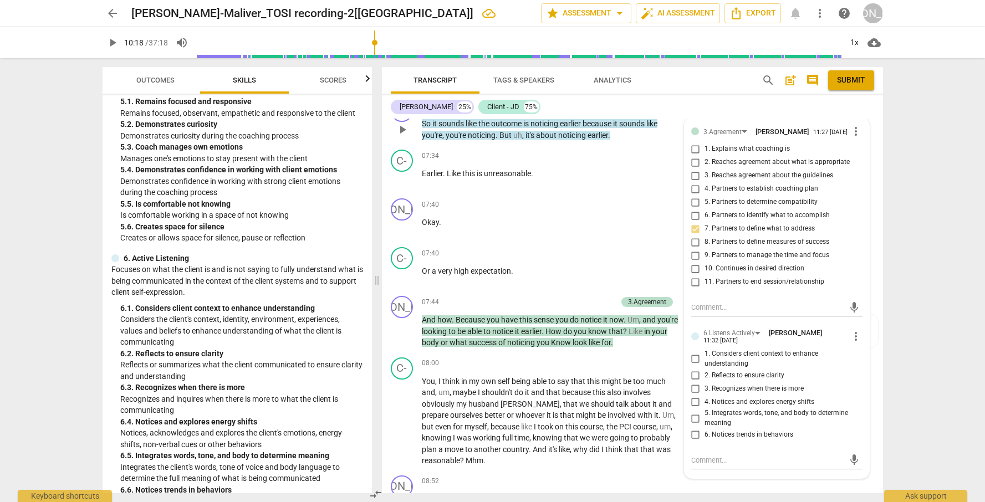
click at [773, 381] on span "2. Reflects to ensure clarity" at bounding box center [744, 376] width 80 height 10
click at [704, 382] on input "2. Reflects to ensure clarity" at bounding box center [696, 374] width 18 height 13
checkbox input "true"
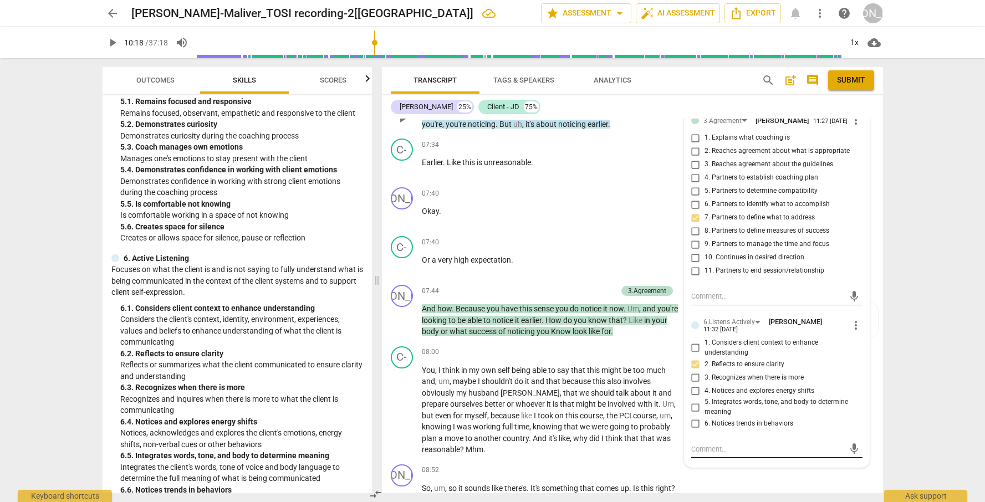
scroll to position [1296, 0]
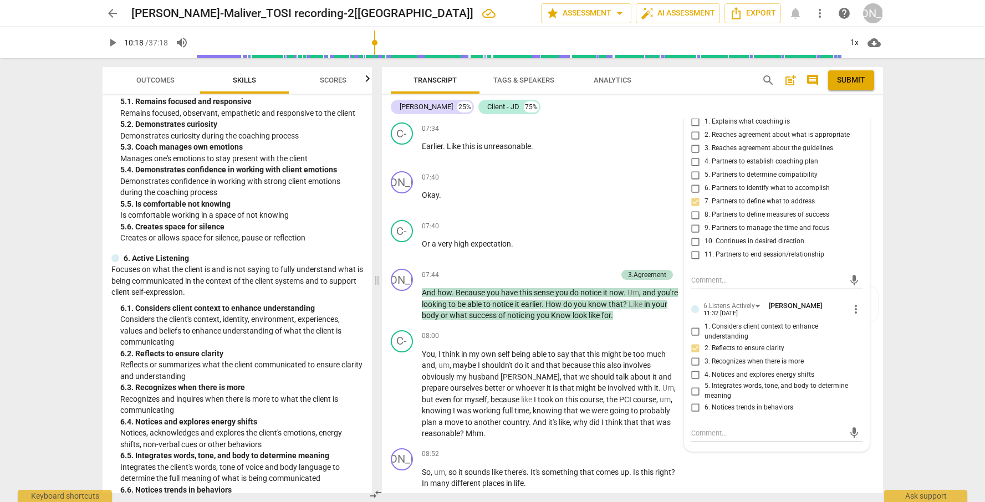
click at [838, 316] on span "more_vert" at bounding box center [855, 309] width 13 height 13
drag, startPoint x: 862, startPoint y: 346, endPoint x: 663, endPoint y: 386, distance: 202.9
click at [838, 347] on li "Delete" at bounding box center [864, 349] width 38 height 21
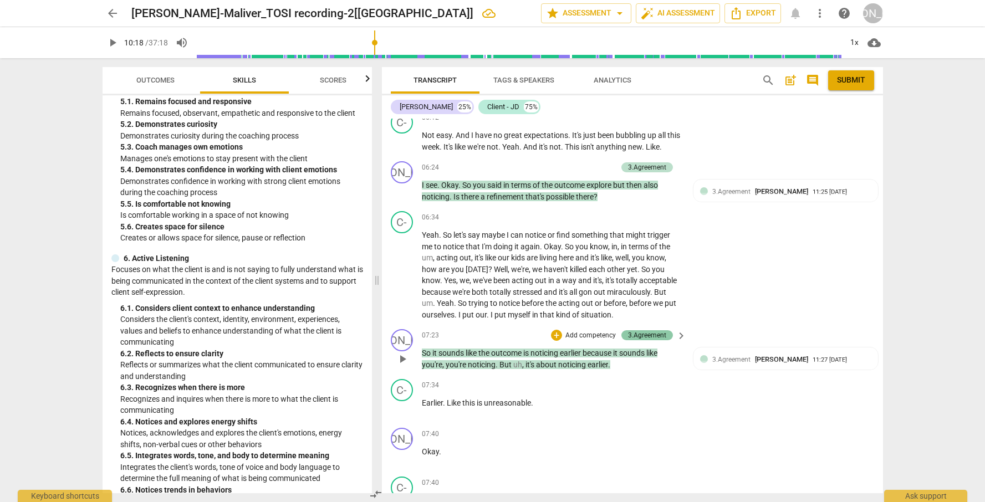
scroll to position [998, 0]
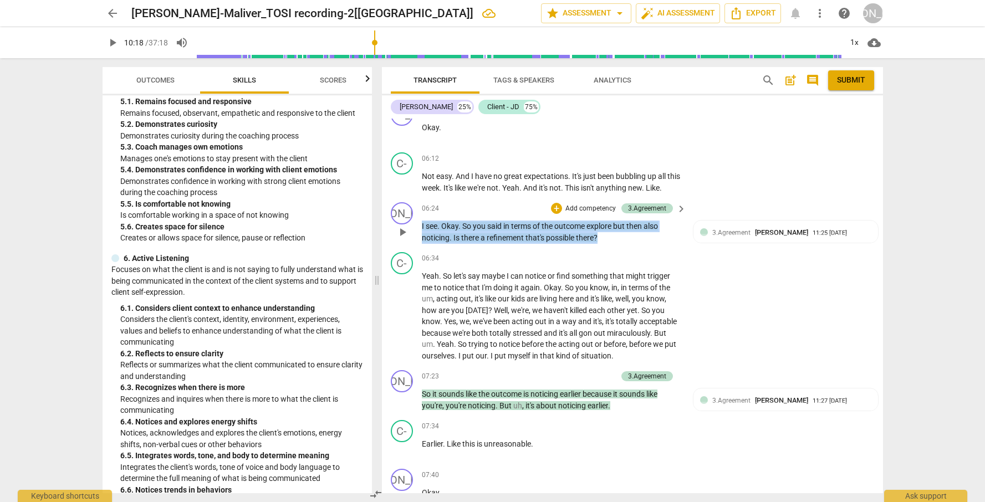
drag, startPoint x: 600, startPoint y: 245, endPoint x: 419, endPoint y: 230, distance: 181.8
click at [419, 230] on div "JO play_arrow pause 06:24 + Add competency 3.Agreement keyboard_arrow_right I s…" at bounding box center [632, 223] width 501 height 50
click at [586, 214] on p "Add competency" at bounding box center [590, 209] width 53 height 10
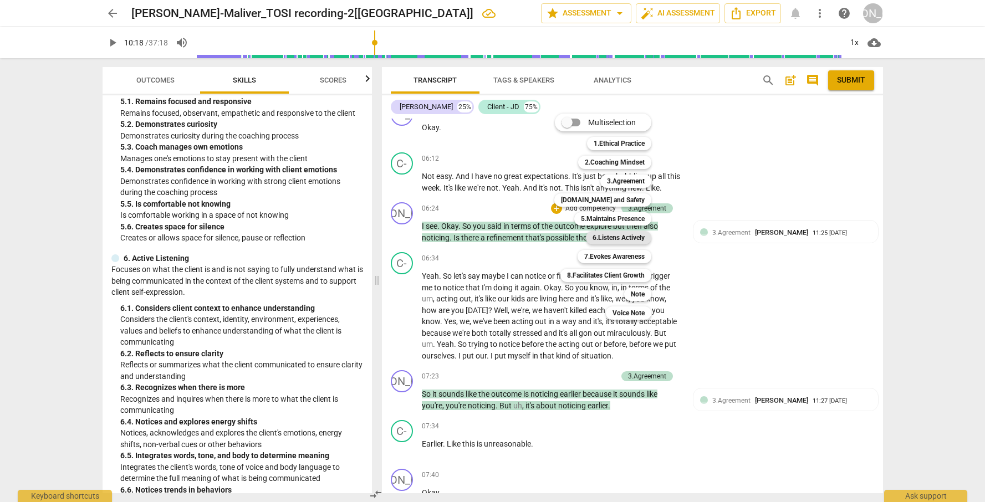
click at [631, 240] on b "6.Listens Actively" at bounding box center [618, 237] width 52 height 13
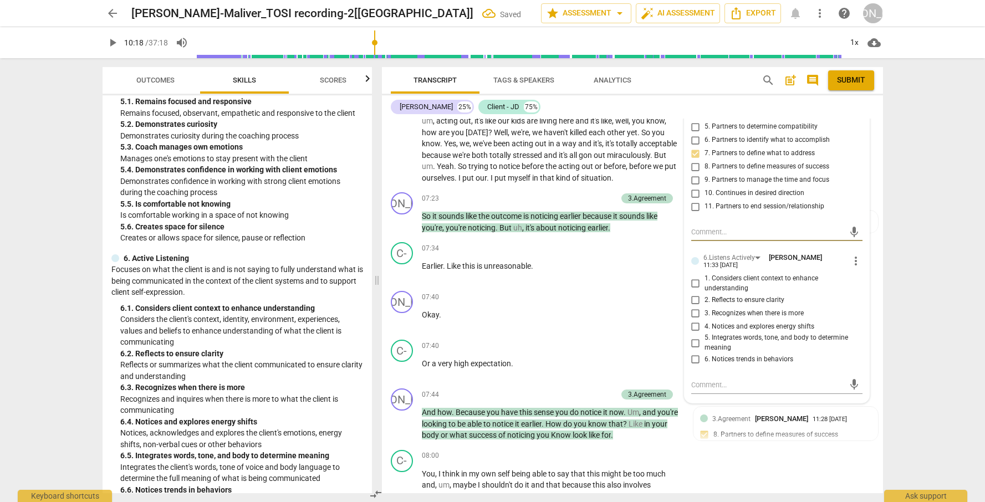
scroll to position [1171, 0]
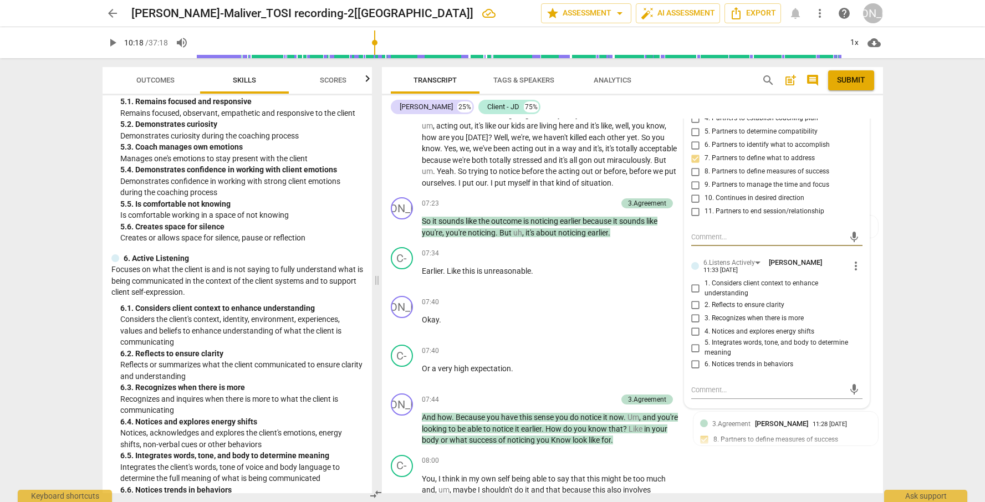
click at [754, 310] on span "2. Reflects to ensure clarity" at bounding box center [744, 305] width 80 height 10
click at [704, 311] on input "2. Reflects to ensure clarity" at bounding box center [696, 304] width 18 height 13
checkbox input "true"
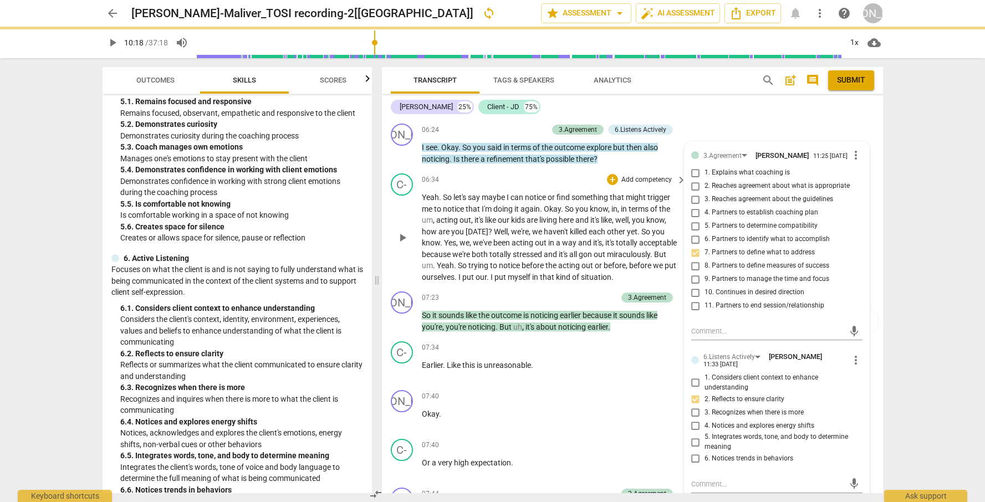
scroll to position [972, 0]
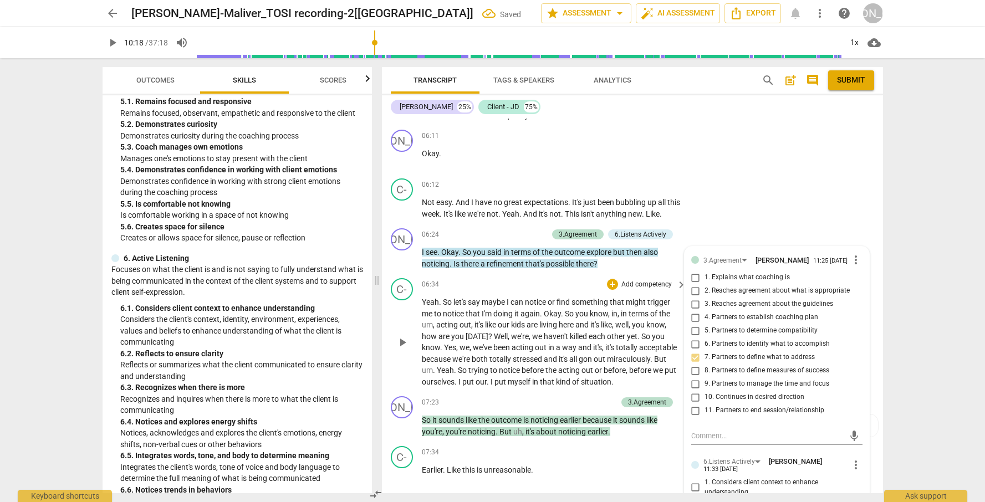
click at [590, 350] on span "and" at bounding box center [585, 347] width 15 height 9
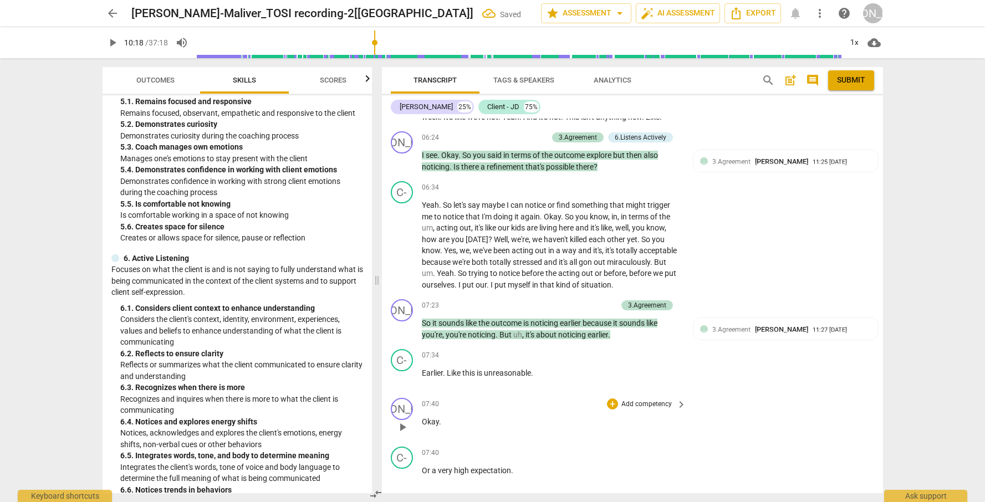
scroll to position [1104, 0]
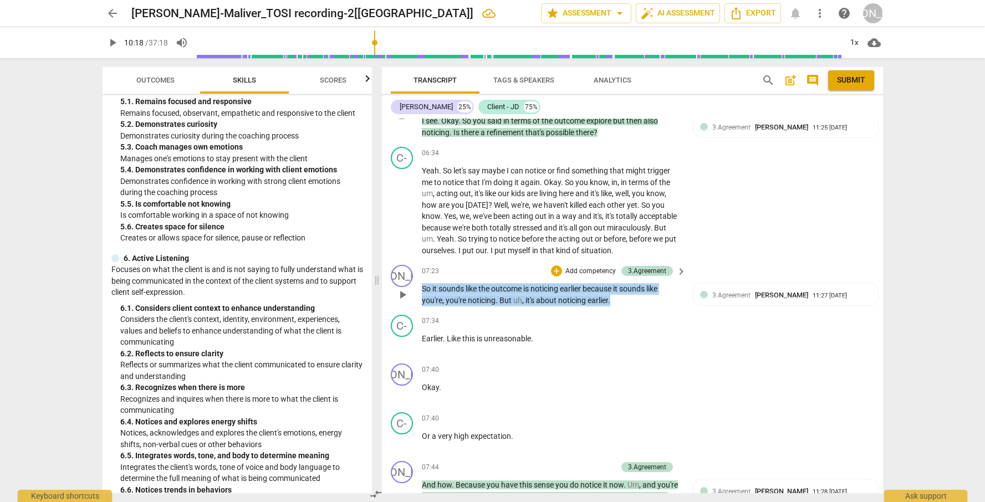
drag, startPoint x: 616, startPoint y: 316, endPoint x: 426, endPoint y: 293, distance: 192.1
click at [426, 293] on div "07:23 + Add competency 3.Agreement keyboard_arrow_right So it sounds like the o…" at bounding box center [555, 285] width 266 height 41
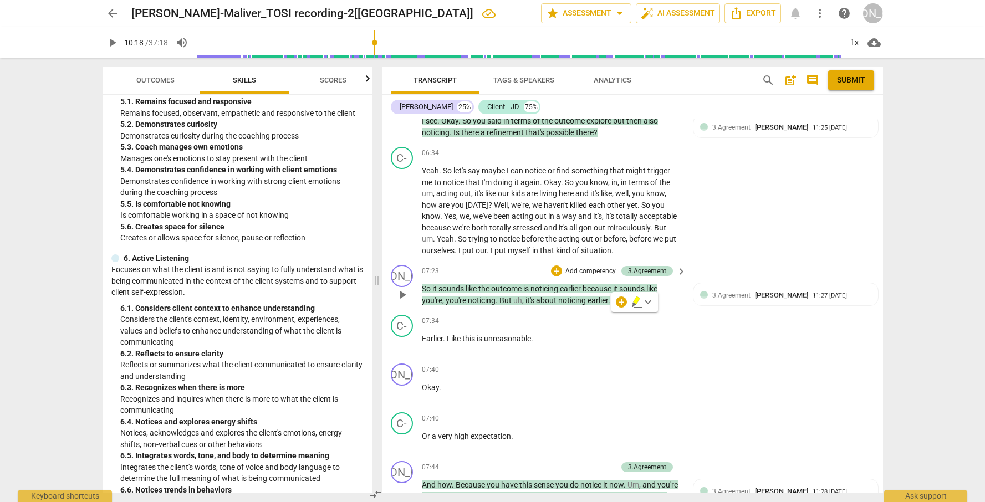
click at [589, 276] on p "Add competency" at bounding box center [590, 272] width 53 height 10
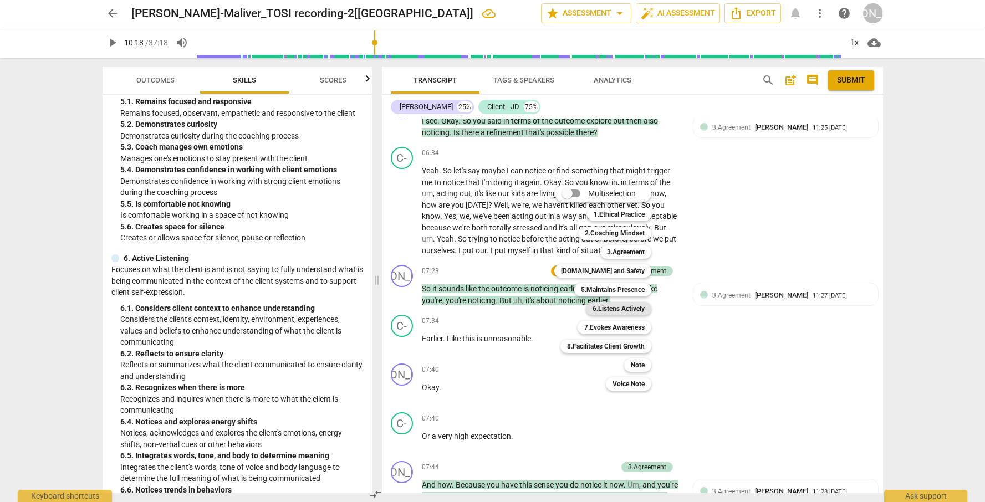
click at [635, 308] on b "6.Listens Actively" at bounding box center [618, 308] width 52 height 13
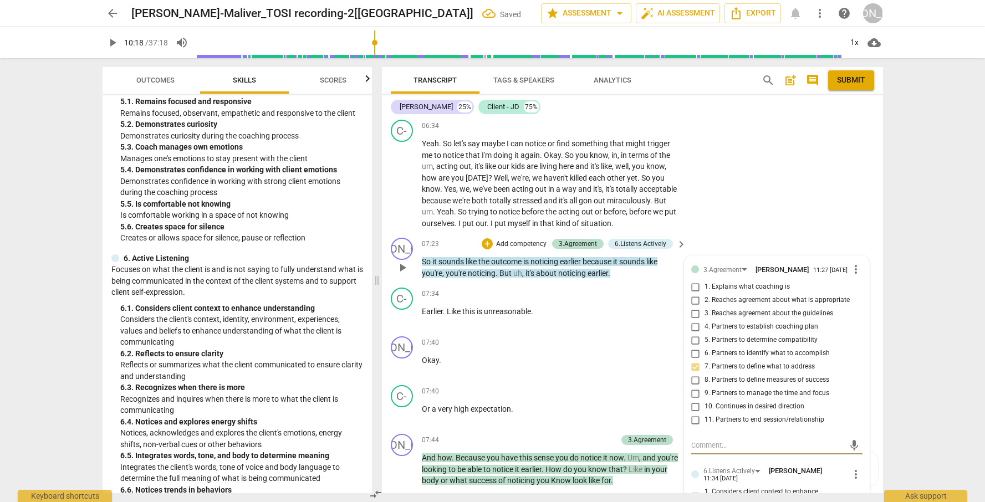
scroll to position [1259, 0]
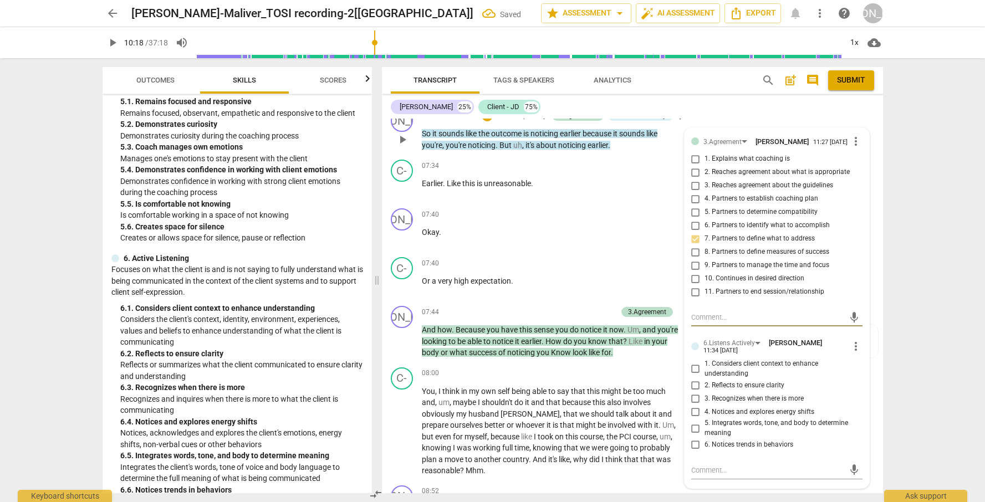
click at [765, 391] on span "2. Reflects to ensure clarity" at bounding box center [744, 386] width 80 height 10
click at [704, 392] on input "2. Reflects to ensure clarity" at bounding box center [696, 384] width 18 height 13
checkbox input "true"
click at [665, 416] on p "You , I think in my own self being able to say that this might be too much and …" at bounding box center [551, 431] width 259 height 91
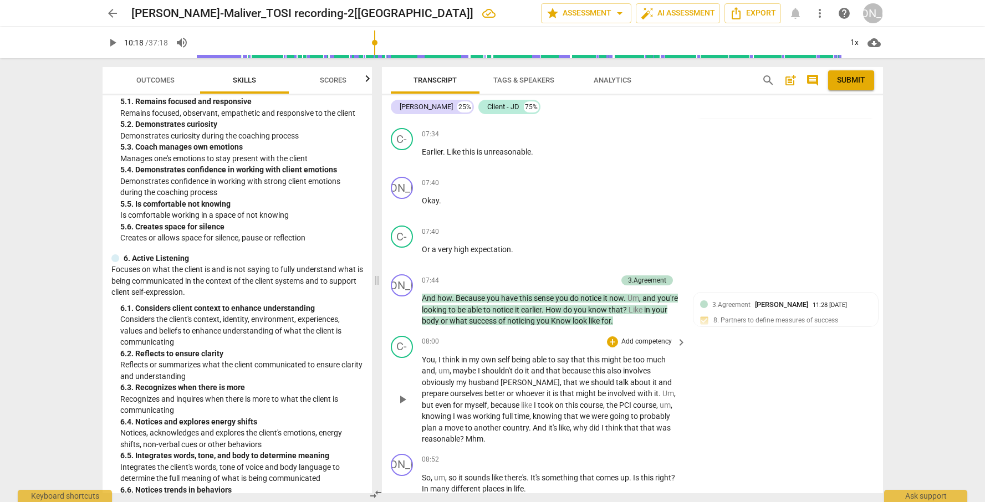
scroll to position [1312, 0]
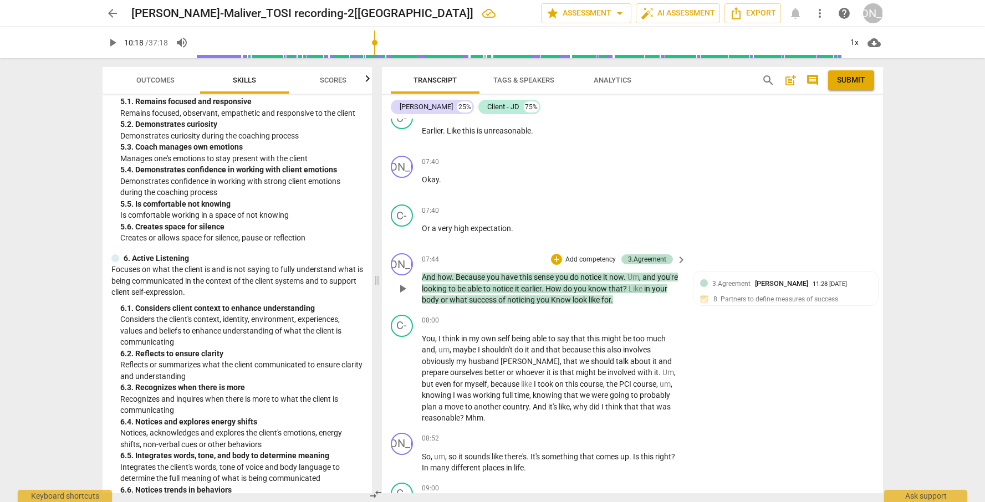
click at [591, 265] on p "Add competency" at bounding box center [590, 260] width 53 height 10
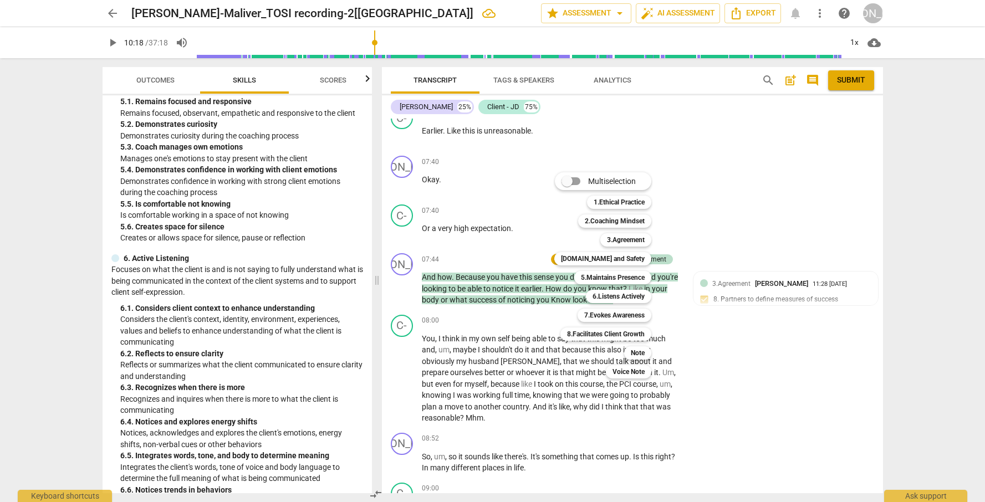
drag, startPoint x: 369, startPoint y: 347, endPoint x: 360, endPoint y: 379, distance: 33.0
click at [371, 388] on div at bounding box center [492, 251] width 985 height 502
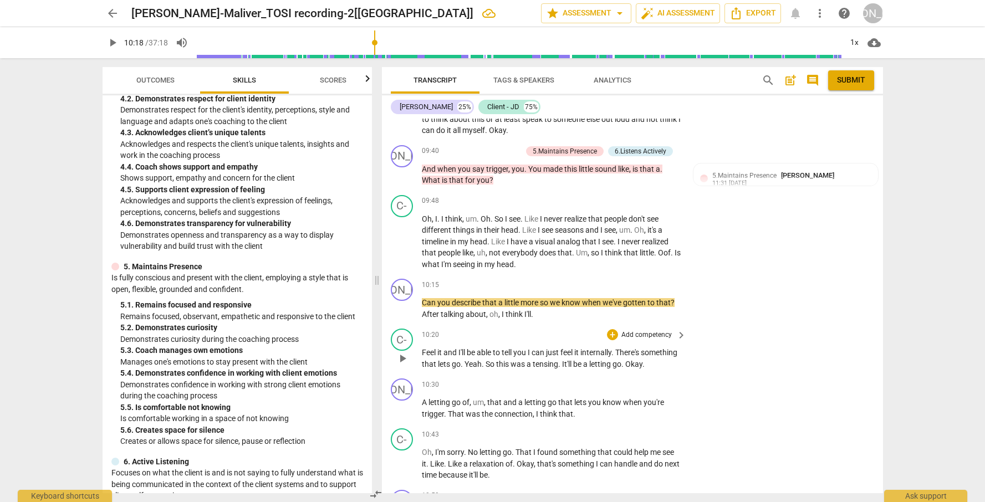
scroll to position [1843, 0]
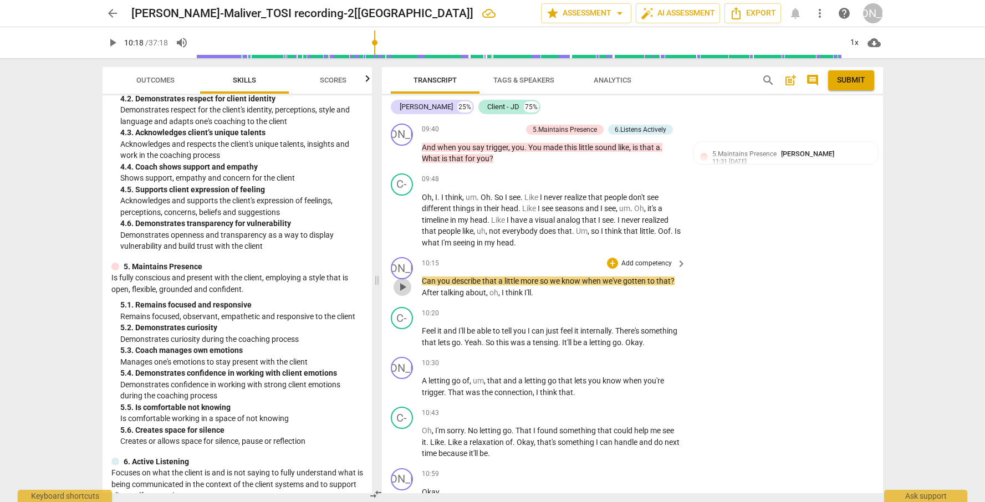
click at [398, 293] on span "play_arrow" at bounding box center [402, 286] width 13 height 13
click at [401, 294] on span "pause" at bounding box center [402, 286] width 13 height 13
type input "626"
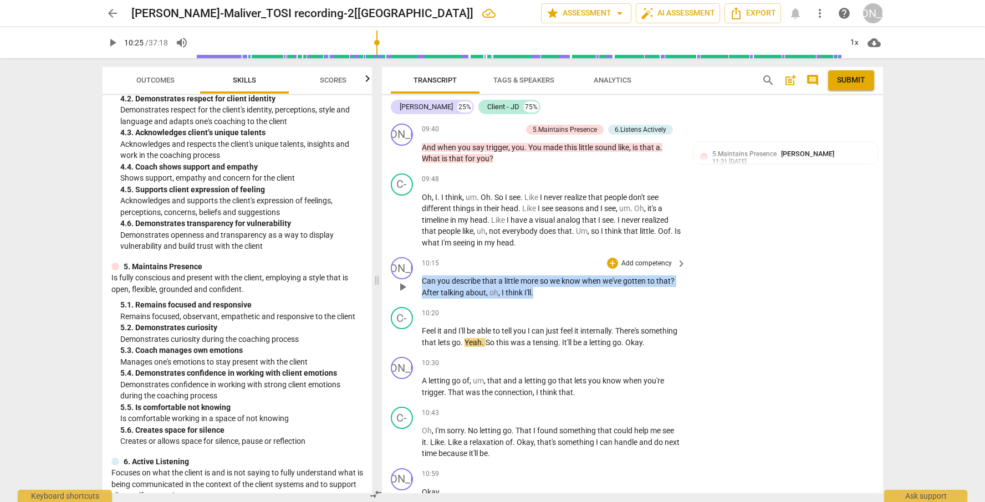
drag, startPoint x: 422, startPoint y: 289, endPoint x: 555, endPoint y: 310, distance: 134.0
click at [555, 303] on div "JO play_arrow pause 10:15 + Add competency keyboard_arrow_right Can you describ…" at bounding box center [632, 278] width 501 height 50
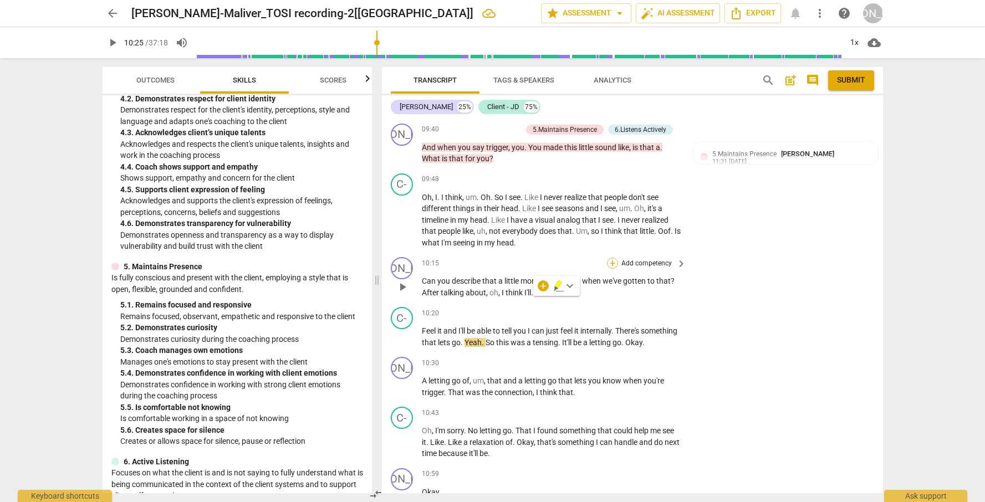
click at [611, 269] on div "+" at bounding box center [612, 263] width 11 height 11
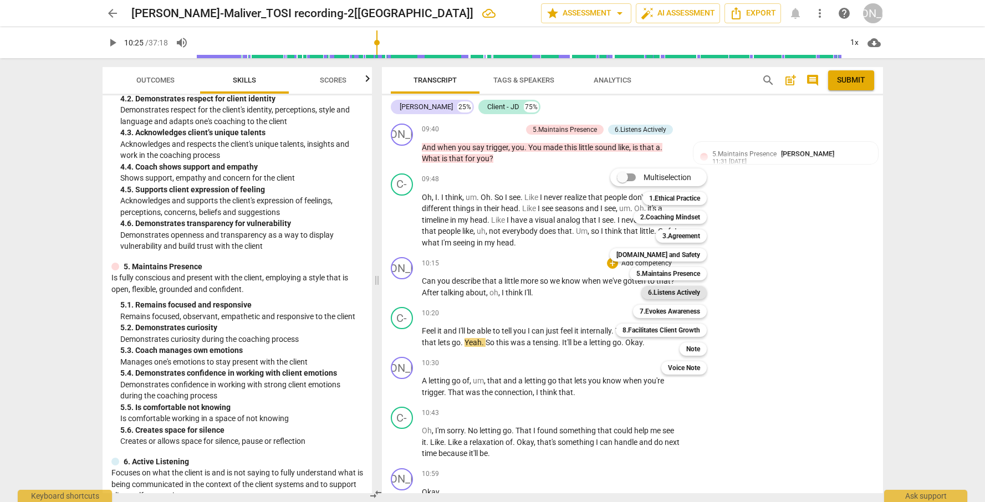
click at [669, 294] on b "6.Listens Actively" at bounding box center [674, 292] width 52 height 13
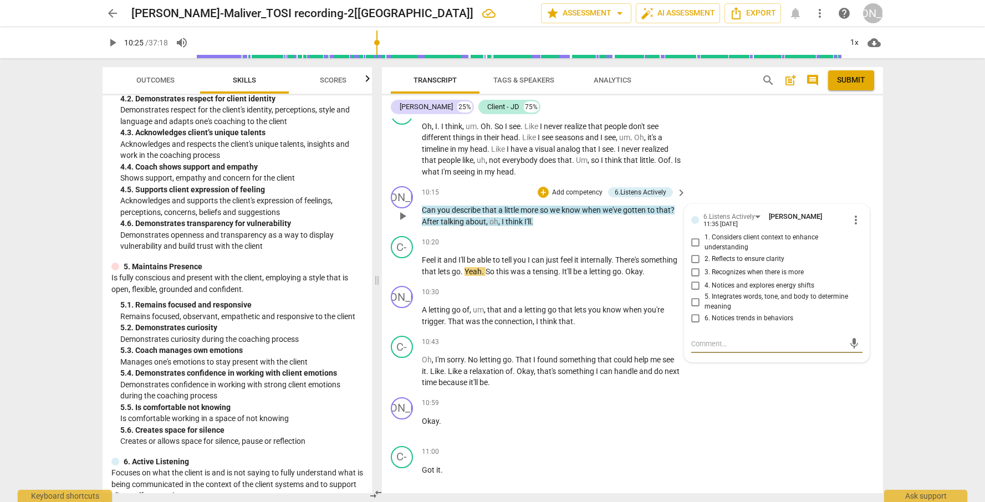
scroll to position [1904, 0]
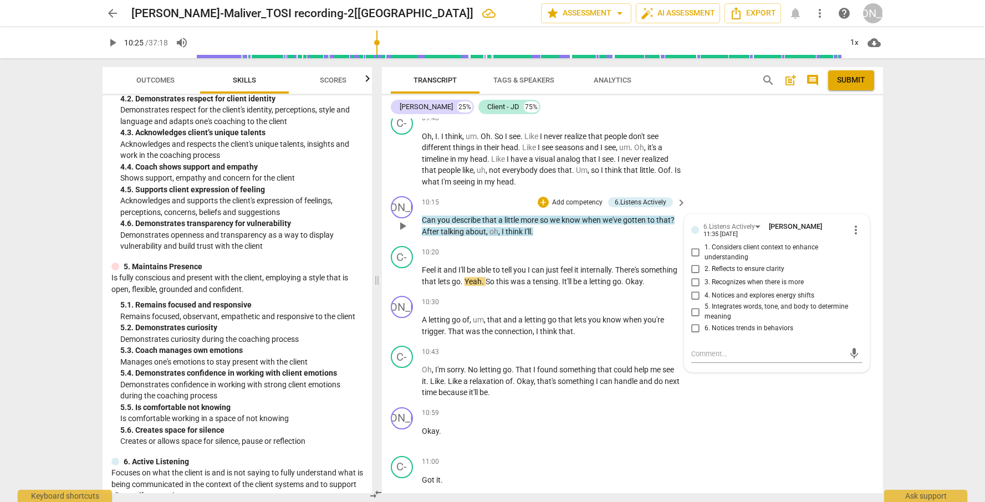
click at [720, 274] on span "2. Reflects to ensure clarity" at bounding box center [744, 269] width 80 height 10
click at [704, 275] on input "2. Reflects to ensure clarity" at bounding box center [696, 268] width 18 height 13
checkbox input "true"
click at [569, 208] on p "Add competency" at bounding box center [577, 203] width 53 height 10
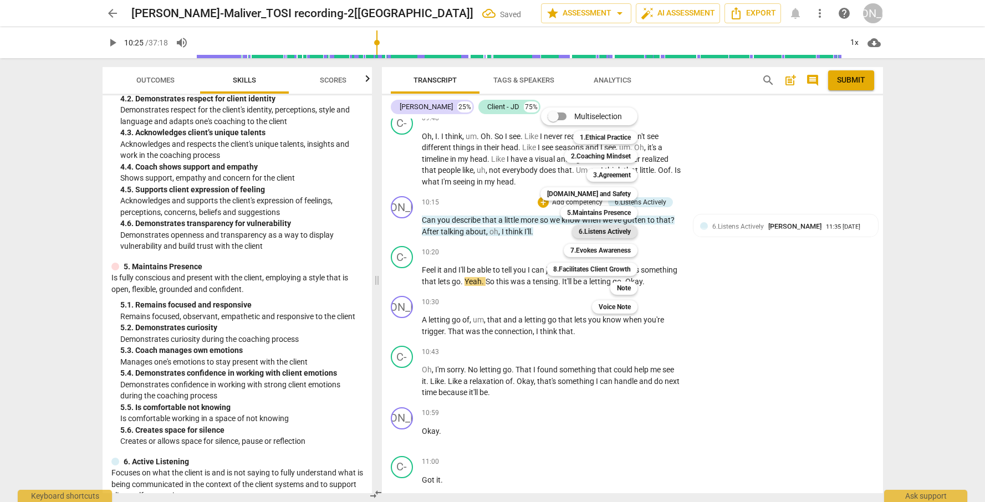
click at [612, 229] on b "6.Listens Actively" at bounding box center [604, 231] width 52 height 13
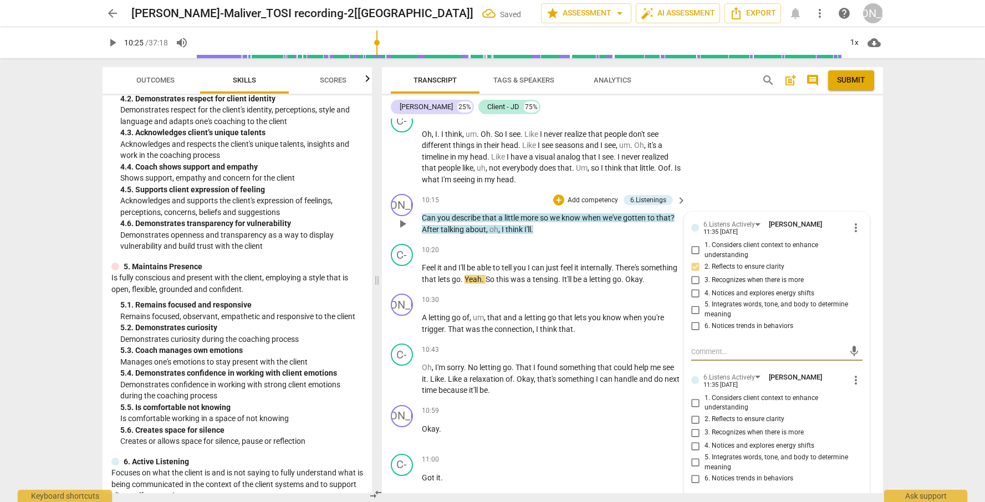
scroll to position [1933, 0]
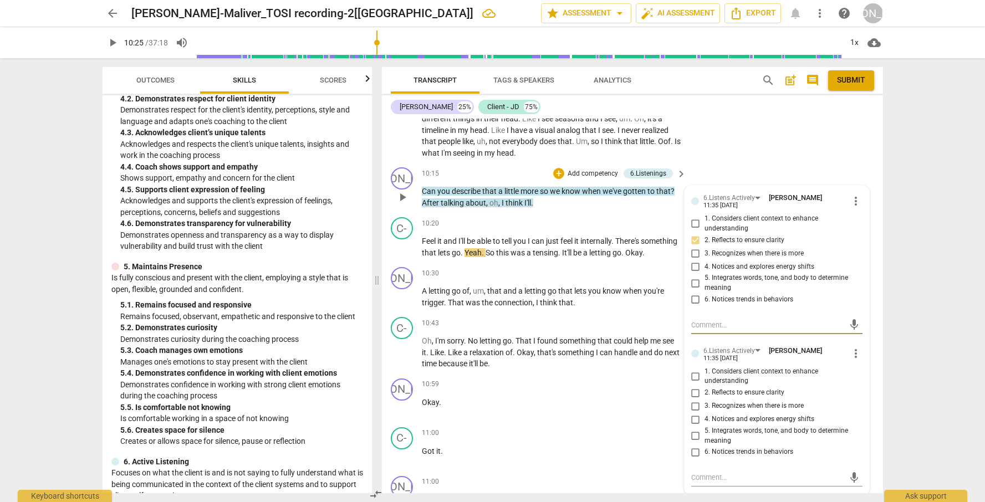
click at [838, 357] on span "more_vert" at bounding box center [855, 353] width 13 height 13
click at [838, 380] on li "Delete" at bounding box center [864, 380] width 38 height 21
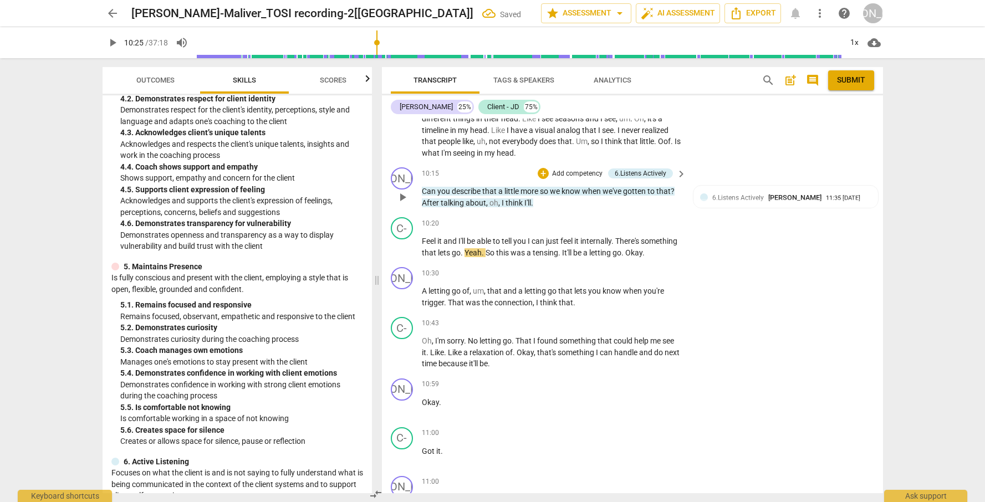
click at [598, 179] on p "Add competency" at bounding box center [577, 174] width 53 height 10
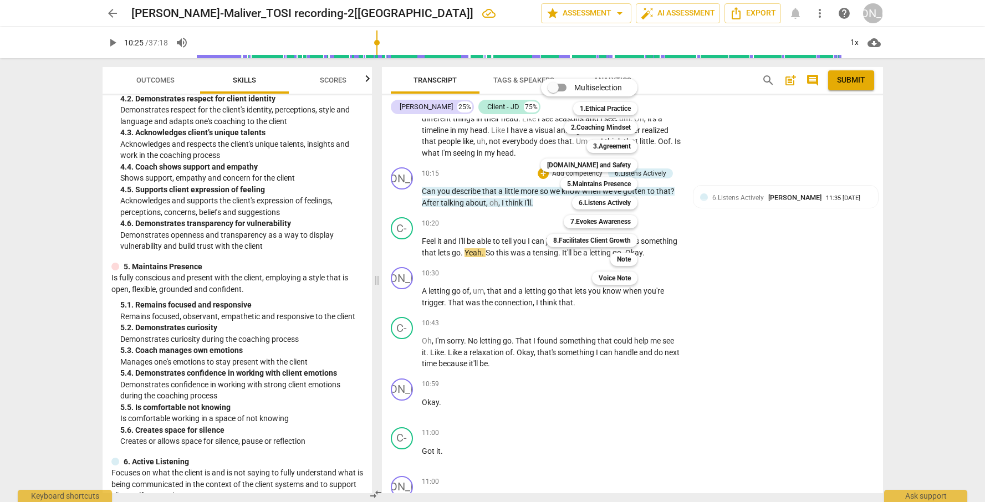
drag, startPoint x: 243, startPoint y: 326, endPoint x: 242, endPoint y: 332, distance: 6.1
click at [243, 327] on div at bounding box center [492, 251] width 985 height 502
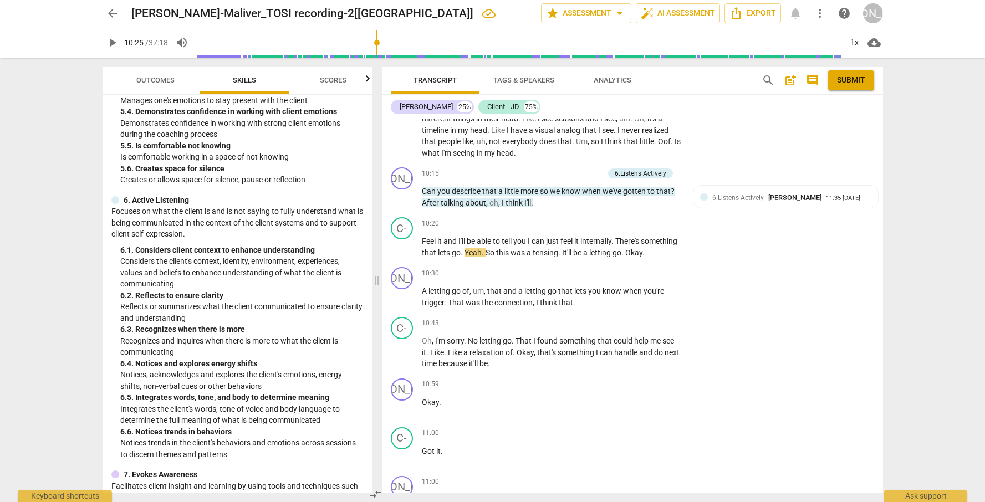
scroll to position [1432, 0]
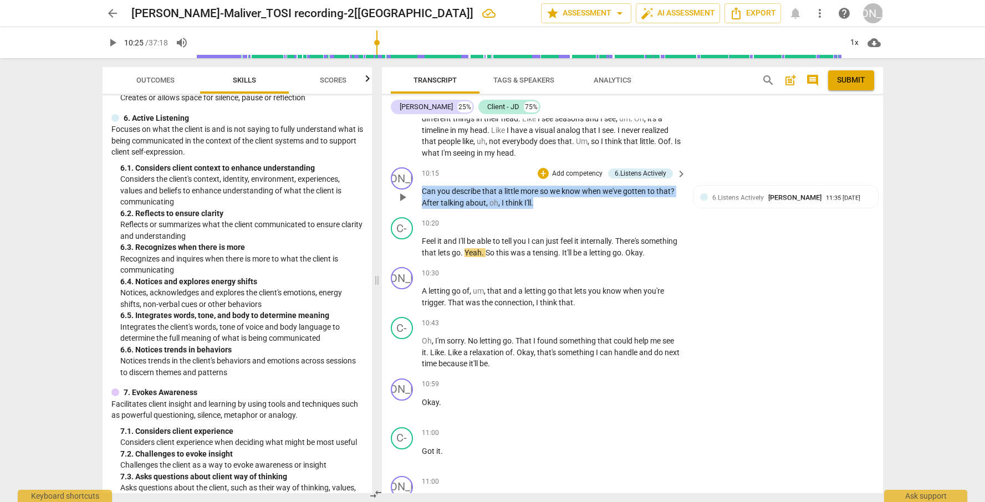
drag, startPoint x: 542, startPoint y: 212, endPoint x: 417, endPoint y: 200, distance: 125.8
click at [417, 200] on div "JO play_arrow pause 10:15 + Add competency 6.Listens Actively keyboard_arrow_ri…" at bounding box center [632, 188] width 501 height 50
click at [554, 179] on p "Add competency" at bounding box center [577, 174] width 53 height 10
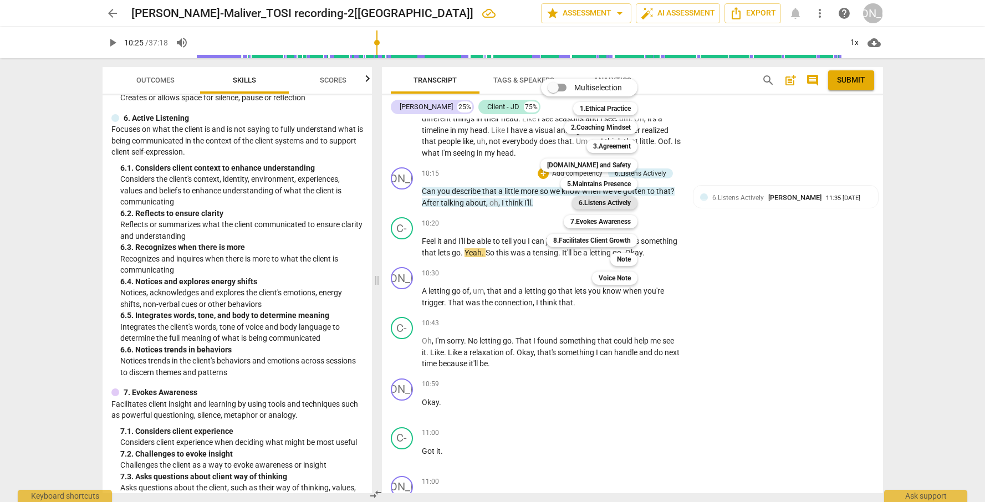
click at [612, 205] on b "6.Listens Actively" at bounding box center [604, 202] width 52 height 13
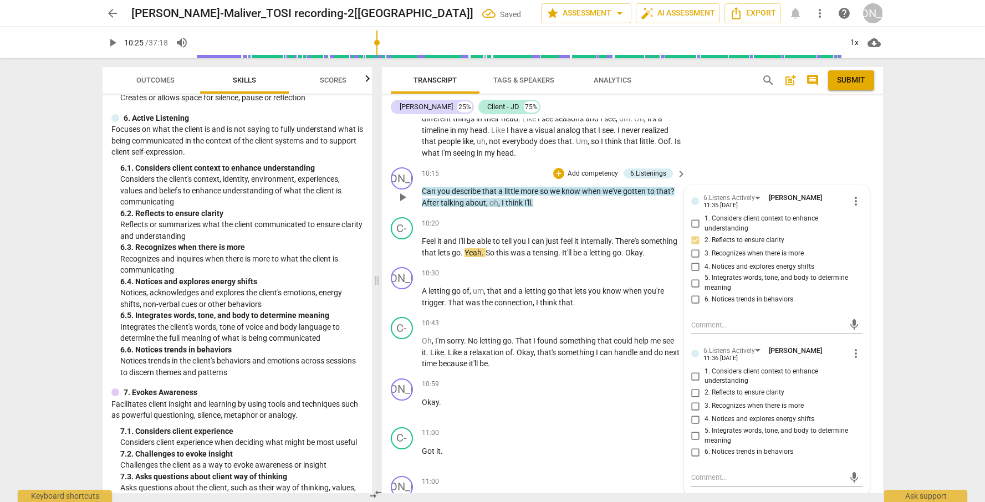
click at [732, 258] on span "3. Recognizes when there is more" at bounding box center [753, 254] width 99 height 10
click at [704, 258] on input "3. Recognizes when there is more" at bounding box center [696, 253] width 18 height 13
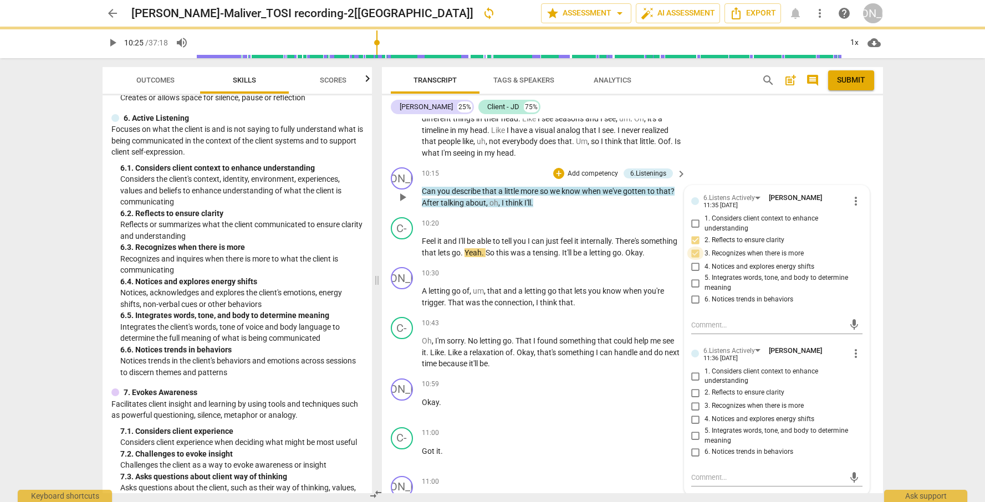
drag, startPoint x: 692, startPoint y: 261, endPoint x: 695, endPoint y: 285, distance: 24.1
click at [692, 260] on input "3. Recognizes when there is more" at bounding box center [696, 253] width 18 height 13
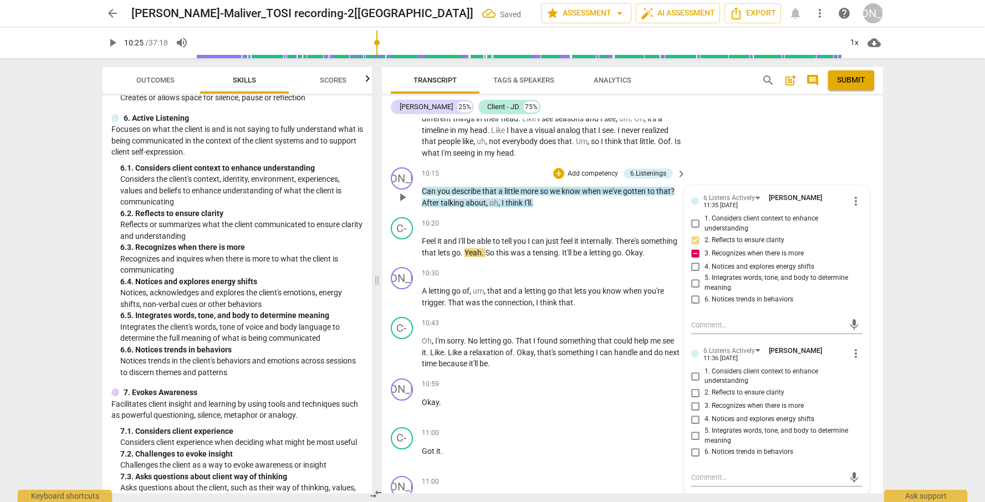
click at [693, 260] on input "3. Recognizes when there is more" at bounding box center [696, 253] width 18 height 13
checkbox input "false"
click at [749, 409] on span "3. Recognizes when there is more" at bounding box center [753, 406] width 99 height 10
click at [704, 409] on input "3. Recognizes when there is more" at bounding box center [696, 406] width 18 height 13
checkbox input "true"
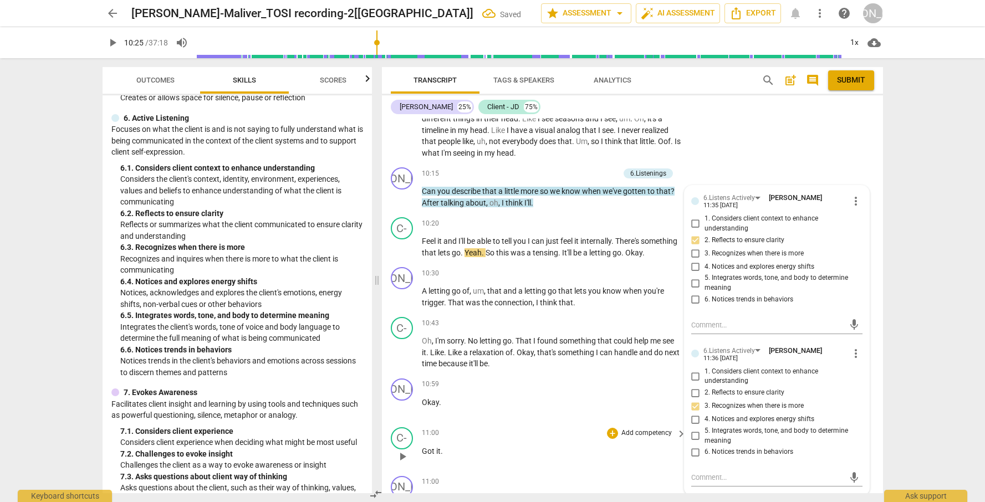
click at [605, 435] on div "+ Add competency keyboard_arrow_right" at bounding box center [646, 433] width 83 height 12
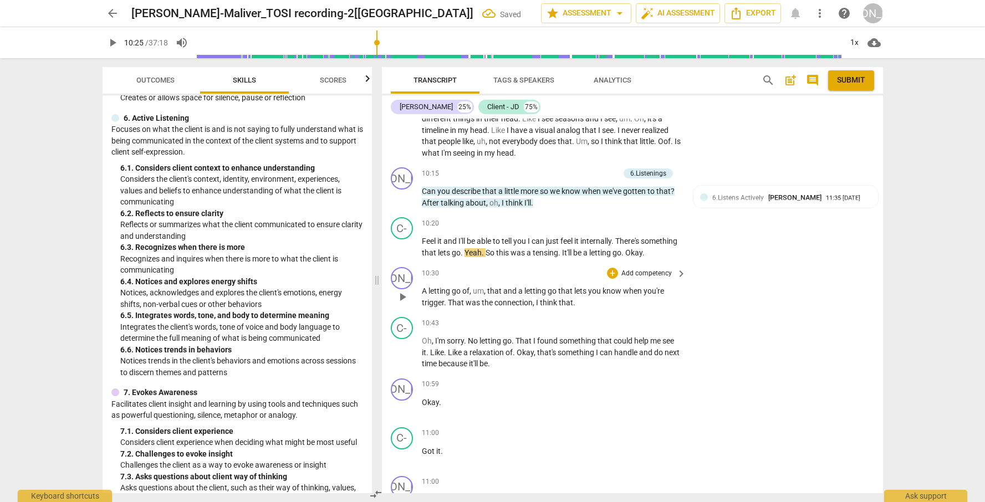
scroll to position [1935, 0]
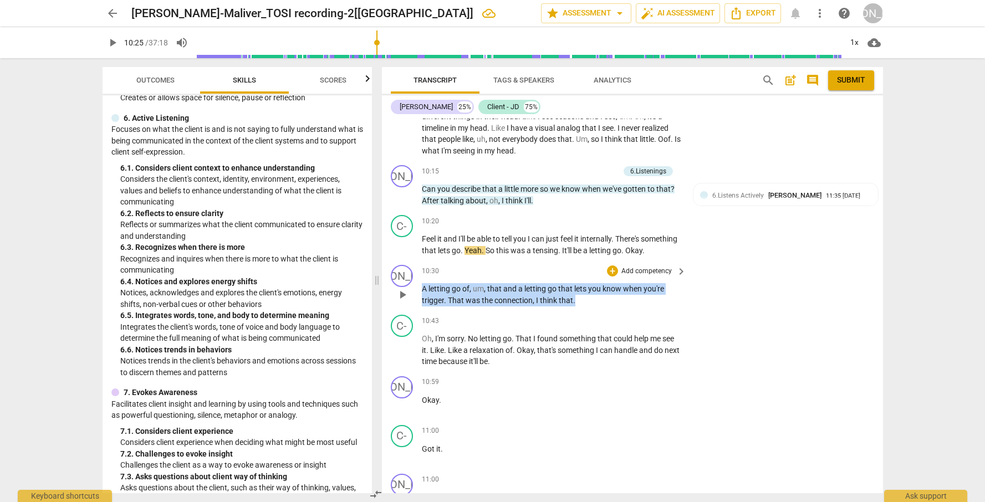
drag, startPoint x: 421, startPoint y: 305, endPoint x: 598, endPoint y: 321, distance: 178.0
click at [598, 310] on div "JO play_arrow pause 10:30 + Add competency keyboard_arrow_right A letting go of…" at bounding box center [632, 285] width 501 height 50
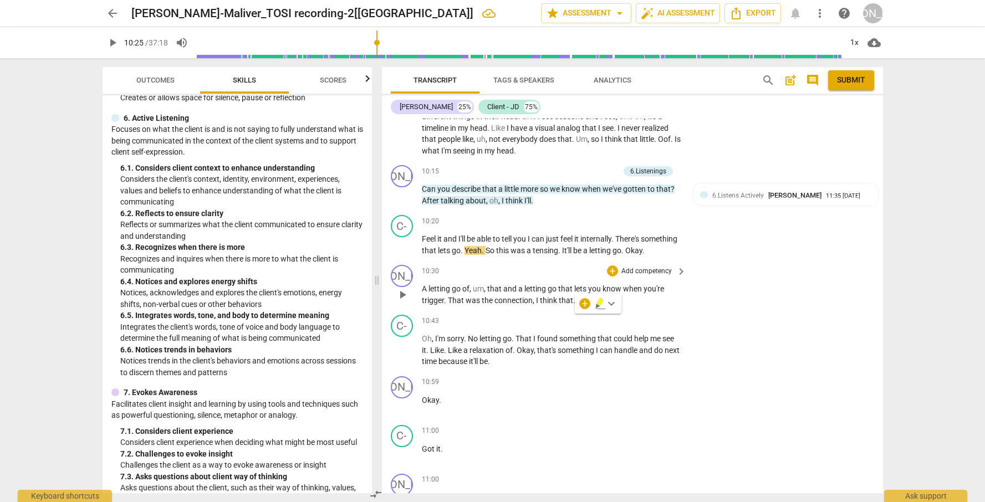
click at [632, 276] on p "Add competency" at bounding box center [646, 272] width 53 height 10
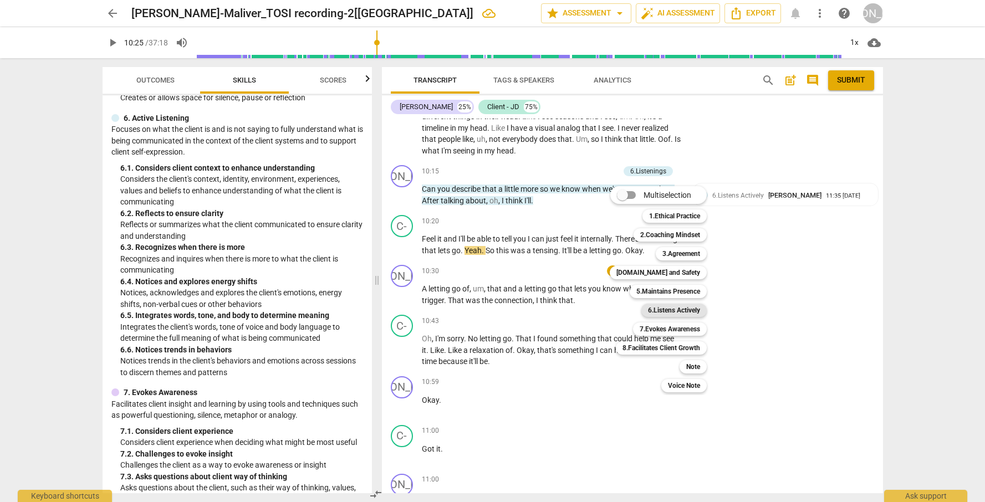
click at [678, 312] on b "6.Listens Actively" at bounding box center [674, 310] width 52 height 13
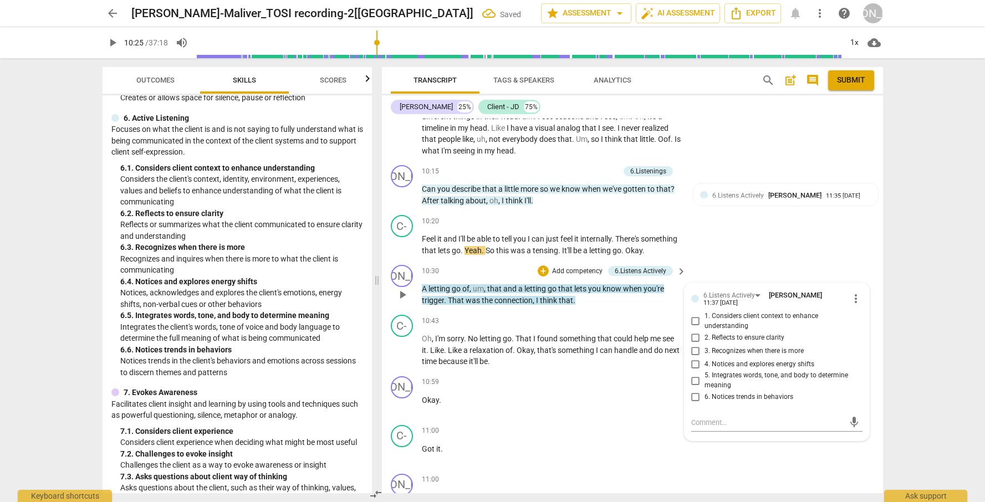
click at [745, 343] on span "2. Reflects to ensure clarity" at bounding box center [744, 338] width 80 height 10
click at [704, 344] on input "2. Reflects to ensure clarity" at bounding box center [696, 337] width 18 height 13
checkbox input "true"
click at [746, 390] on span "5. Integrates words, tone, and body to determine meaning" at bounding box center [780, 380] width 153 height 19
click at [704, 387] on input "5. Integrates words, tone, and body to determine meaning" at bounding box center [696, 380] width 18 height 13
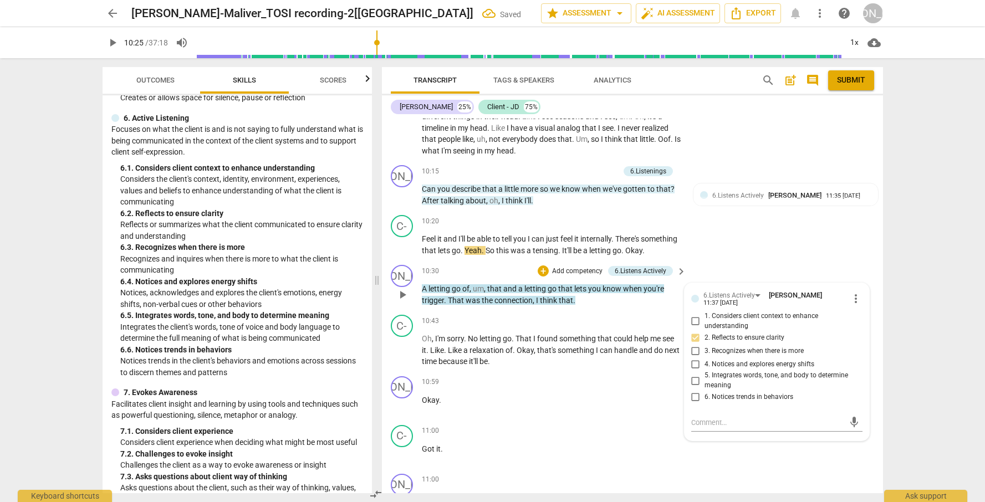
checkbox input "true"
click at [591, 367] on p "Oh , I'm sorry . No letting go . That I found something that could help me see …" at bounding box center [551, 350] width 259 height 34
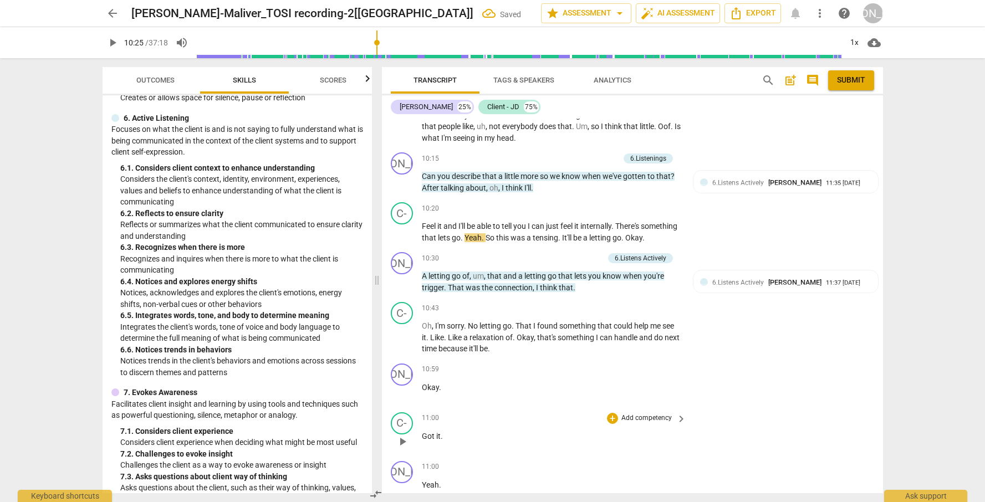
scroll to position [2005, 0]
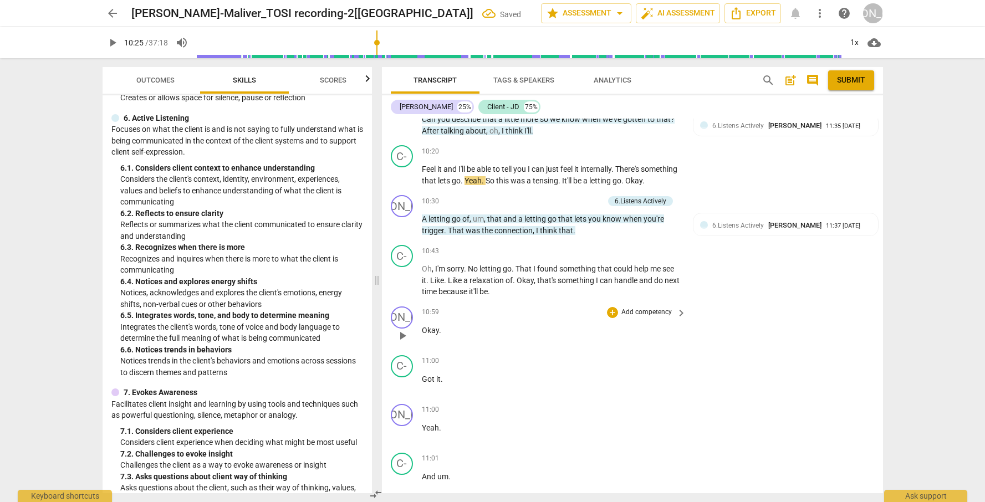
drag, startPoint x: 398, startPoint y: 301, endPoint x: 441, endPoint y: 321, distance: 47.8
click at [398, 287] on span "play_arrow" at bounding box center [402, 280] width 13 height 13
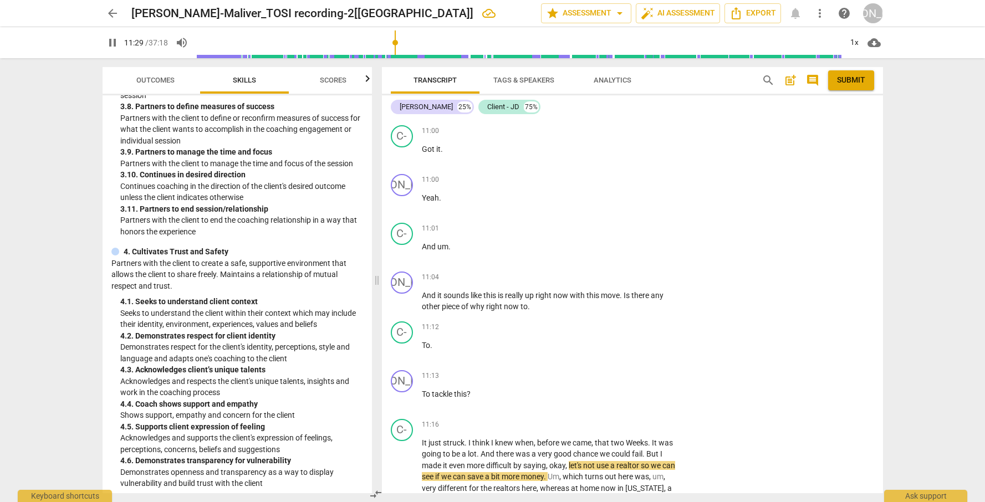
scroll to position [854, 0]
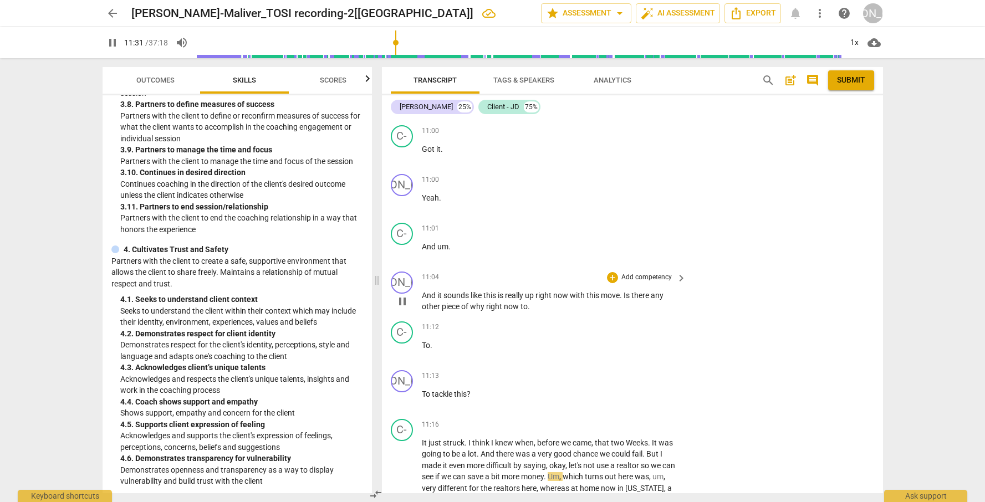
click at [469, 300] on span "sounds" at bounding box center [456, 295] width 27 height 9
drag, startPoint x: 425, startPoint y: 311, endPoint x: 545, endPoint y: 323, distance: 120.3
click at [545, 313] on p "And it sounds like this is really up right now with this move . Is there any ot…" at bounding box center [551, 301] width 259 height 23
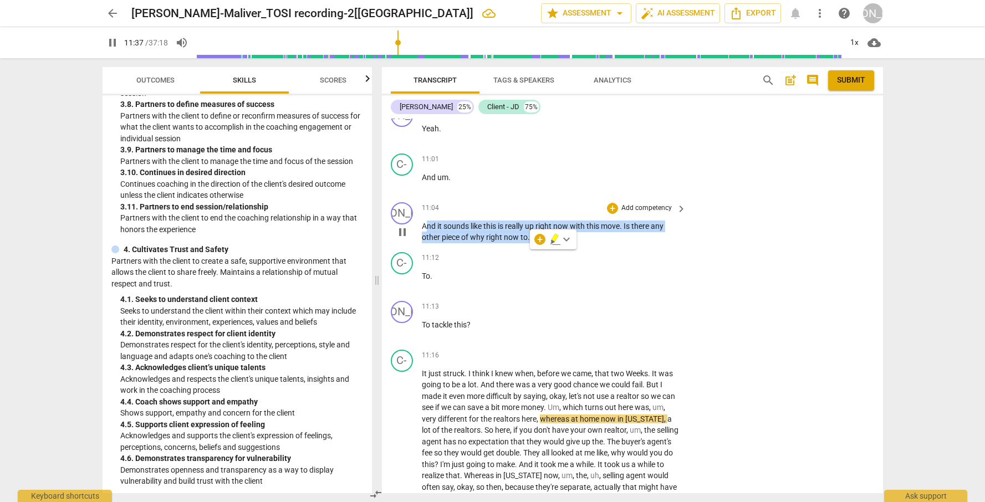
scroll to position [2237, 0]
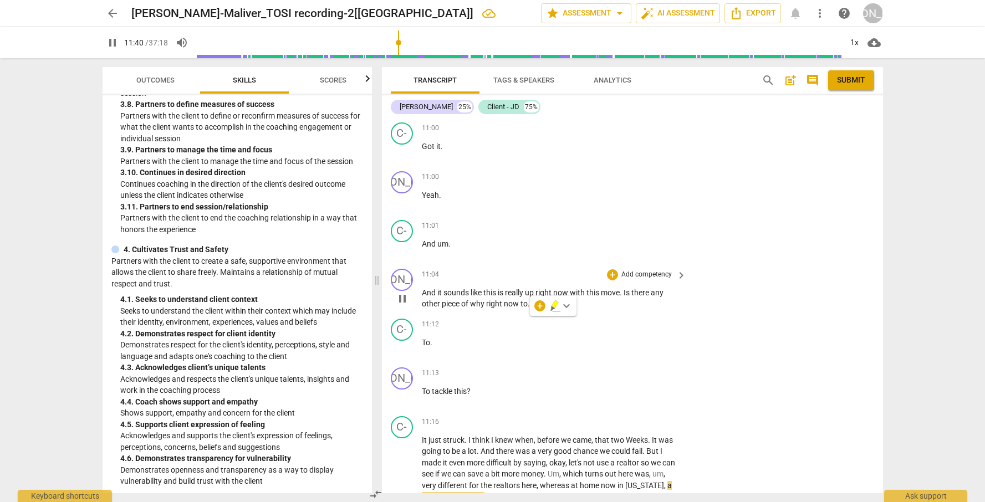
click at [624, 280] on p "Add competency" at bounding box center [646, 275] width 53 height 10
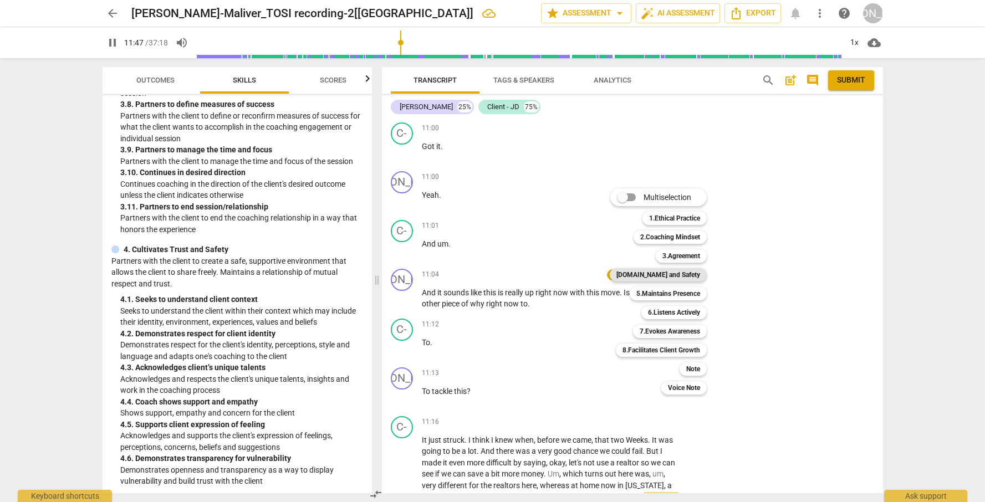
scroll to position [2637, 0]
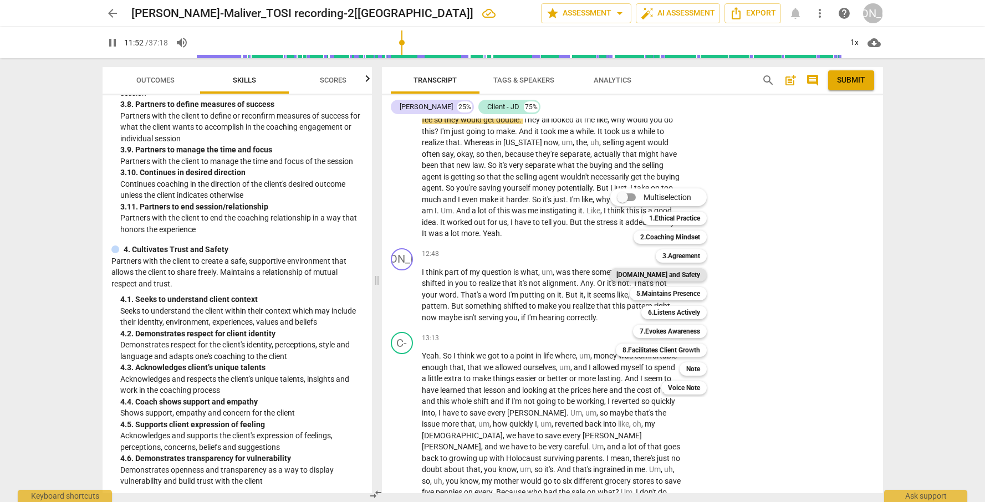
click at [669, 275] on b "[DOMAIN_NAME] and Safety" at bounding box center [658, 274] width 84 height 13
type input "713"
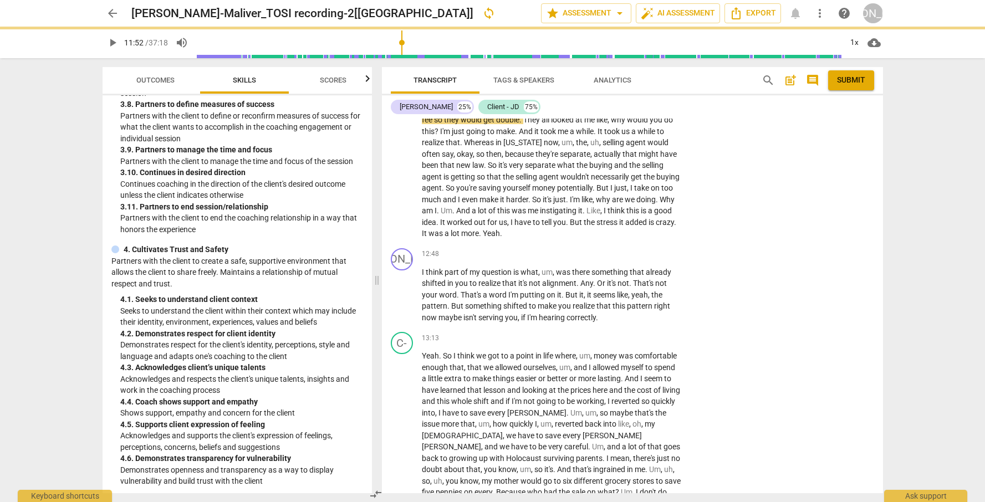
scroll to position [2237, 0]
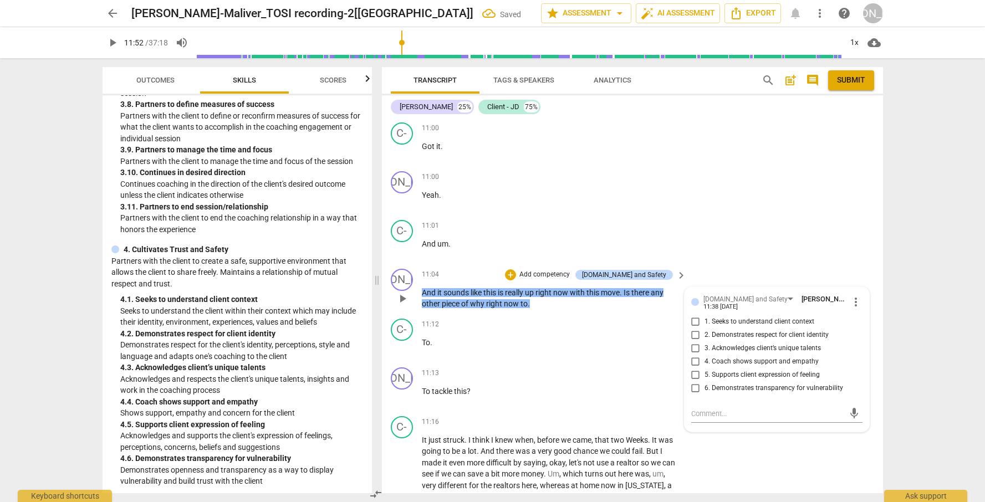
click at [728, 327] on span "1. Seeks to understand client context" at bounding box center [759, 322] width 110 height 10
click at [704, 329] on input "1. Seeks to understand client context" at bounding box center [696, 321] width 18 height 13
checkbox input "true"
click at [597, 331] on div "11:12 + Add competency keyboard_arrow_right" at bounding box center [555, 325] width 266 height 12
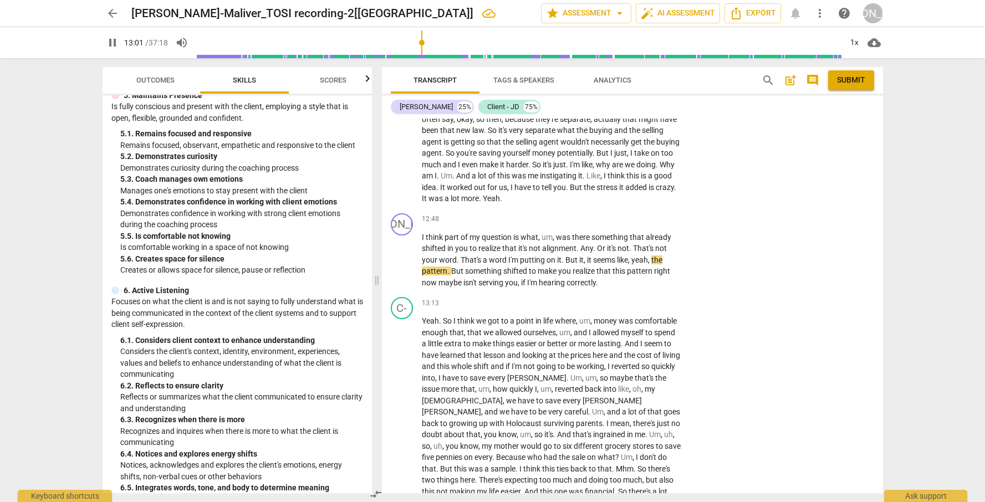
scroll to position [1308, 0]
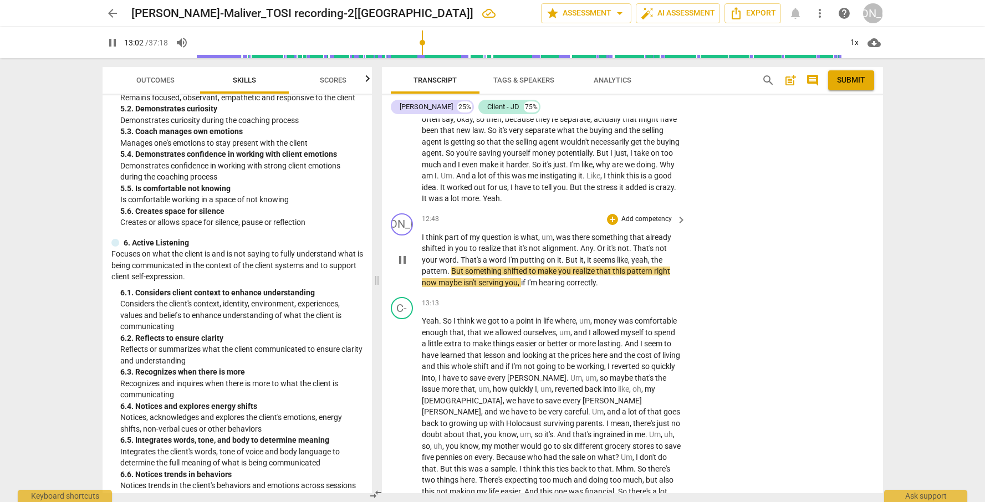
click at [401, 267] on span "pause" at bounding box center [402, 259] width 13 height 13
type input "783"
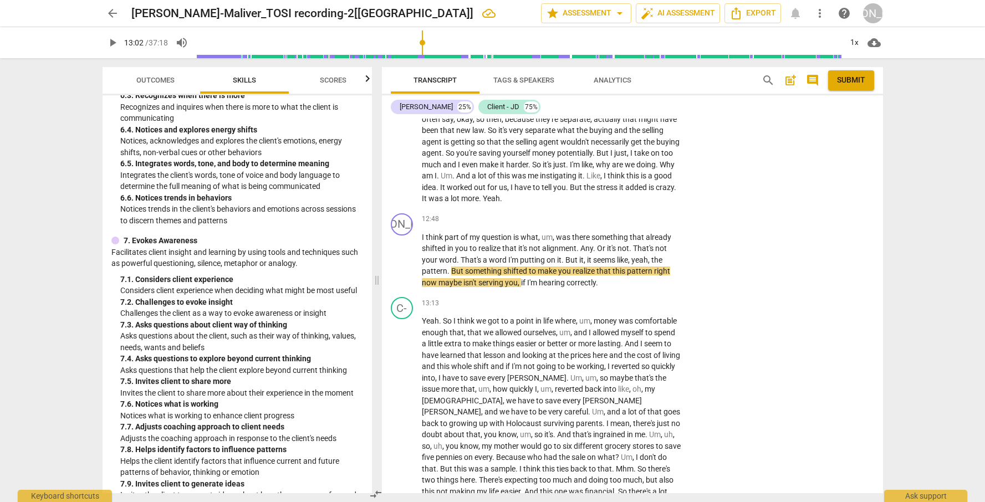
scroll to position [1586, 0]
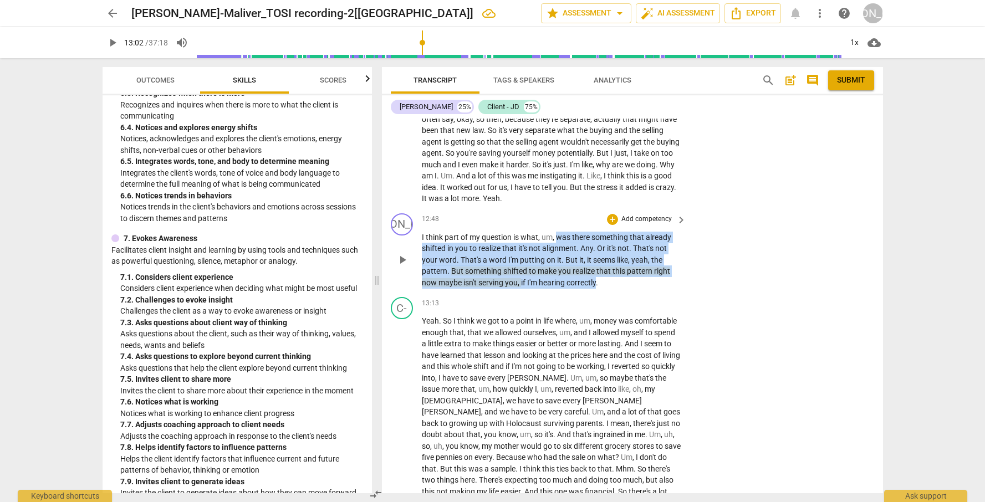
drag, startPoint x: 557, startPoint y: 249, endPoint x: 598, endPoint y: 293, distance: 59.6
click at [598, 289] on p "I think part of my question is what , um , was there something that already shi…" at bounding box center [551, 260] width 259 height 57
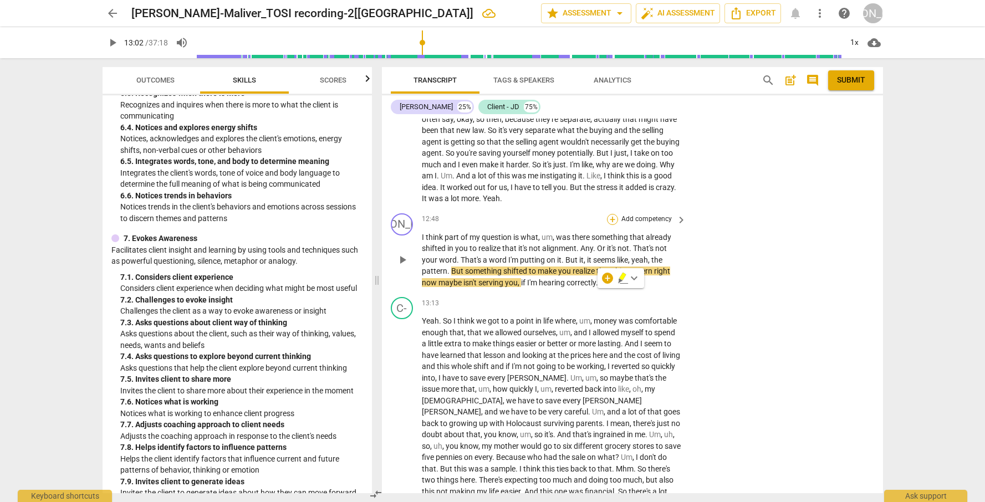
click at [612, 225] on div "+" at bounding box center [612, 219] width 11 height 11
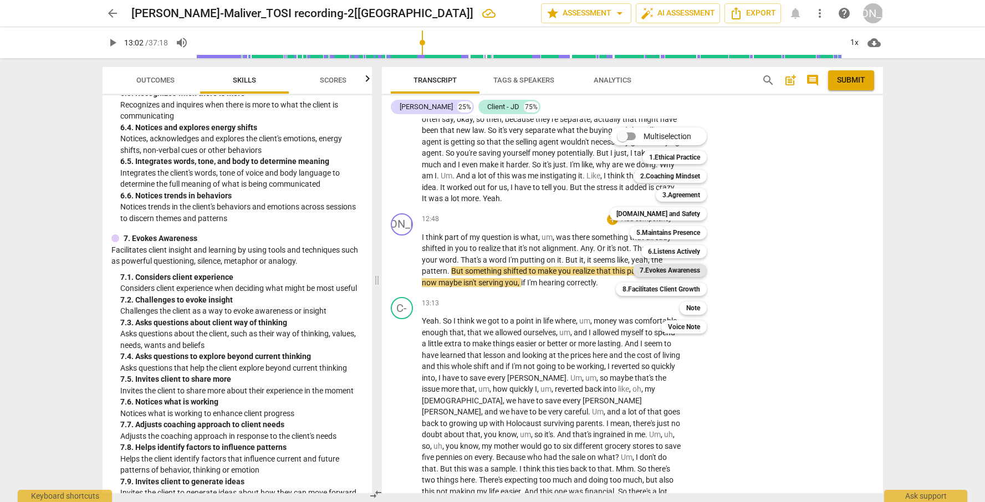
click at [691, 270] on b "7.Evokes Awareness" at bounding box center [669, 270] width 60 height 13
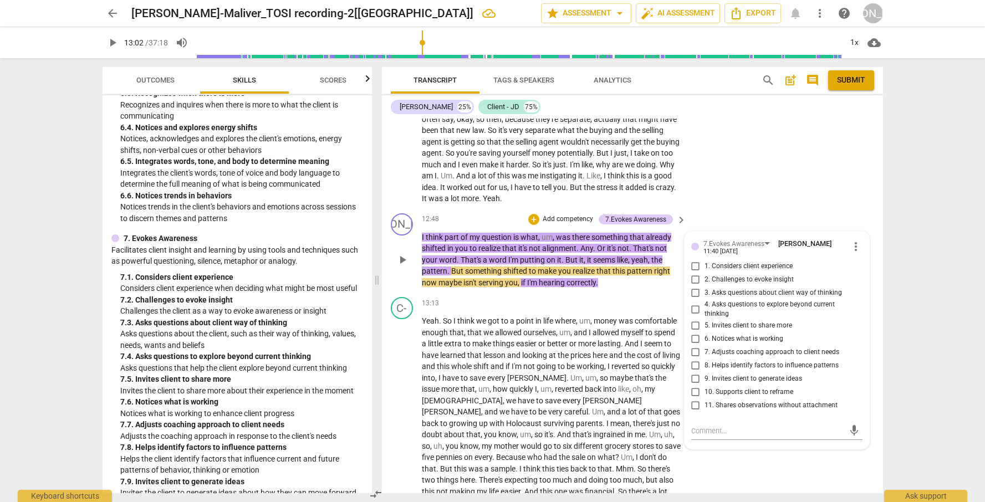
click at [782, 298] on span "3. Asks questions about client way of thinking" at bounding box center [772, 293] width 137 height 10
click at [704, 300] on input "3. Asks questions about client way of thinking" at bounding box center [696, 292] width 18 height 13
checkbox input "true"
click at [775, 285] on span "2. Challenges to evoke insight" at bounding box center [748, 280] width 89 height 10
click at [704, 286] on input "2. Challenges to evoke insight" at bounding box center [696, 279] width 18 height 13
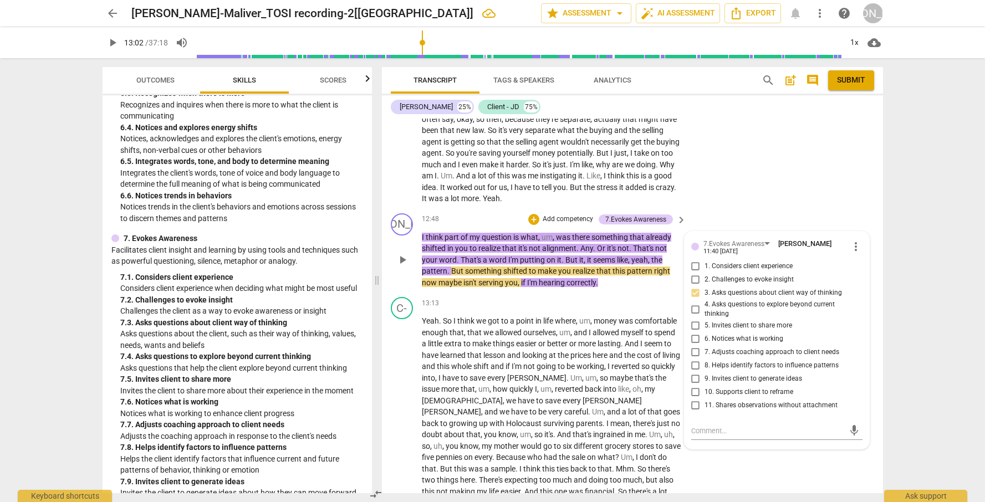
checkbox input "true"
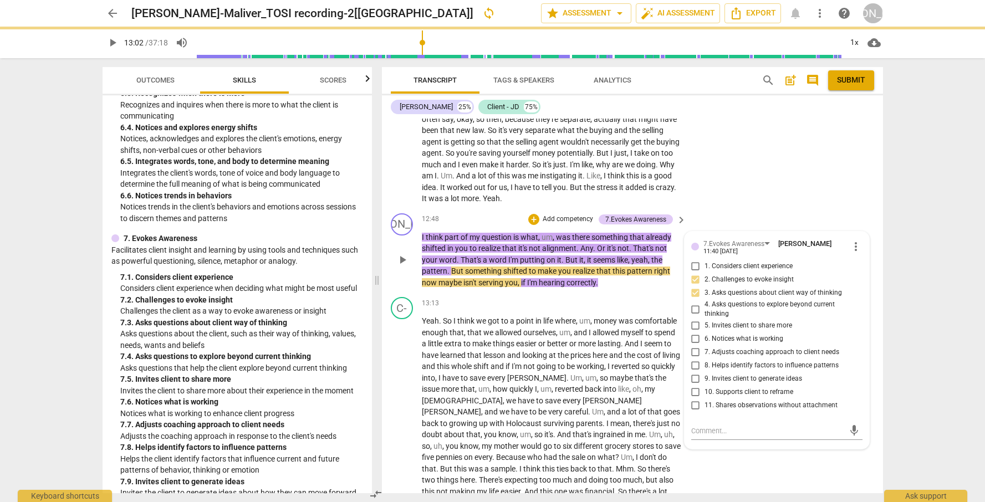
click at [636, 289] on p "I think part of my question is what , um , was there something that already shi…" at bounding box center [551, 260] width 259 height 57
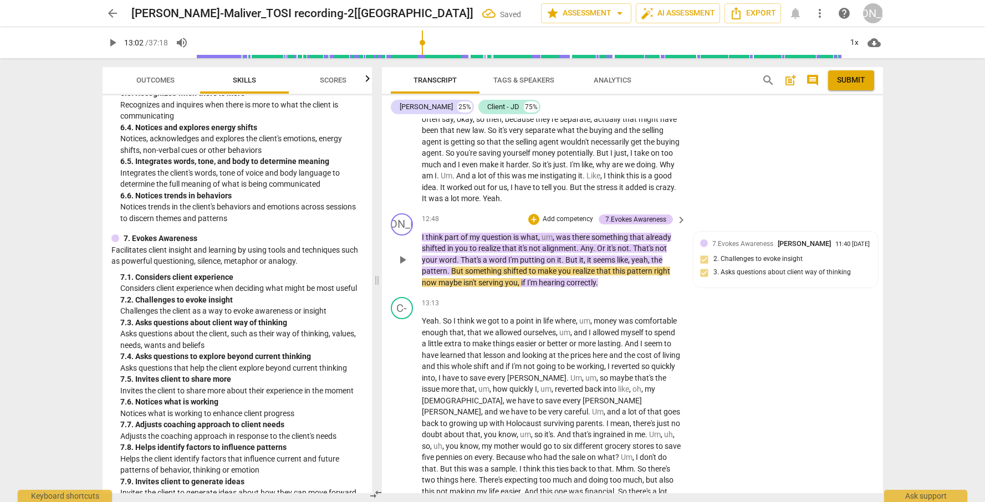
drag, startPoint x: 400, startPoint y: 271, endPoint x: 406, endPoint y: 276, distance: 8.2
click at [400, 267] on span "play_arrow" at bounding box center [402, 259] width 13 height 13
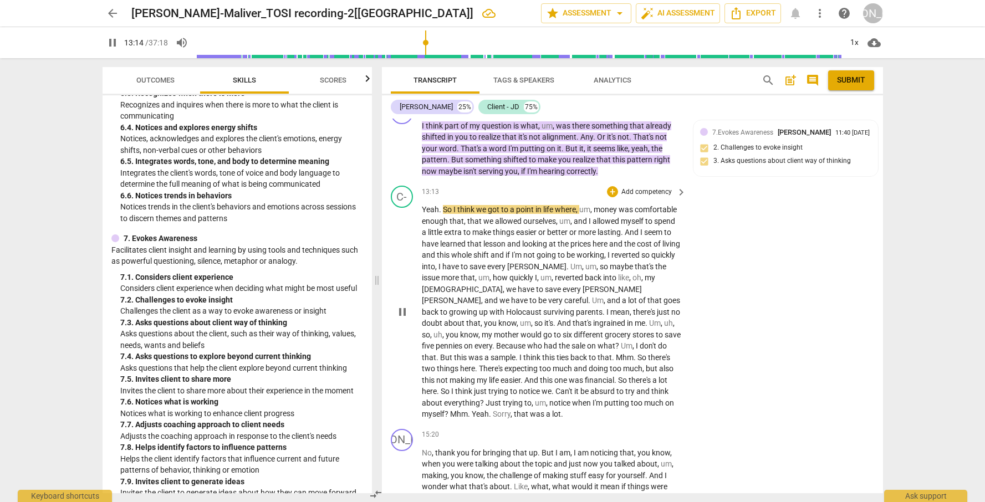
scroll to position [2801, 0]
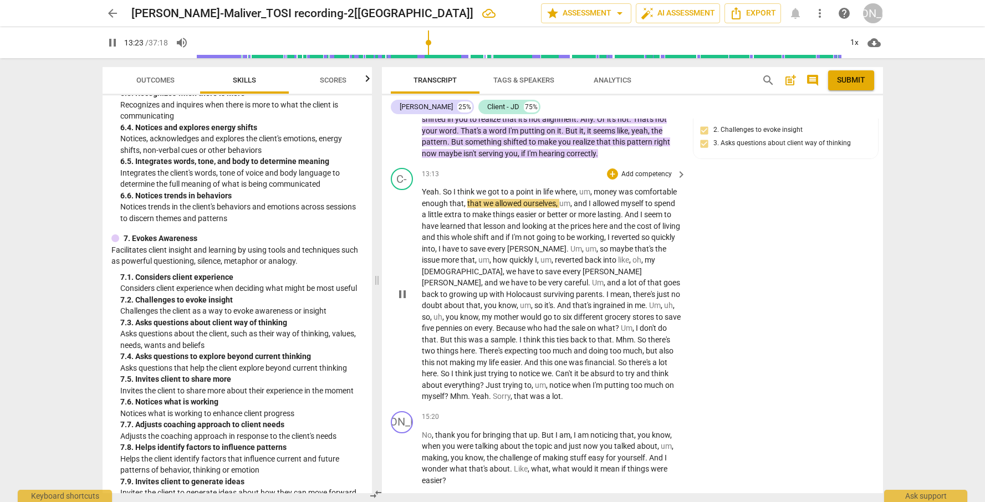
click at [404, 301] on span "pause" at bounding box center [402, 294] width 13 height 13
type input "804"
